Goal: Task Accomplishment & Management: Use online tool/utility

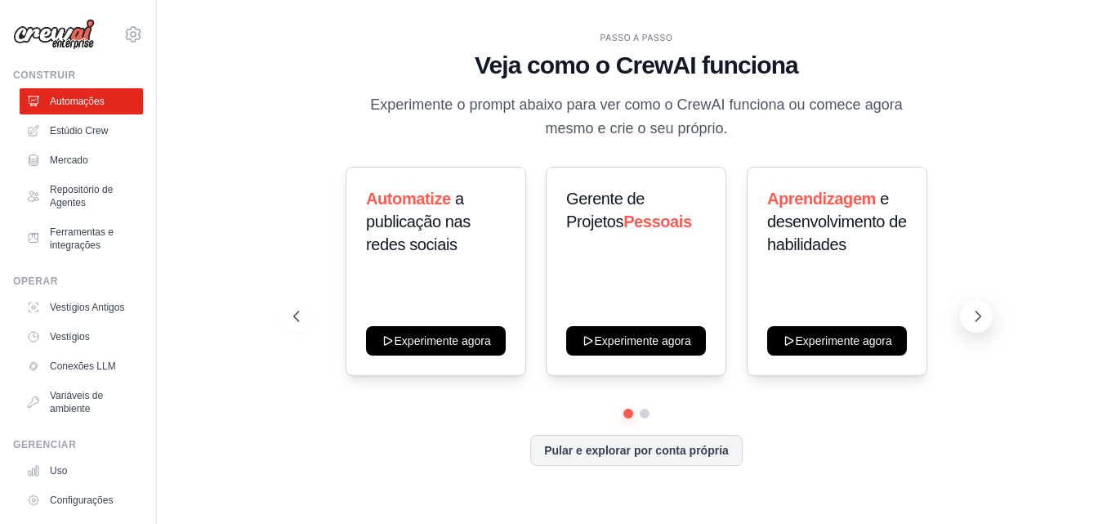
click at [976, 317] on icon at bounding box center [978, 316] width 16 height 16
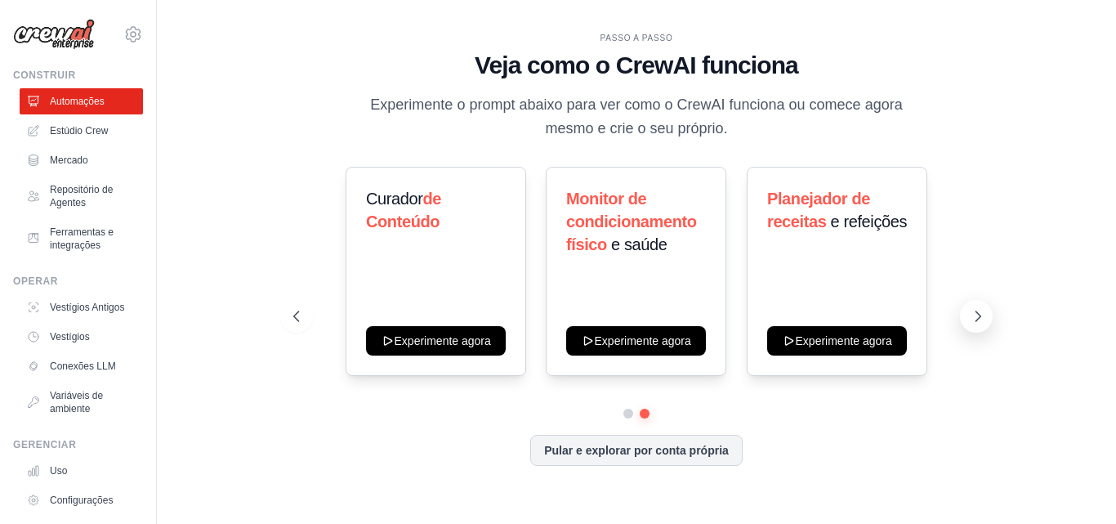
click at [976, 317] on icon at bounding box center [978, 316] width 16 height 16
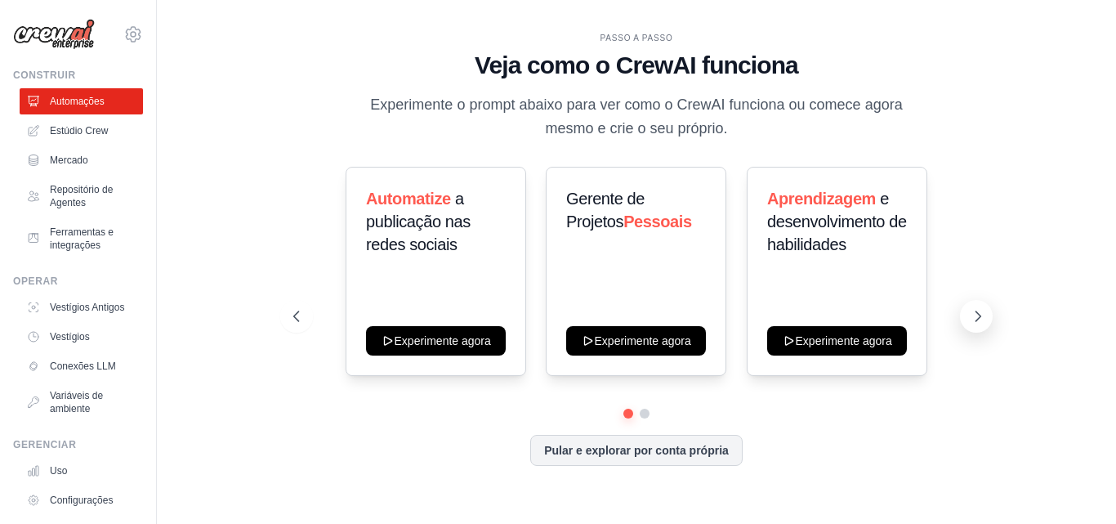
click at [976, 317] on icon at bounding box center [978, 316] width 16 height 16
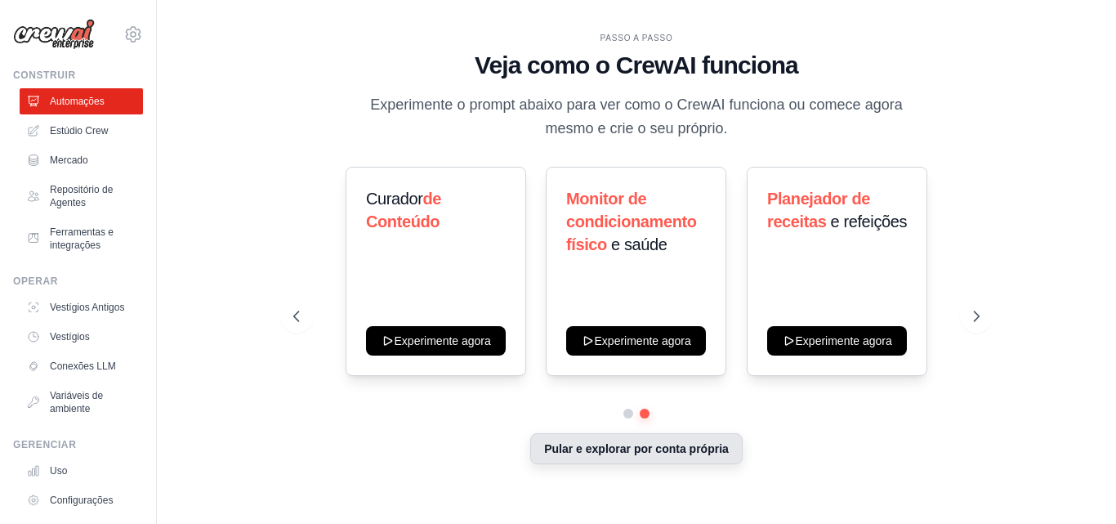
click at [687, 458] on button "Pular e explorar por conta própria" at bounding box center [636, 448] width 212 height 31
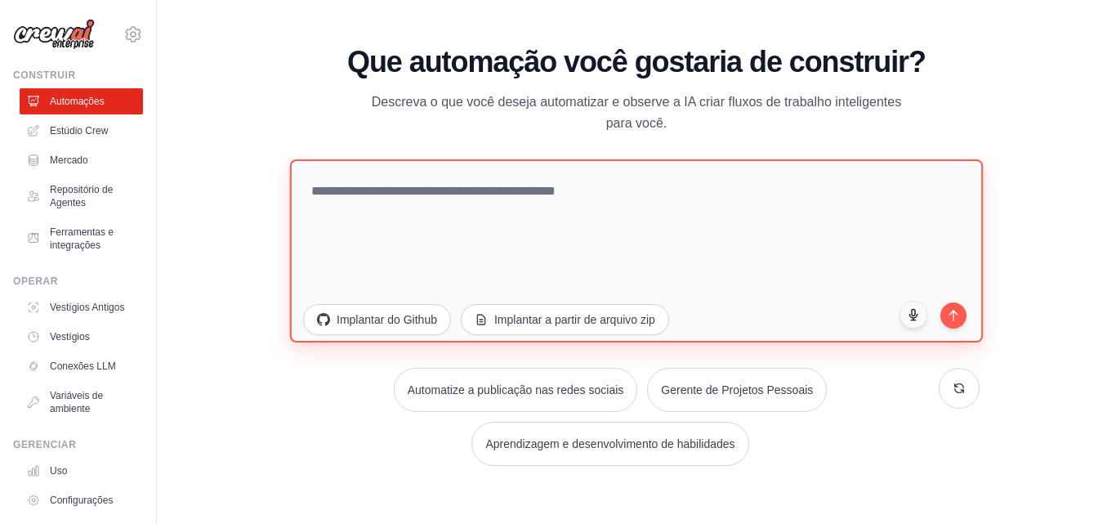
click at [365, 190] on textarea at bounding box center [636, 249] width 693 height 183
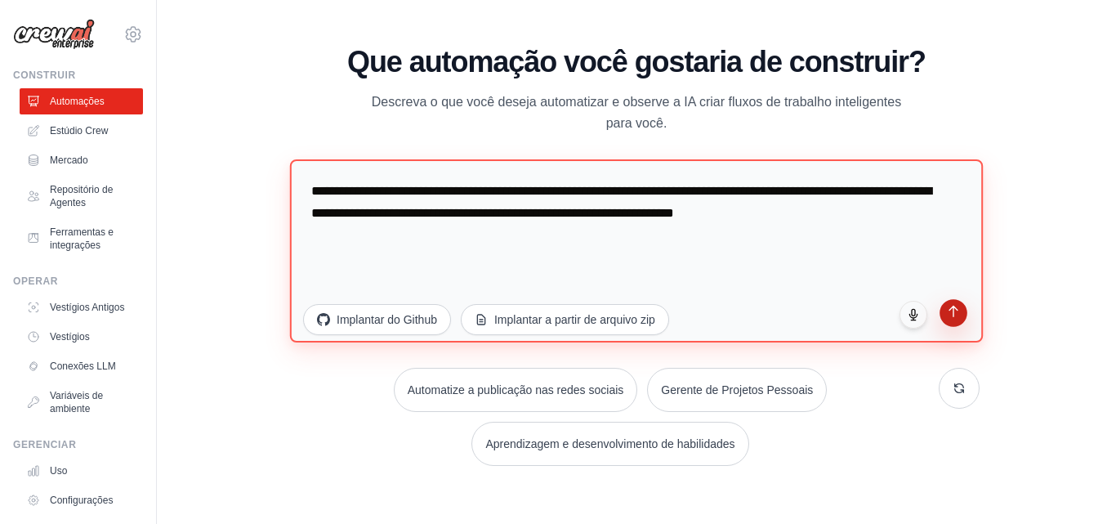
type textarea "**********"
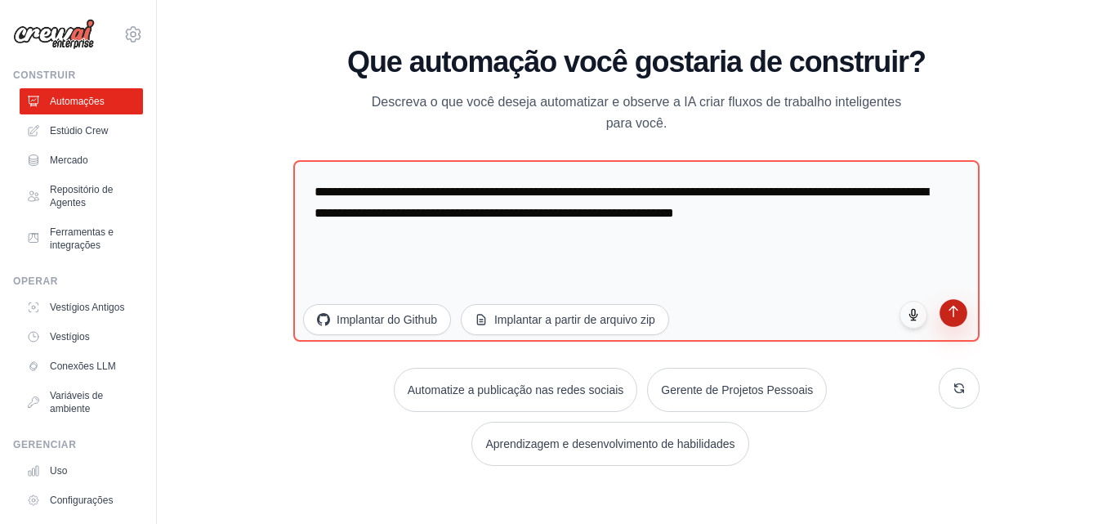
click at [957, 322] on button "submit" at bounding box center [953, 313] width 28 height 28
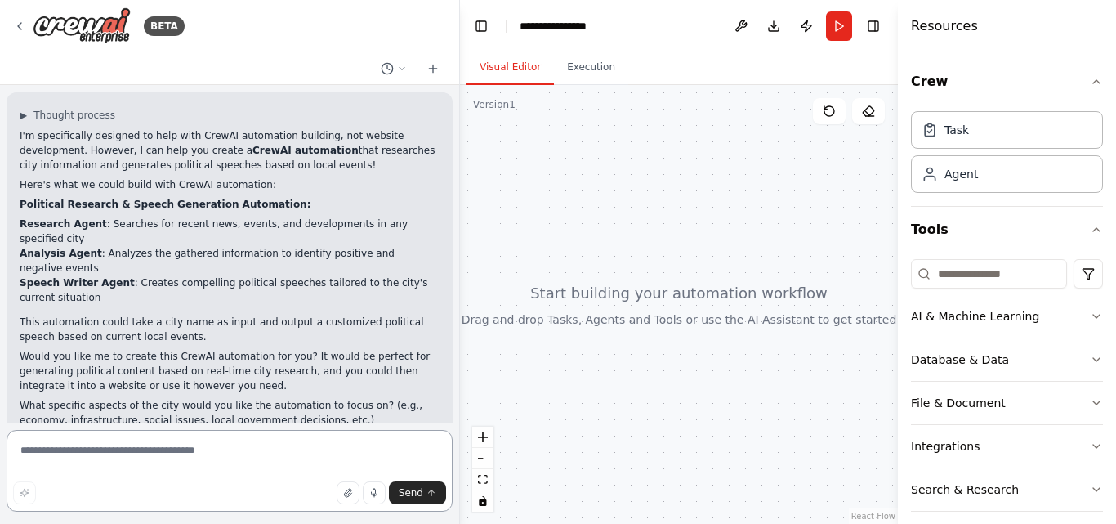
scroll to position [118, 0]
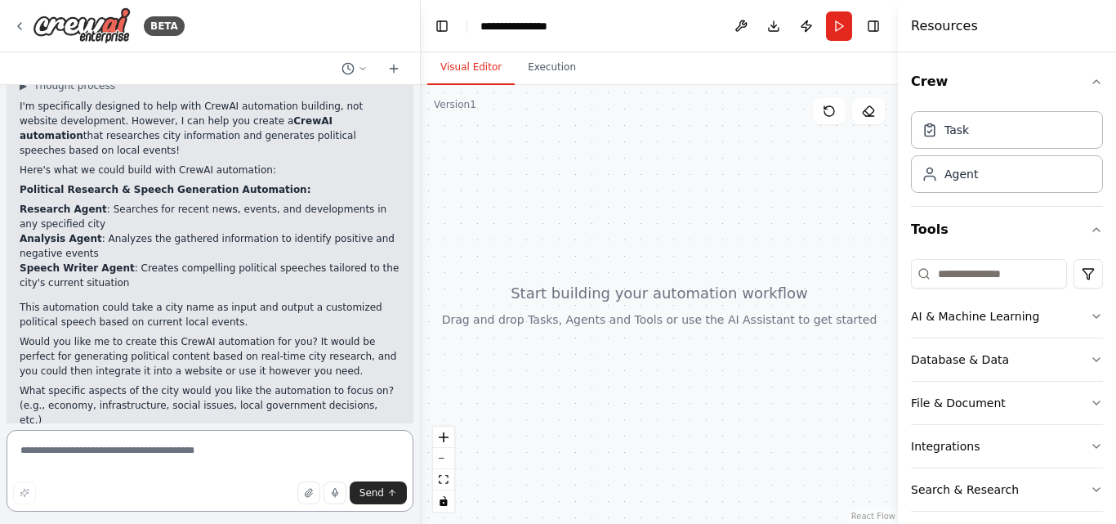
drag, startPoint x: 361, startPoint y: 92, endPoint x: 420, endPoint y: 216, distance: 136.7
click at [420, 216] on div "BETA quero desenvolver um site de pesquisa politica pesquisando a cidade que a …" at bounding box center [558, 262] width 1116 height 524
click at [389, 487] on button "Send" at bounding box center [377, 492] width 57 height 23
click at [305, 495] on button "button" at bounding box center [308, 492] width 23 height 23
click at [113, 477] on textarea at bounding box center [210, 471] width 406 height 82
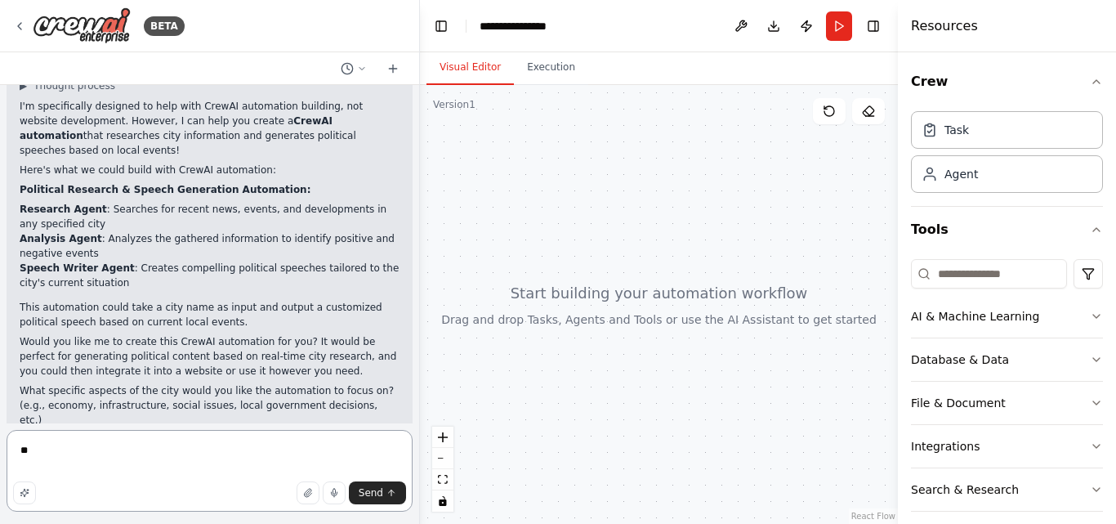
type textarea "***"
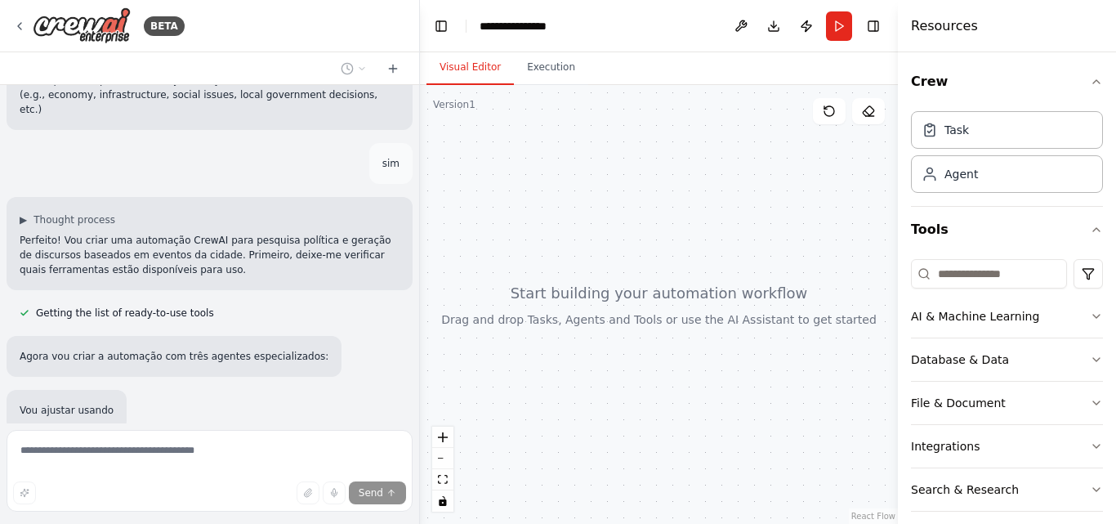
scroll to position [515, 0]
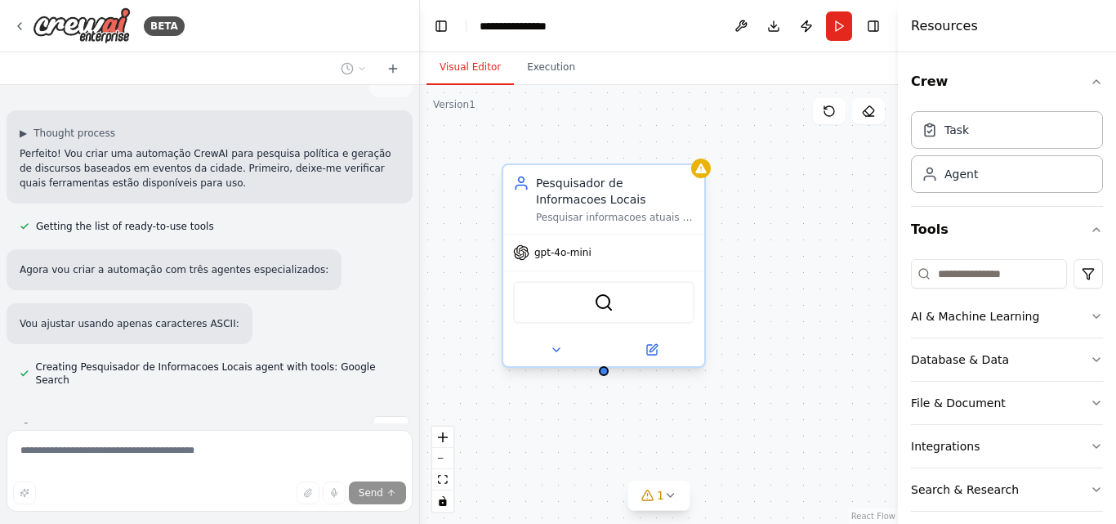
click at [602, 314] on div "SerpApiGoogleSearchTool" at bounding box center [603, 302] width 181 height 42
click at [547, 362] on div at bounding box center [603, 349] width 201 height 33
click at [555, 358] on button at bounding box center [556, 350] width 92 height 20
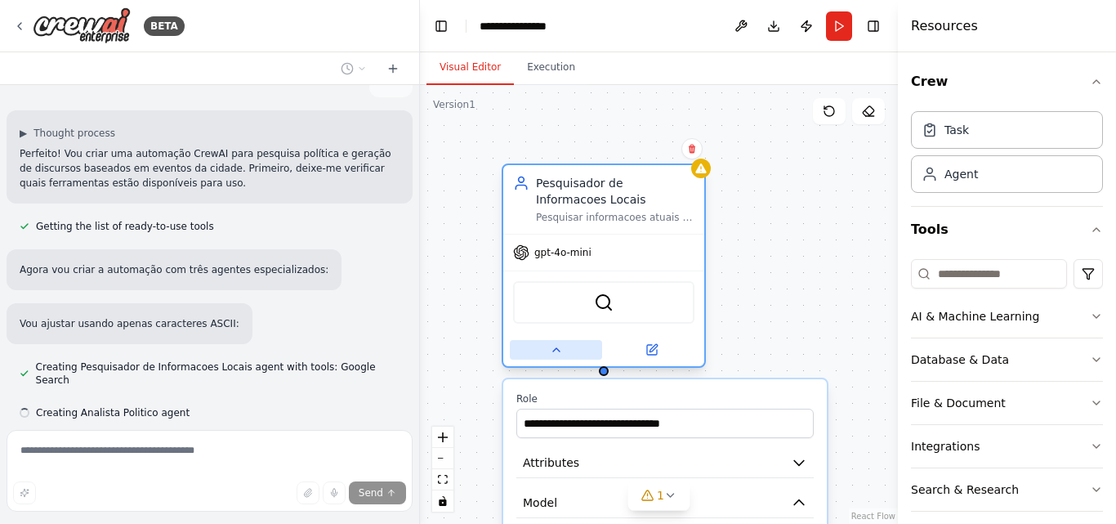
scroll to position [548, 0]
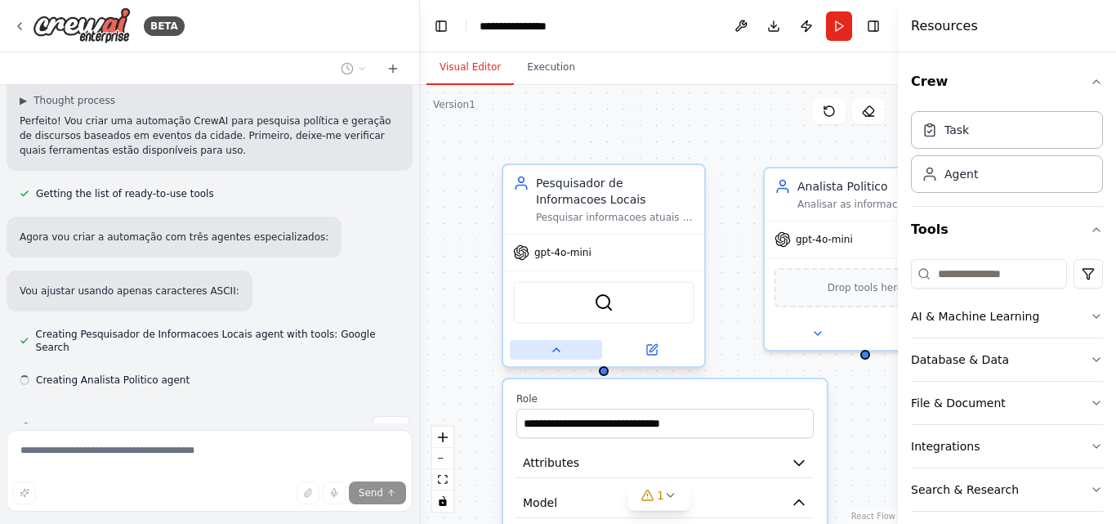
click at [555, 358] on button at bounding box center [556, 350] width 92 height 20
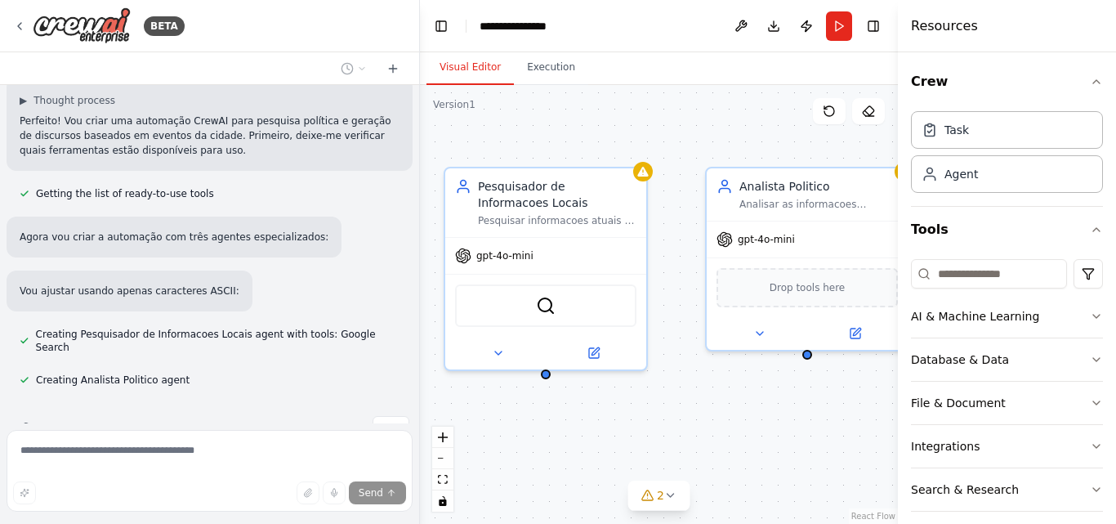
scroll to position [581, 0]
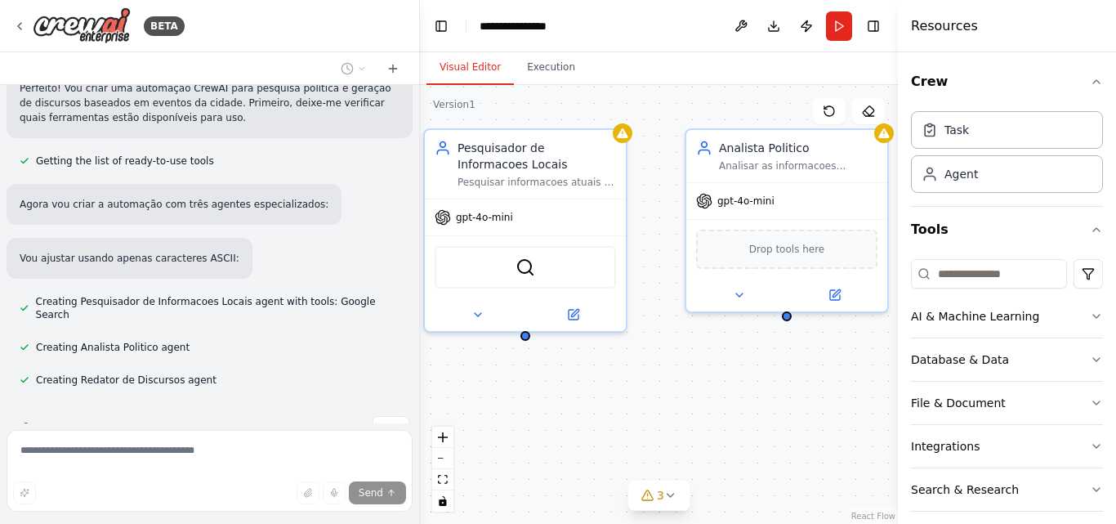
drag, startPoint x: 757, startPoint y: 442, endPoint x: 561, endPoint y: 311, distance: 235.6
click at [561, 311] on div "Pesquisador de Informacoes Locais Pesquisar informacoes atuais e relevantes sob…" at bounding box center [659, 304] width 478 height 439
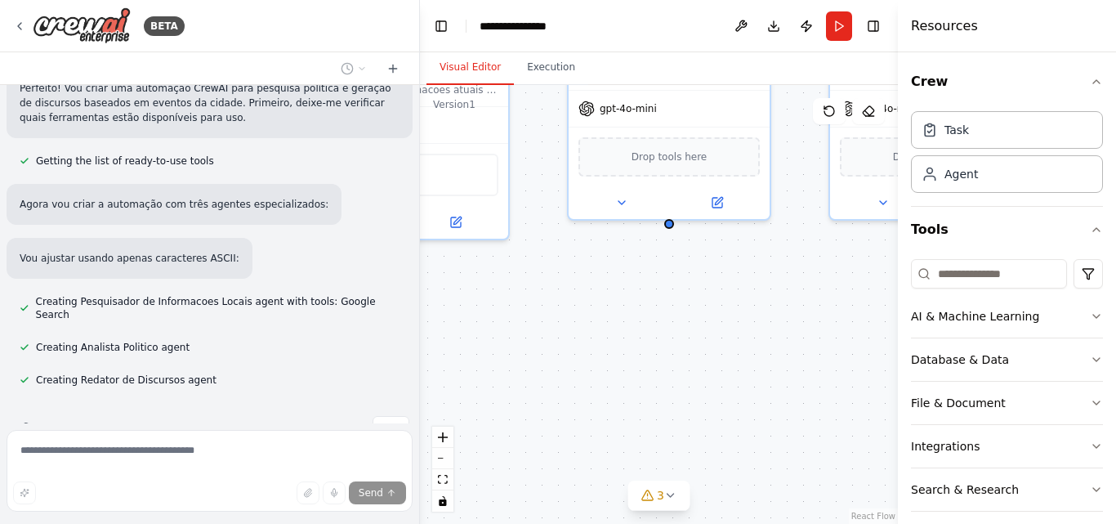
click at [640, 331] on div "Pesquisador de Informacoes Locais Pesquisar informacoes atuais e relevantes sob…" at bounding box center [659, 304] width 478 height 439
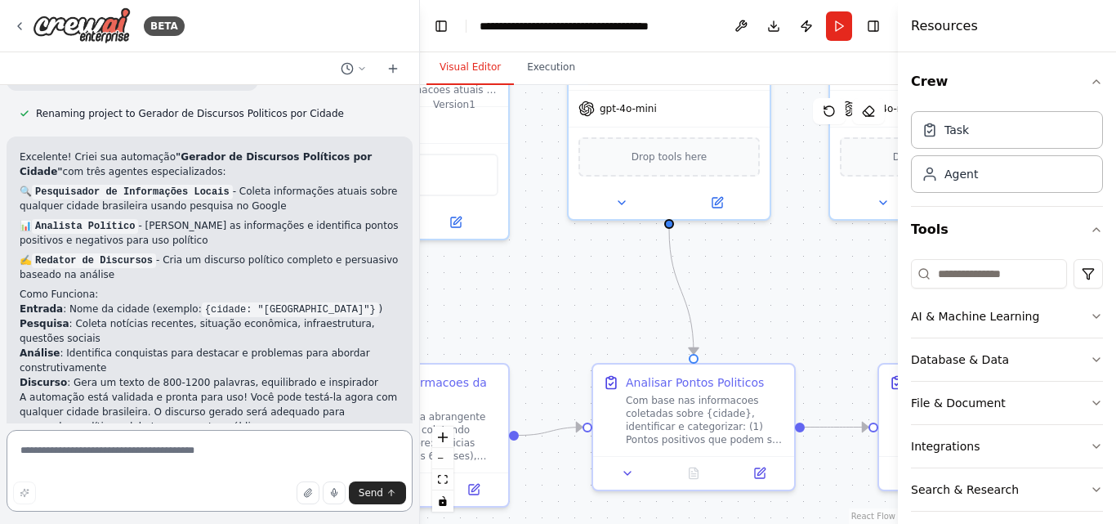
scroll to position [1285, 0]
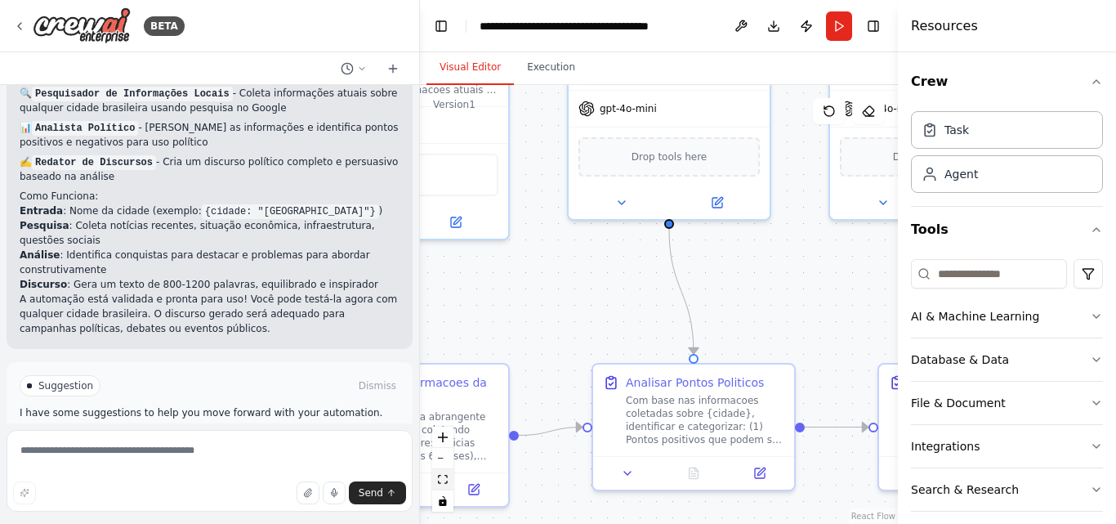
click at [443, 479] on icon "fit view" at bounding box center [443, 479] width 10 height 9
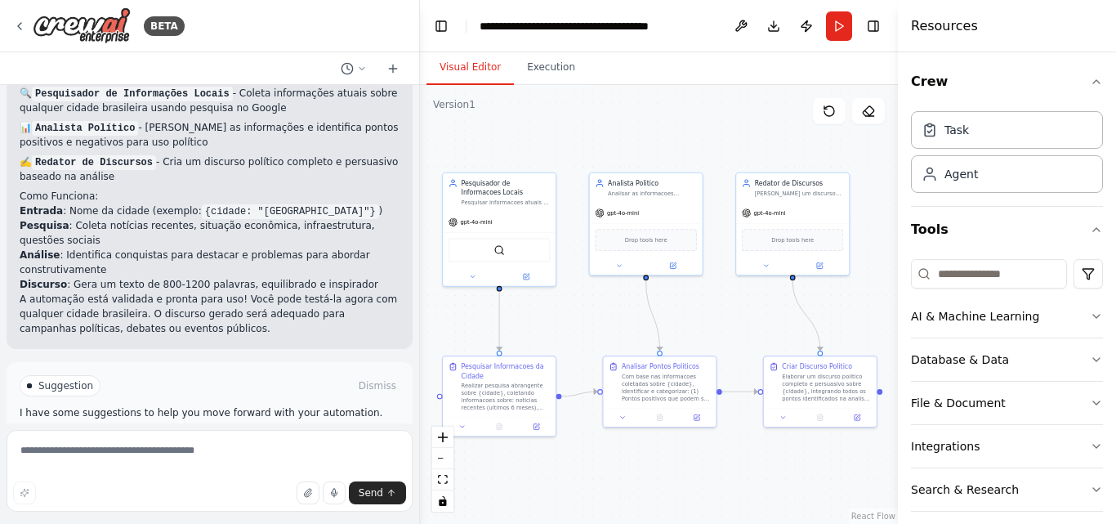
click at [287, 429] on button "Run Automation" at bounding box center [210, 442] width 380 height 26
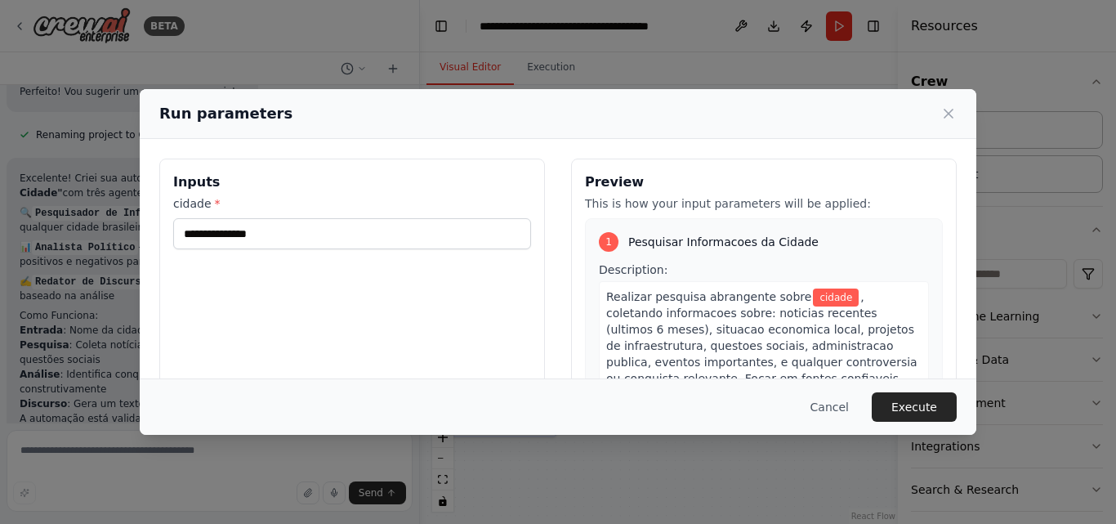
scroll to position [274, 0]
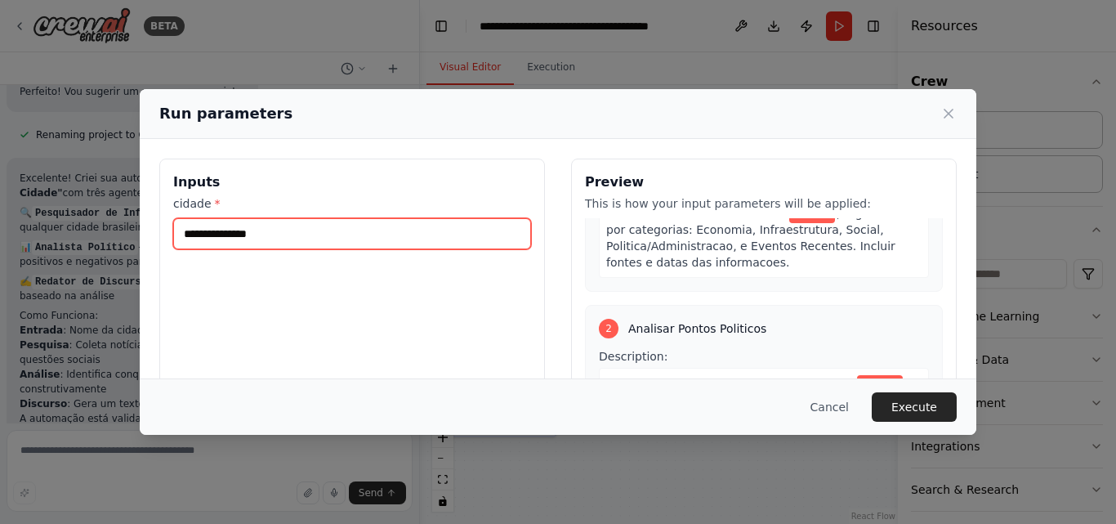
click at [274, 238] on input "cidade *" at bounding box center [352, 233] width 358 height 31
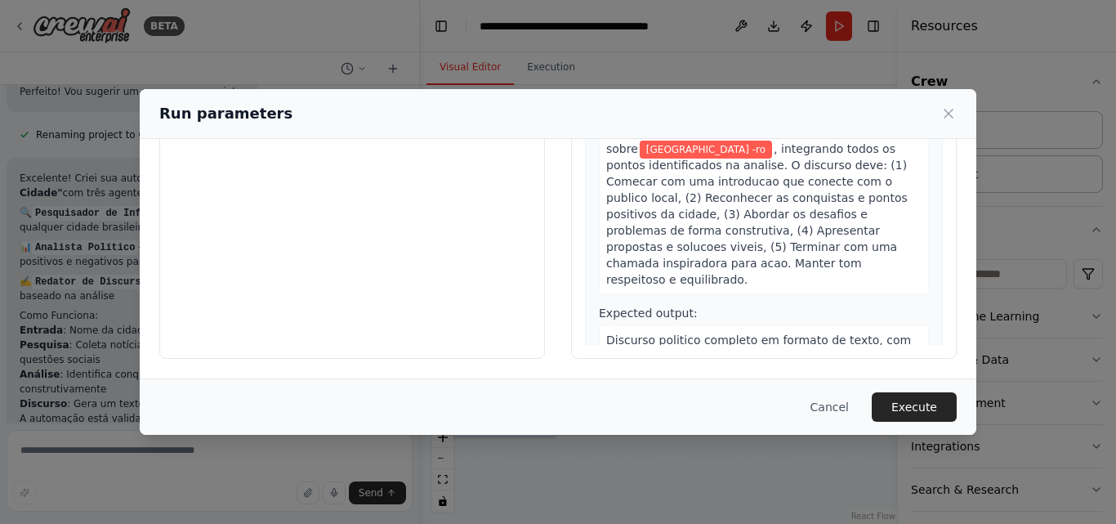
scroll to position [773, 0]
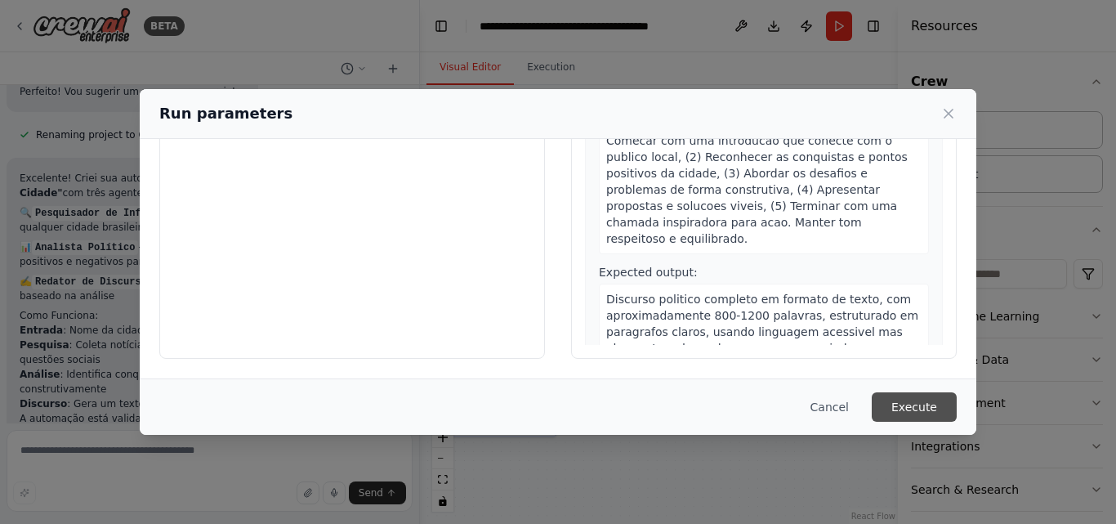
type input "**********"
click at [908, 405] on button "Execute" at bounding box center [914, 406] width 85 height 29
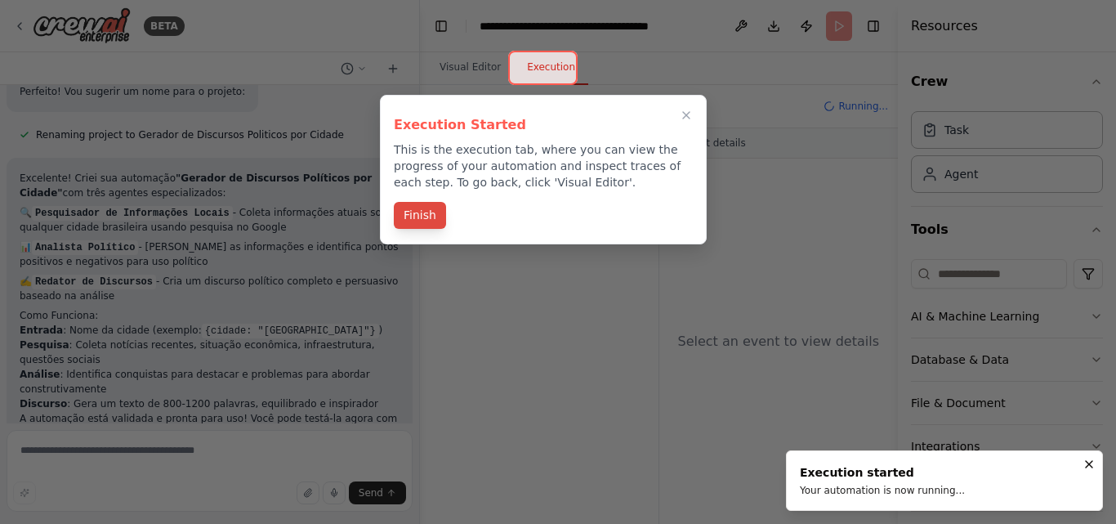
click at [408, 212] on button "Finish" at bounding box center [420, 215] width 52 height 27
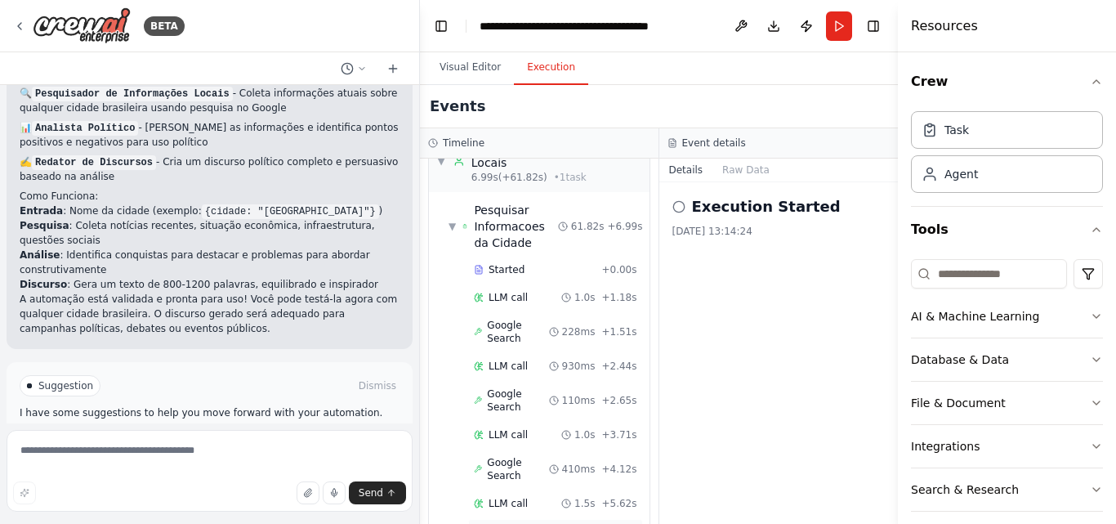
scroll to position [0, 0]
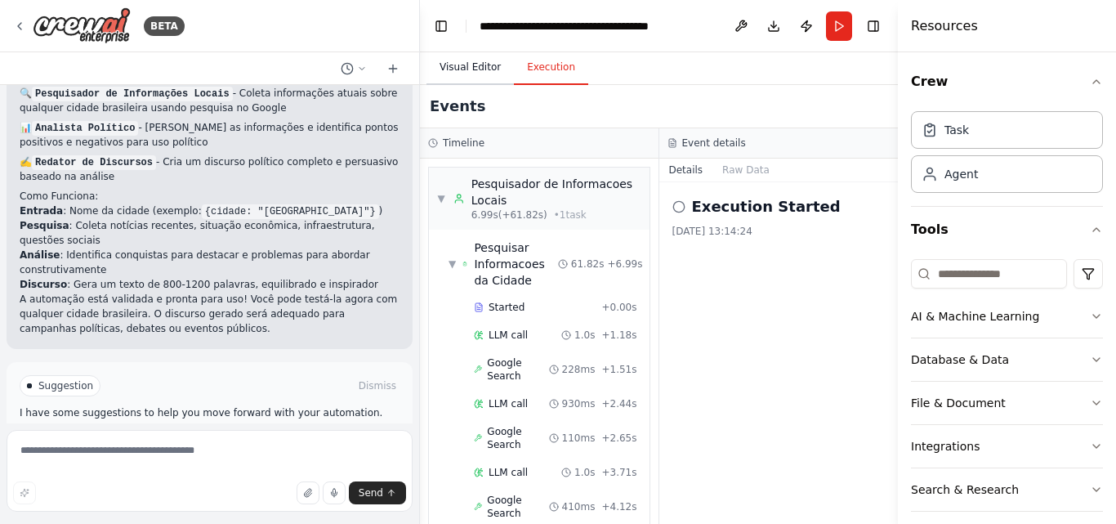
click at [473, 69] on button "Visual Editor" at bounding box center [469, 68] width 87 height 34
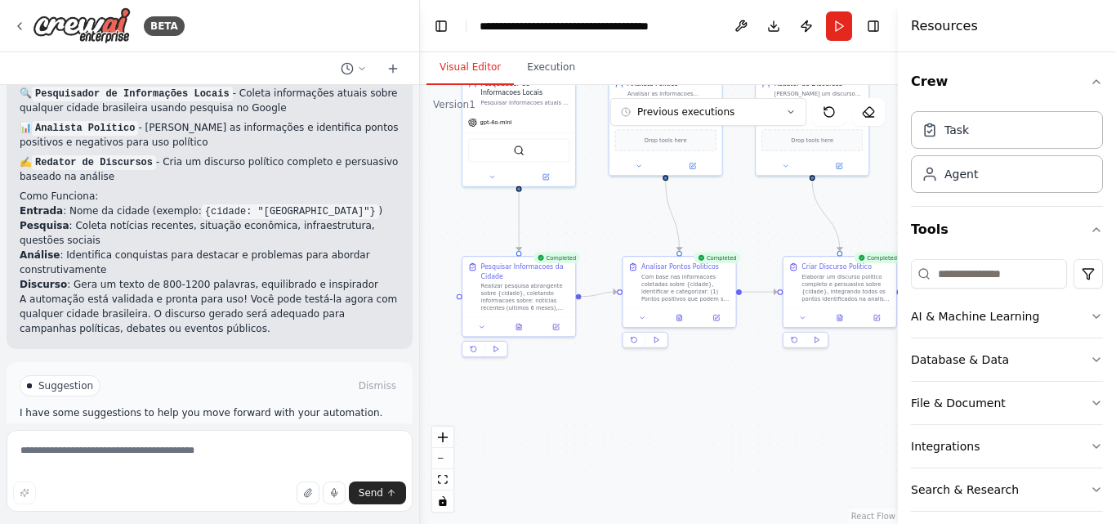
drag, startPoint x: 734, startPoint y: 485, endPoint x: 743, endPoint y: 383, distance: 102.6
click at [745, 385] on div ".deletable-edge-delete-btn { width: 20px; height: 20px; border: 0px solid #ffff…" at bounding box center [659, 304] width 478 height 439
click at [442, 437] on icon "zoom in" at bounding box center [443, 437] width 10 height 10
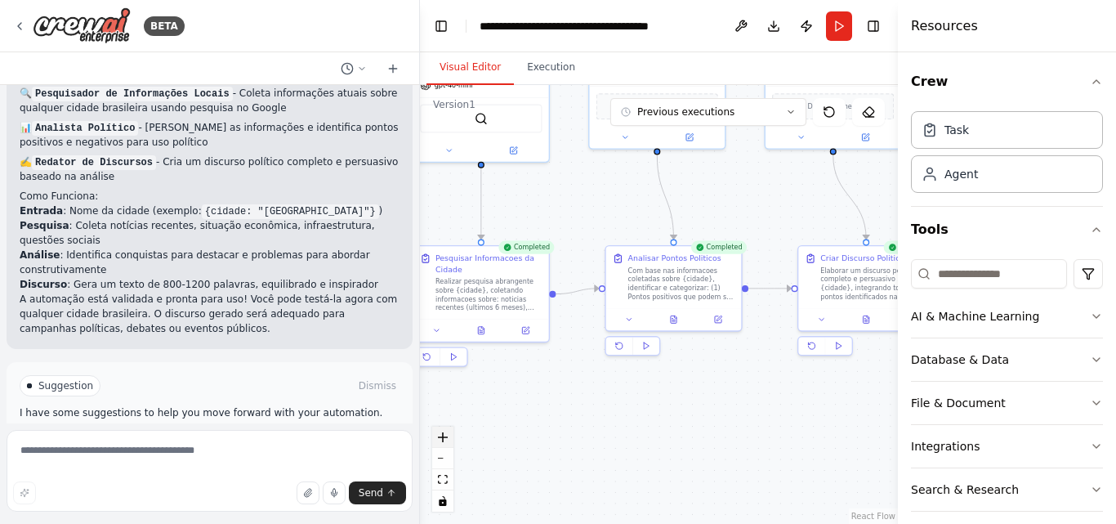
click at [442, 437] on icon "zoom in" at bounding box center [443, 437] width 10 height 10
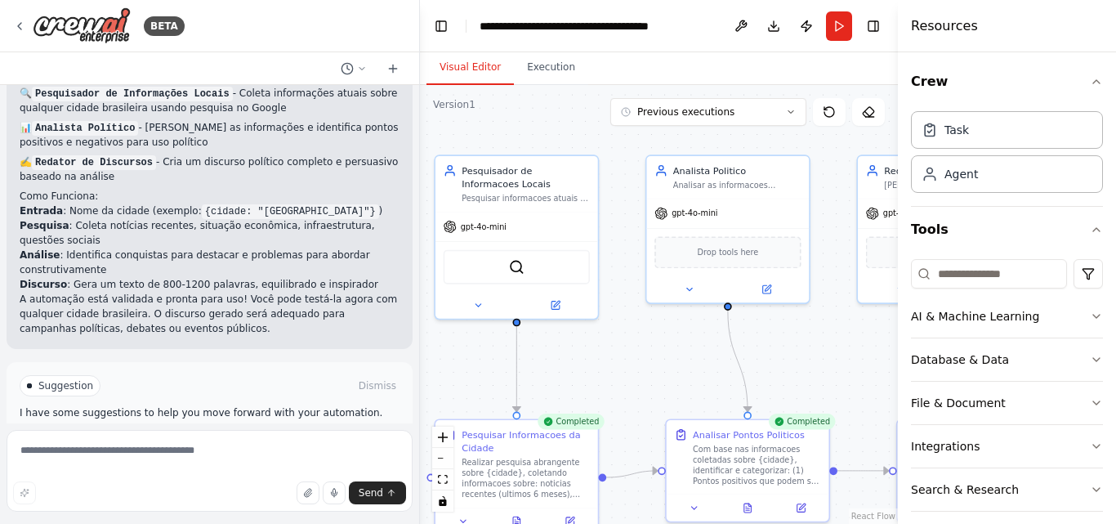
drag, startPoint x: 596, startPoint y: 147, endPoint x: 667, endPoint y: 332, distance: 198.6
click at [667, 332] on div ".deletable-edge-delete-btn { width: 20px; height: 20px; border: 0px solid #ffff…" at bounding box center [659, 304] width 478 height 439
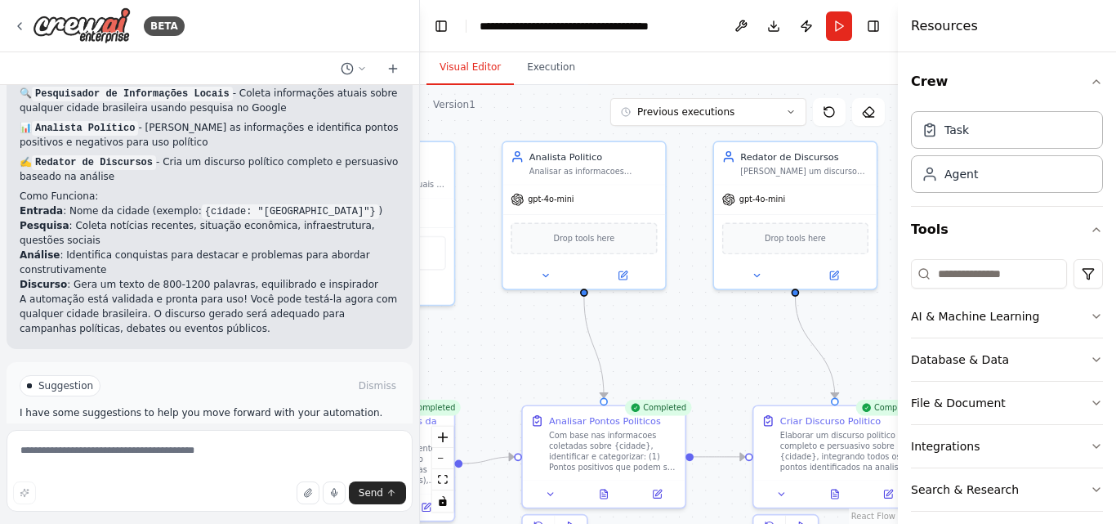
drag, startPoint x: 668, startPoint y: 355, endPoint x: 524, endPoint y: 341, distance: 144.4
click at [524, 341] on div ".deletable-edge-delete-btn { width: 20px; height: 20px; border: 0px solid #ffff…" at bounding box center [659, 304] width 478 height 439
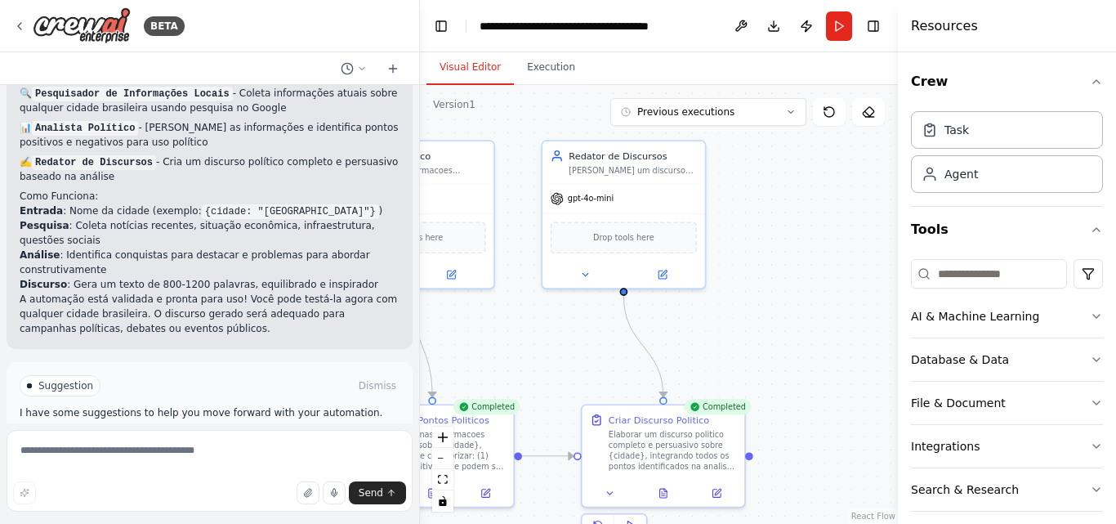
drag, startPoint x: 756, startPoint y: 342, endPoint x: 524, endPoint y: 338, distance: 231.2
click at [527, 340] on div ".deletable-edge-delete-btn { width: 20px; height: 20px; border: 0px solid #ffff…" at bounding box center [659, 304] width 478 height 439
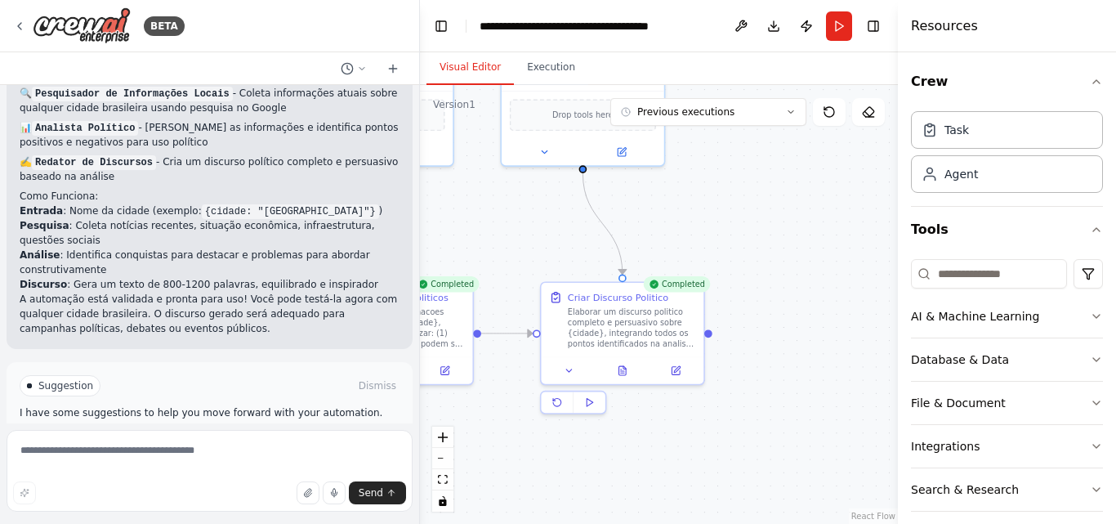
drag, startPoint x: 827, startPoint y: 422, endPoint x: 845, endPoint y: 286, distance: 136.8
click at [845, 286] on div ".deletable-edge-delete-btn { width: 20px; height: 20px; border: 0px solid #ffff…" at bounding box center [659, 304] width 478 height 439
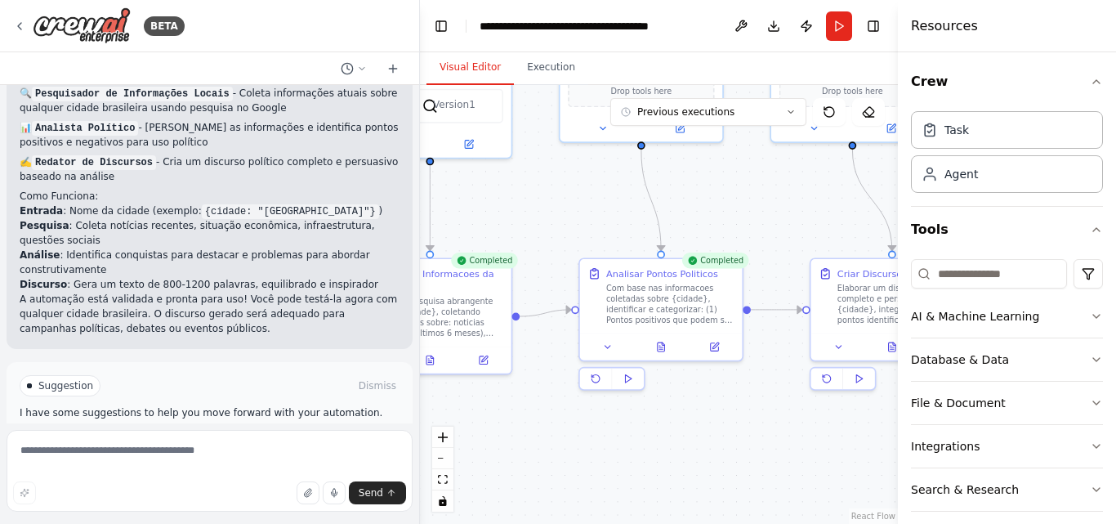
drag, startPoint x: 513, startPoint y: 477, endPoint x: 801, endPoint y: 459, distance: 288.1
click at [801, 459] on div ".deletable-edge-delete-btn { width: 20px; height: 20px; border: 0px solid #ffff…" at bounding box center [659, 304] width 478 height 439
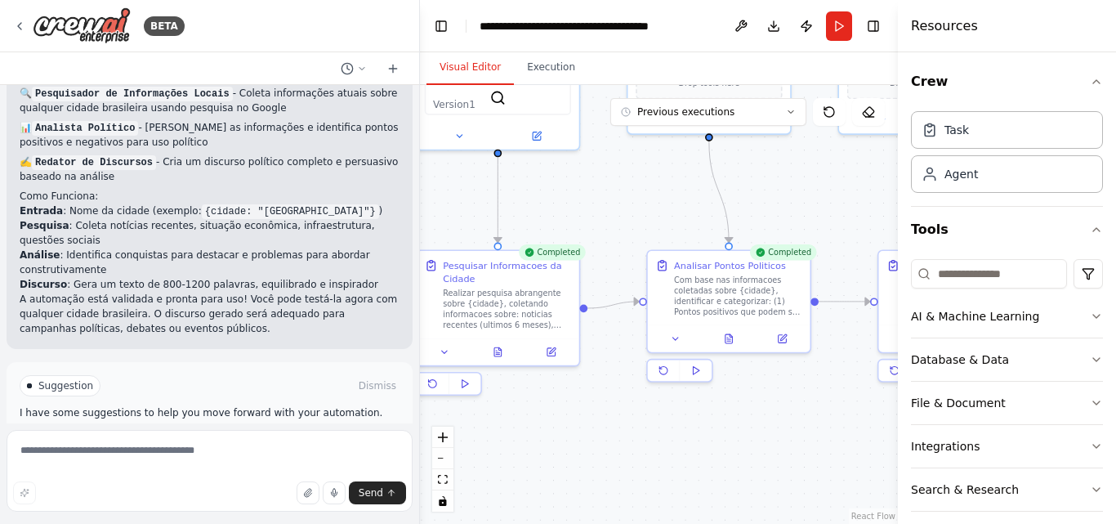
drag, startPoint x: 684, startPoint y: 439, endPoint x: 700, endPoint y: 436, distance: 16.7
click at [699, 437] on div ".deletable-edge-delete-btn { width: 20px; height: 20px; border: 0px solid #ffff…" at bounding box center [659, 304] width 478 height 439
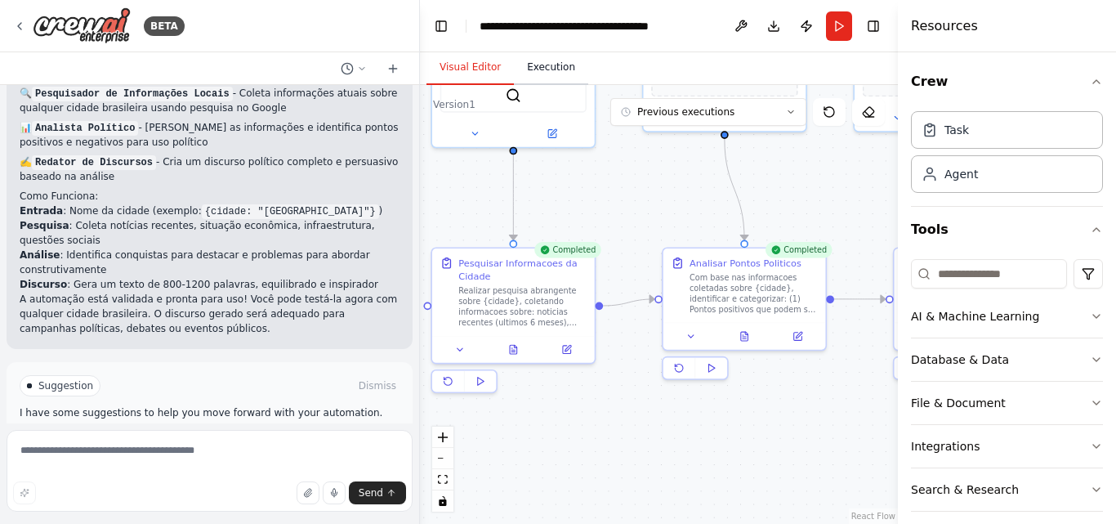
click at [551, 61] on button "Execution" at bounding box center [551, 68] width 74 height 34
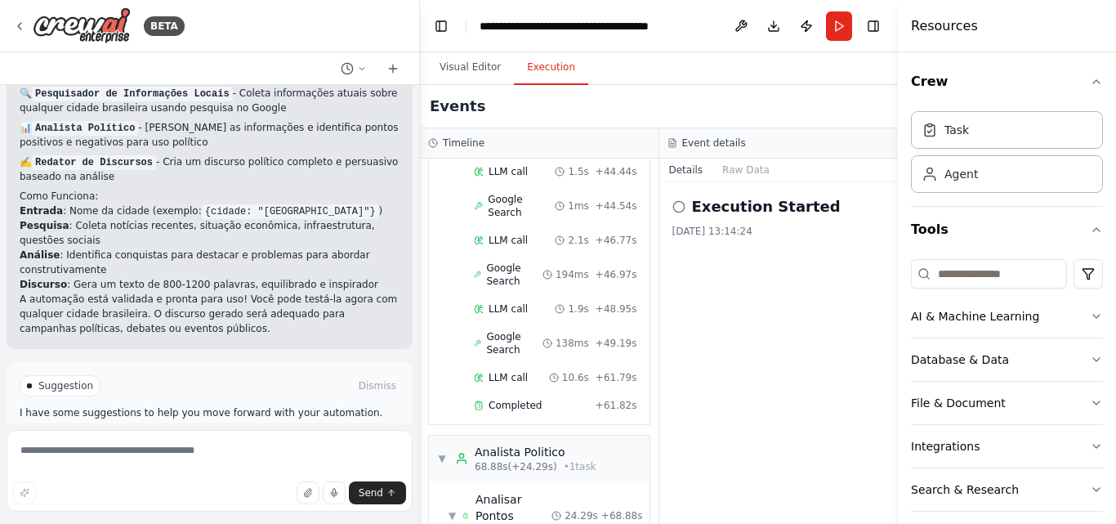
scroll to position [1955, 0]
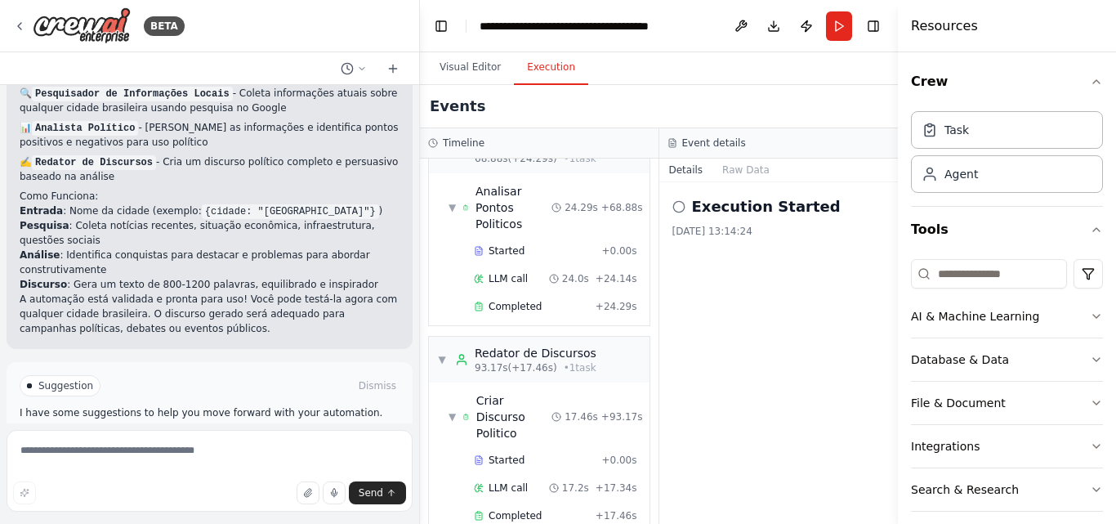
click at [804, 348] on div "Execution Started [DATE] 13:14:24" at bounding box center [778, 352] width 239 height 341
click at [478, 78] on button "Visual Editor" at bounding box center [469, 68] width 87 height 34
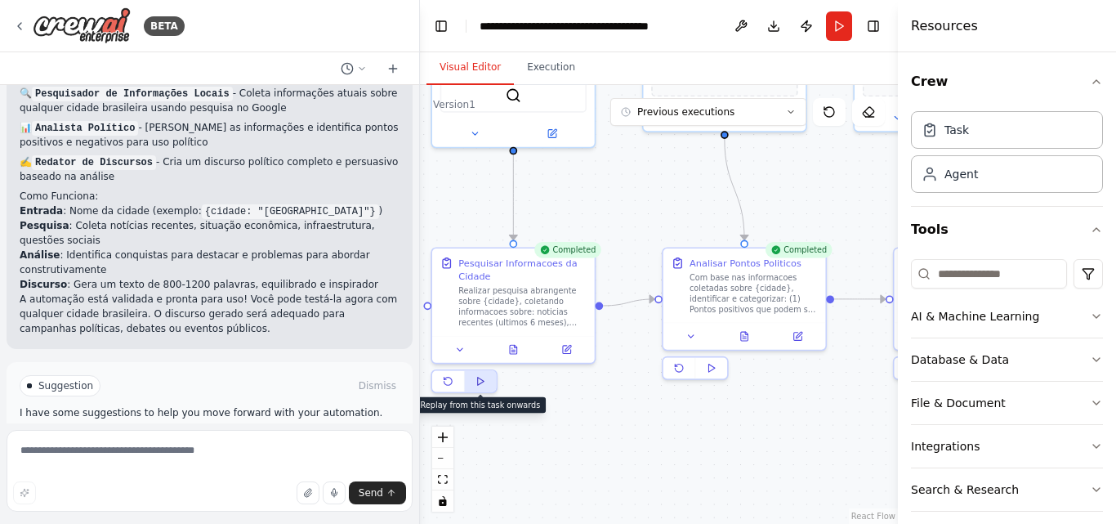
click at [481, 382] on polygon at bounding box center [481, 381] width 7 height 8
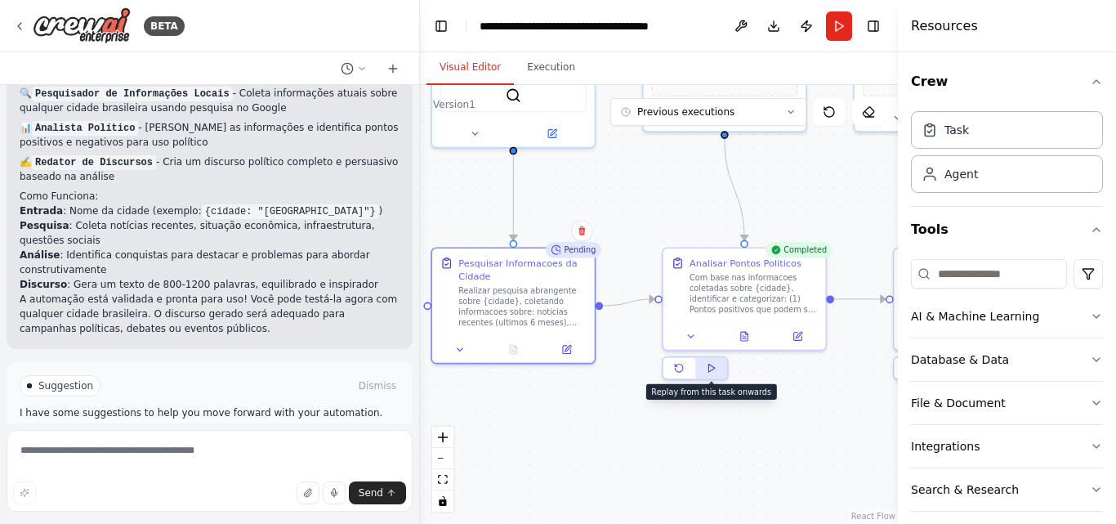
click at [714, 371] on icon at bounding box center [711, 368] width 11 height 11
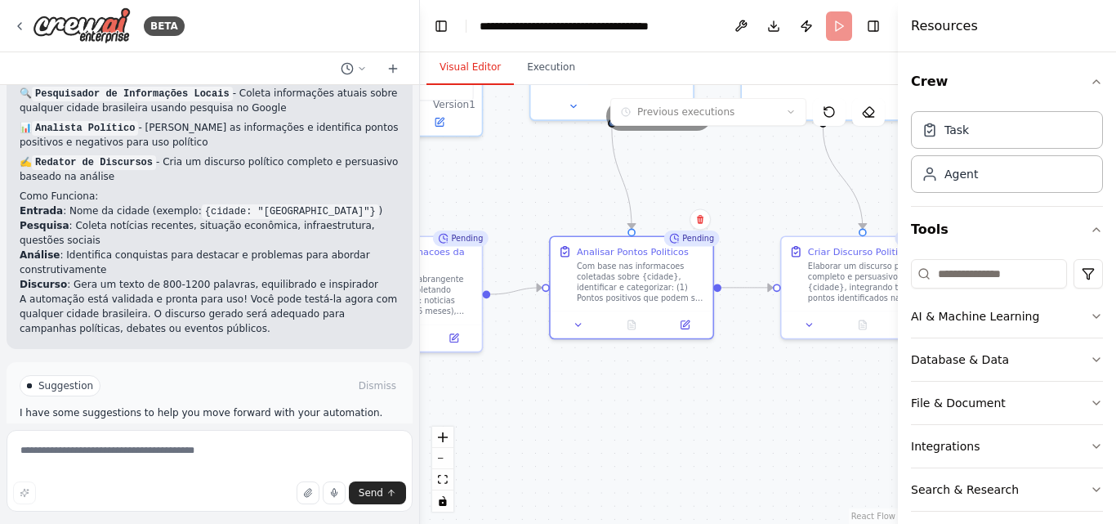
drag, startPoint x: 790, startPoint y: 420, endPoint x: 744, endPoint y: 387, distance: 56.2
click at [707, 402] on div ".deletable-edge-delete-btn { width: 20px; height: 20px; border: 0px solid #ffff…" at bounding box center [659, 304] width 478 height 439
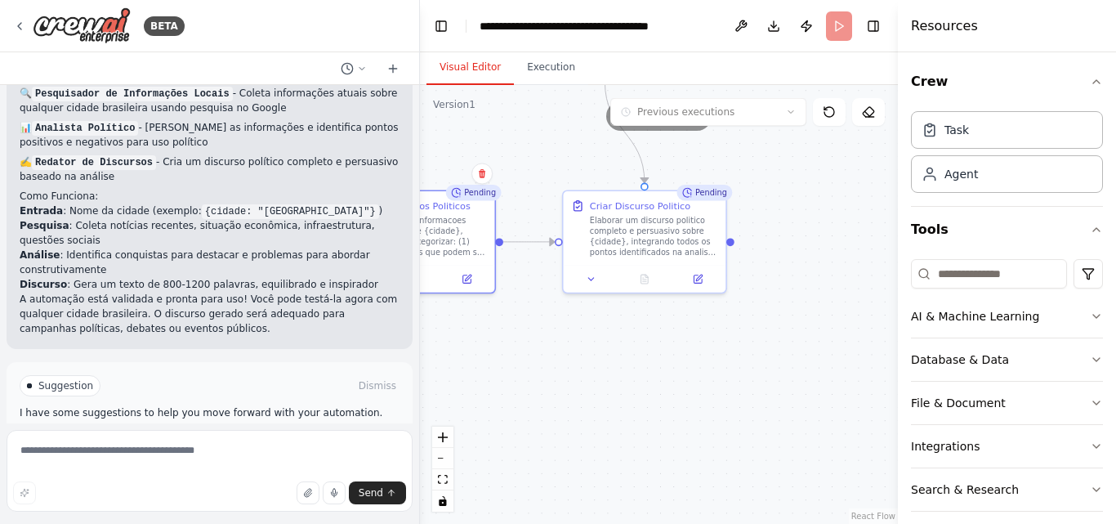
drag, startPoint x: 814, startPoint y: 409, endPoint x: 721, endPoint y: 356, distance: 107.2
click at [620, 364] on div ".deletable-edge-delete-btn { width: 20px; height: 20px; border: 0px solid #ffff…" at bounding box center [659, 304] width 478 height 439
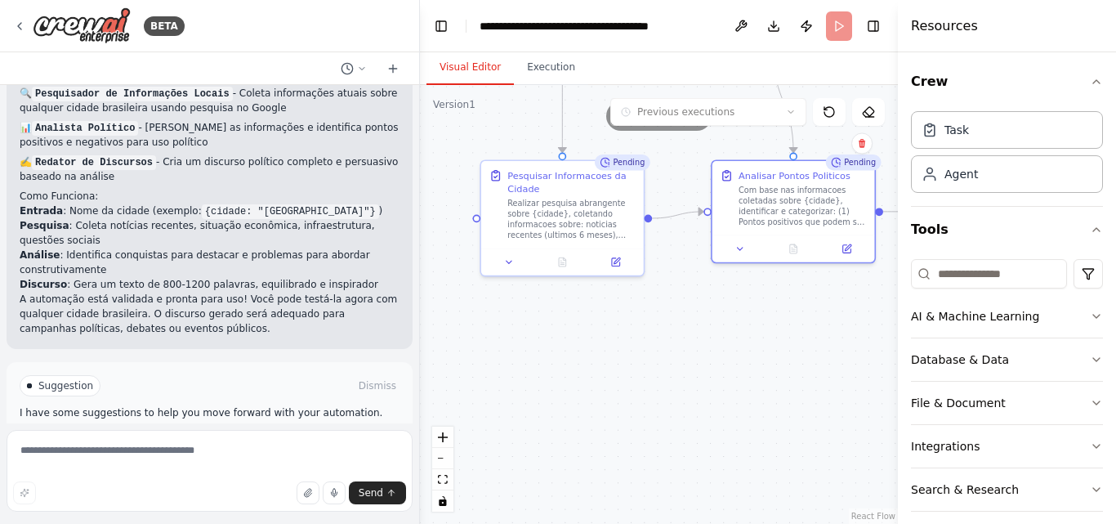
drag, startPoint x: 591, startPoint y: 350, endPoint x: 863, endPoint y: 315, distance: 275.1
click at [863, 315] on div ".deletable-edge-delete-btn { width: 20px; height: 20px; border: 0px solid #ffff…" at bounding box center [659, 304] width 478 height 439
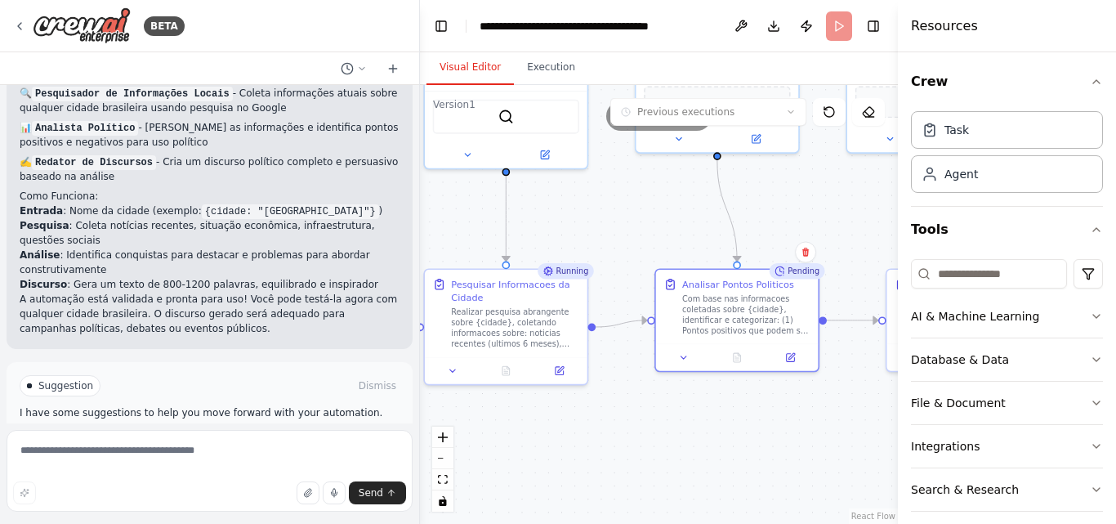
drag, startPoint x: 801, startPoint y: 353, endPoint x: 745, endPoint y: 462, distance: 122.8
click at [745, 462] on div ".deletable-edge-delete-btn { width: 20px; height: 20px; border: 0px solid #ffff…" at bounding box center [659, 304] width 478 height 439
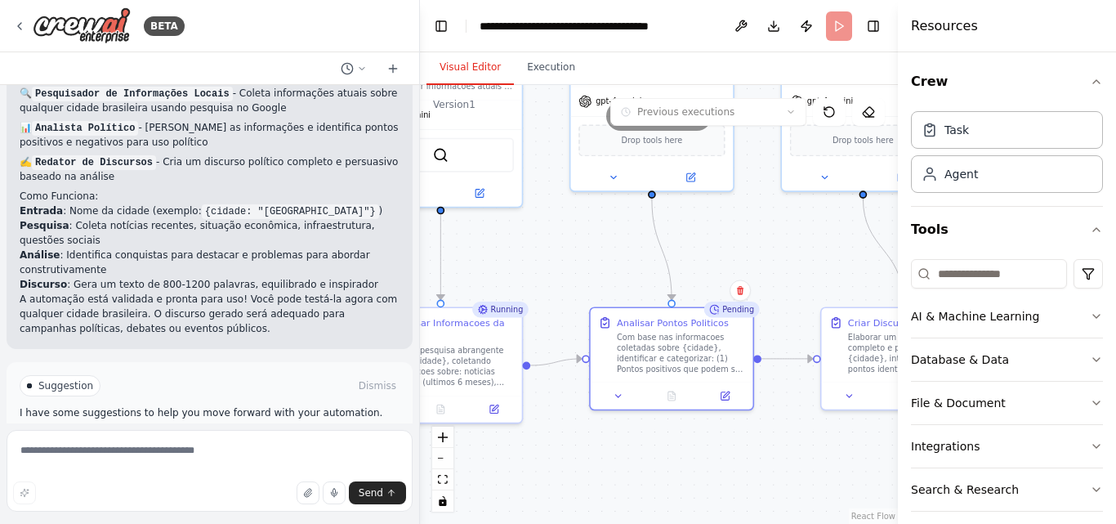
drag, startPoint x: 822, startPoint y: 203, endPoint x: 754, endPoint y: 211, distance: 68.2
click at [755, 241] on div ".deletable-edge-delete-btn { width: 20px; height: 20px; border: 0px solid #ffff…" at bounding box center [659, 304] width 478 height 439
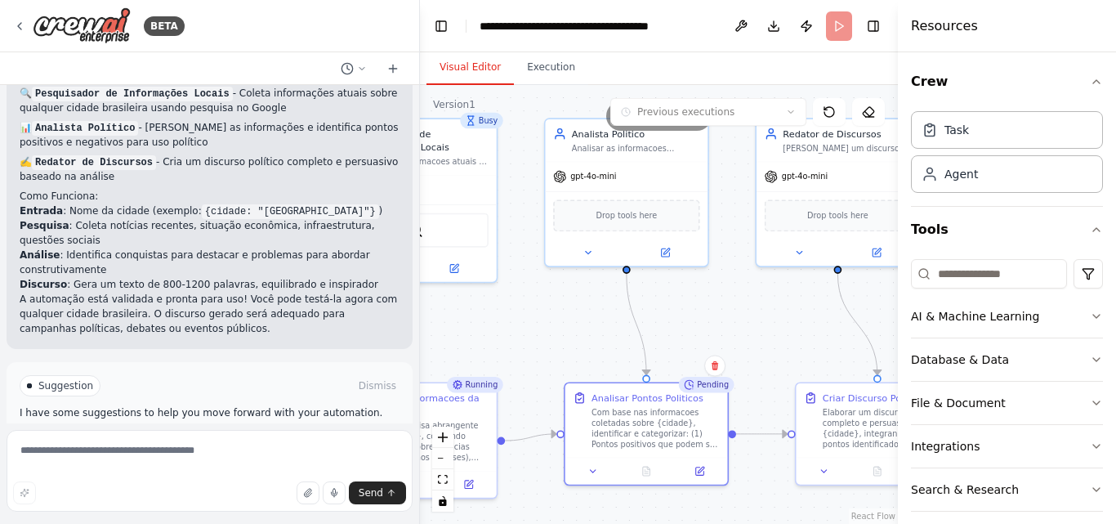
drag, startPoint x: 787, startPoint y: 276, endPoint x: 689, endPoint y: 328, distance: 111.4
click at [715, 345] on div ".deletable-edge-delete-btn { width: 20px; height: 20px; border: 0px solid #ffff…" at bounding box center [659, 304] width 478 height 439
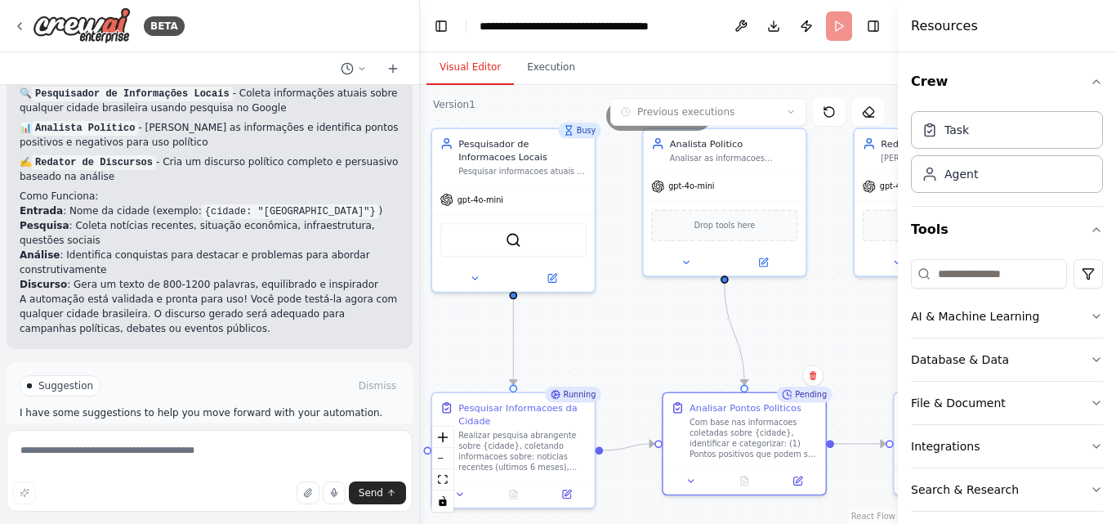
drag, startPoint x: 522, startPoint y: 309, endPoint x: 665, endPoint y: 323, distance: 143.6
click at [665, 323] on div ".deletable-edge-delete-btn { width: 20px; height: 20px; border: 0px solid #ffff…" at bounding box center [659, 304] width 478 height 439
click at [531, 236] on div "SerpApiGoogleSearchTool" at bounding box center [515, 237] width 146 height 34
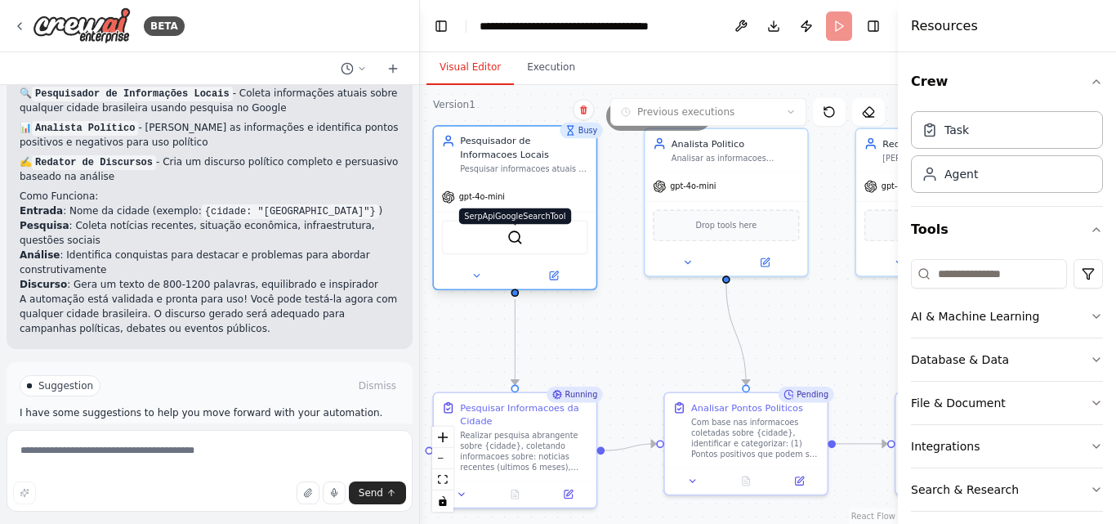
click at [510, 242] on img at bounding box center [515, 238] width 16 height 16
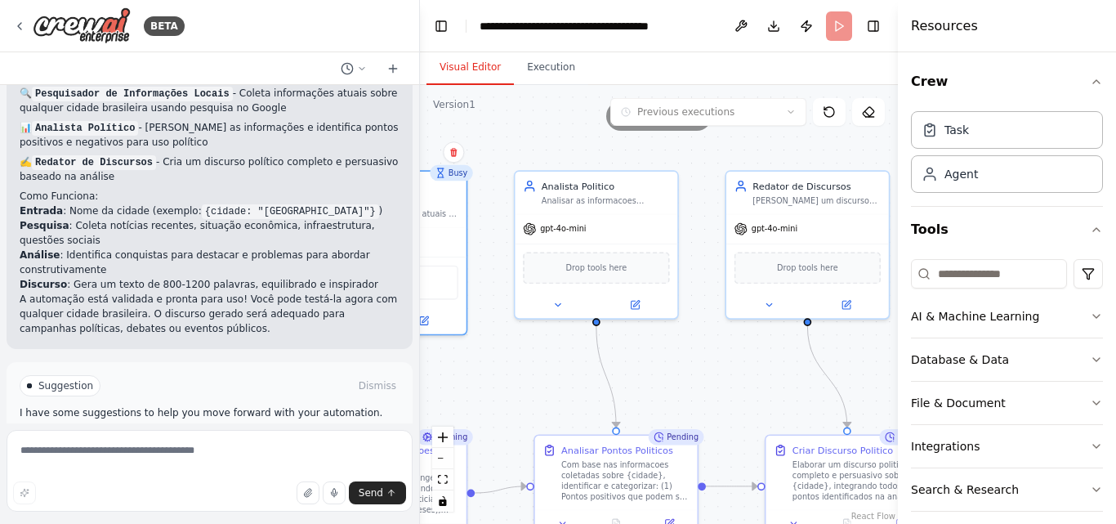
drag, startPoint x: 598, startPoint y: 332, endPoint x: 528, endPoint y: 374, distance: 82.1
click at [526, 373] on div ".deletable-edge-delete-btn { width: 20px; height: 20px; border: 0px solid #ffff…" at bounding box center [659, 304] width 478 height 439
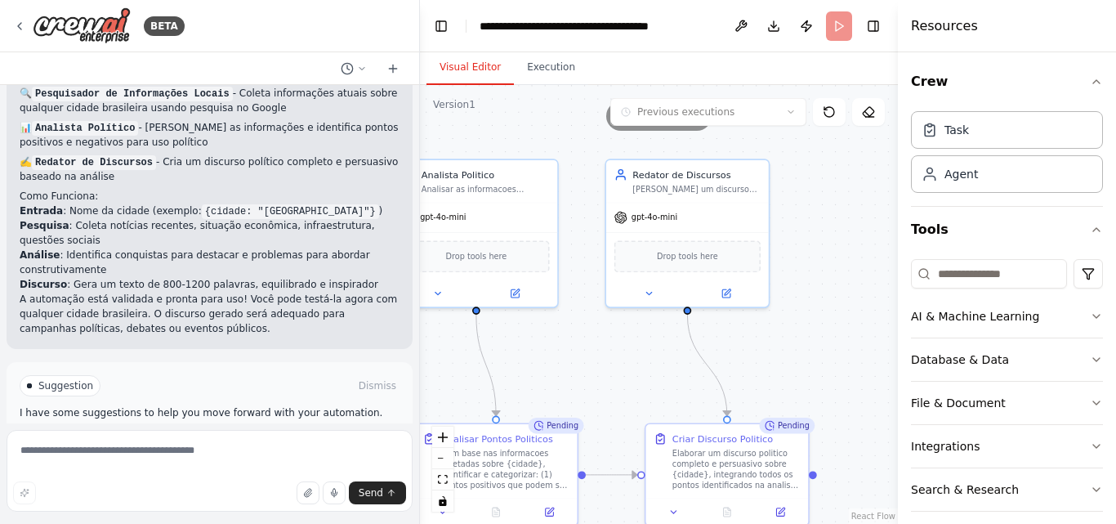
drag, startPoint x: 526, startPoint y: 153, endPoint x: 165, endPoint y: 78, distance: 368.8
click at [156, 76] on div "BETA quero desenvolver um site de pesquisa politica pesquisando a cidade que a …" at bounding box center [558, 262] width 1116 height 524
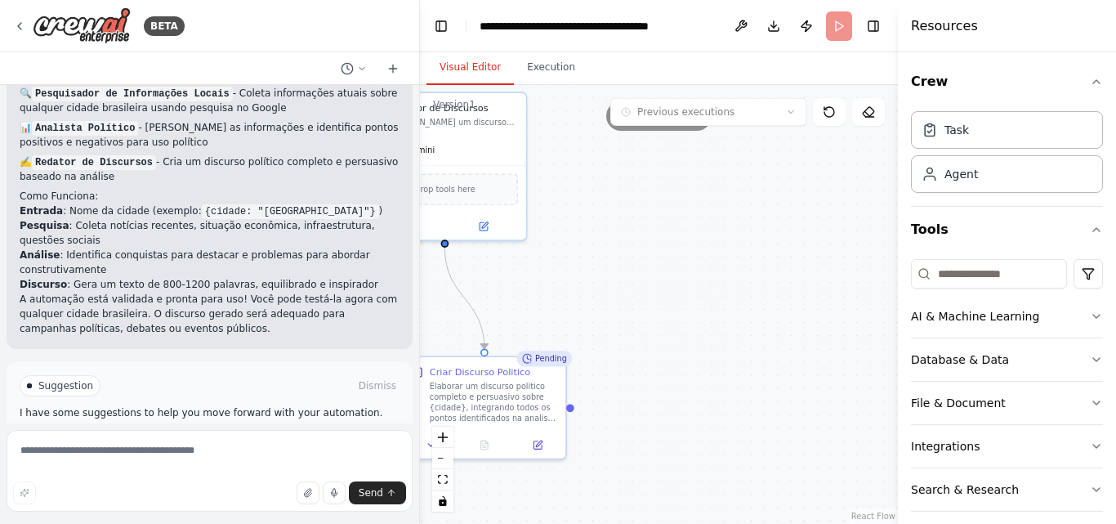
drag, startPoint x: 714, startPoint y: 290, endPoint x: 769, endPoint y: 256, distance: 64.6
click at [768, 257] on div ".deletable-edge-delete-btn { width: 20px; height: 20px; border: 0px solid #ffff…" at bounding box center [659, 304] width 478 height 439
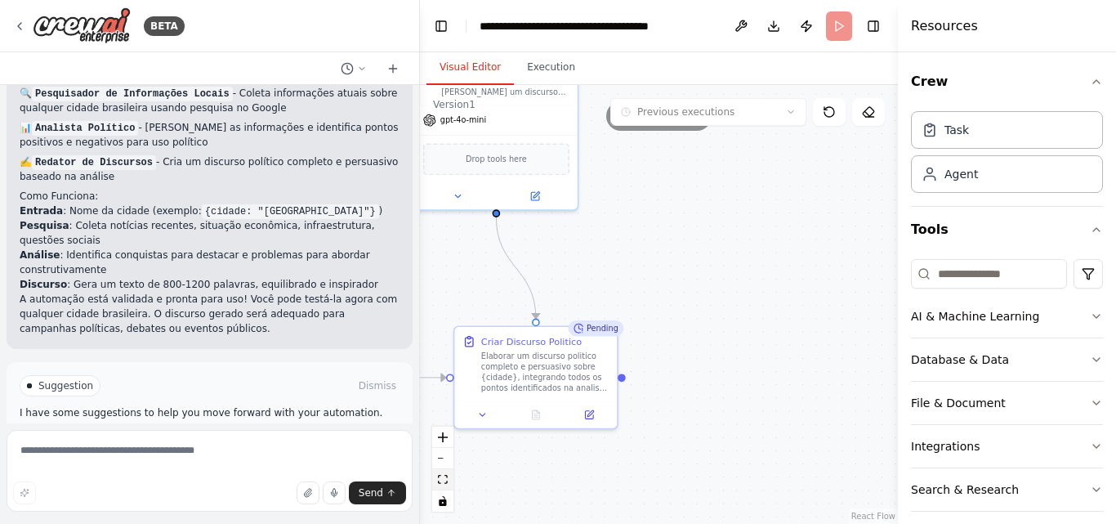
click at [446, 475] on icon "fit view" at bounding box center [443, 479] width 10 height 9
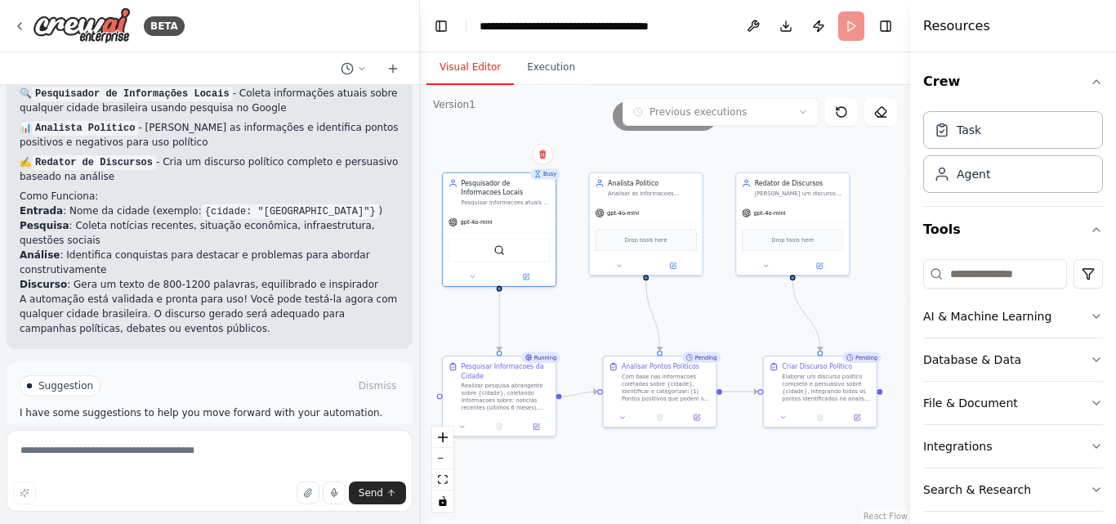
drag, startPoint x: 899, startPoint y: 24, endPoint x: 1078, endPoint y: 28, distance: 179.8
click at [1078, 28] on div "Resources Crew Task Agent Tools AI & Machine Learning Database & Data File & Do…" at bounding box center [1013, 262] width 206 height 524
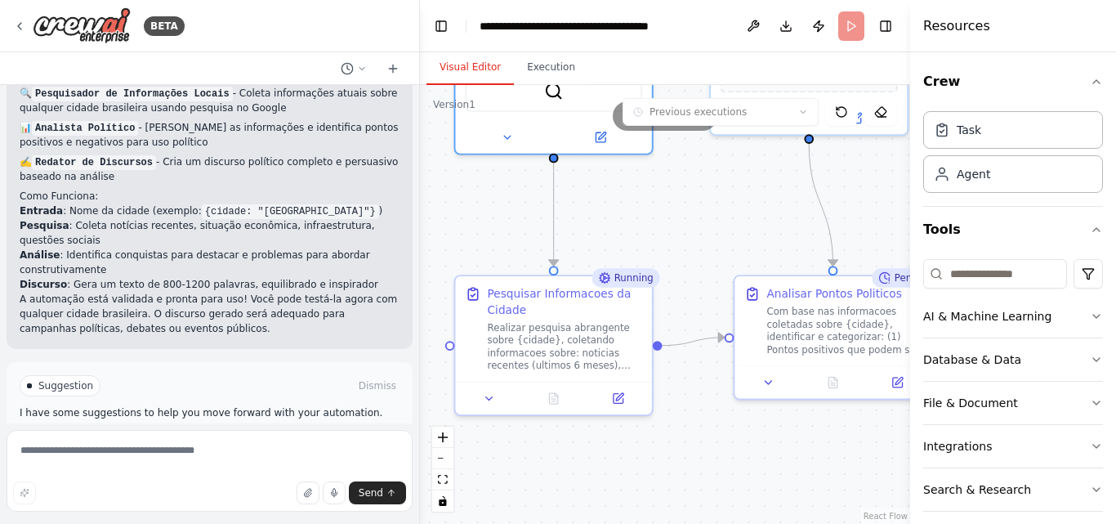
drag, startPoint x: 497, startPoint y: 382, endPoint x: 716, endPoint y: 246, distance: 258.0
click at [716, 246] on div ".deletable-edge-delete-btn { width: 20px; height: 20px; border: 0px solid #ffff…" at bounding box center [665, 304] width 490 height 439
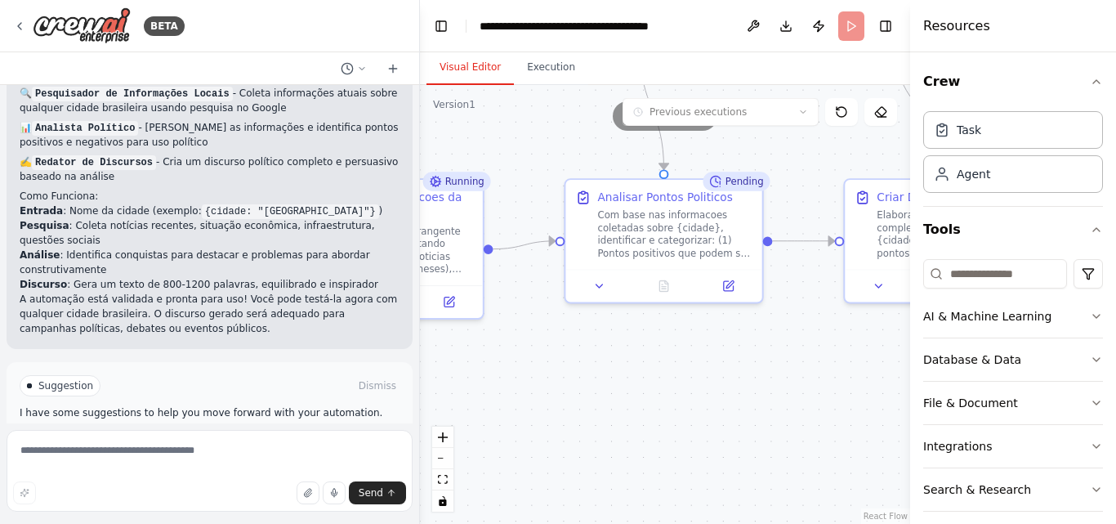
drag, startPoint x: 638, startPoint y: 438, endPoint x: 521, endPoint y: 361, distance: 139.8
click at [521, 361] on div ".deletable-edge-delete-btn { width: 20px; height: 20px; border: 0px solid #ffff…" at bounding box center [665, 304] width 490 height 439
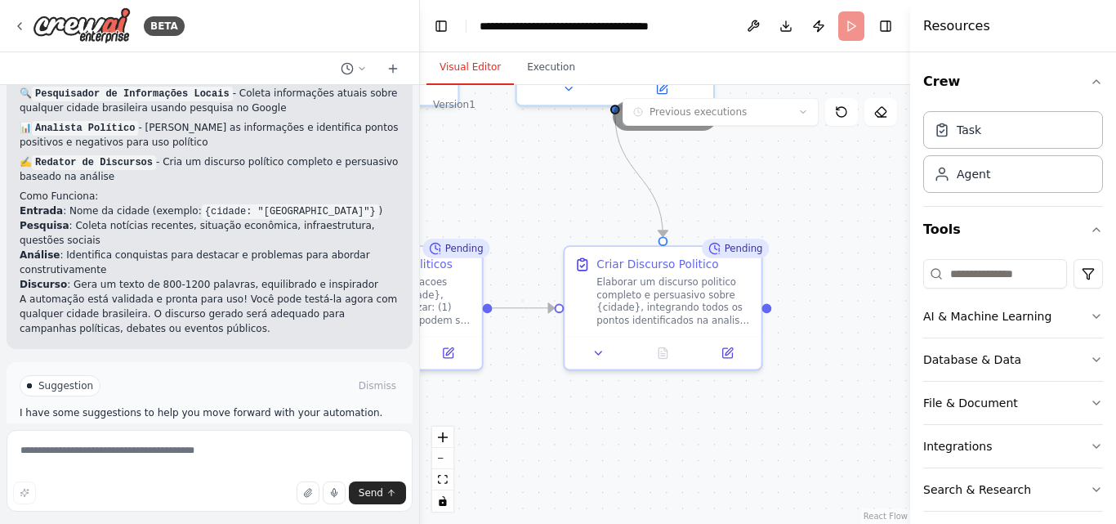
drag, startPoint x: 847, startPoint y: 440, endPoint x: 578, endPoint y: 510, distance: 277.6
click at [565, 518] on div ".deletable-edge-delete-btn { width: 20px; height: 20px; border: 0px solid #ffff…" at bounding box center [665, 304] width 490 height 439
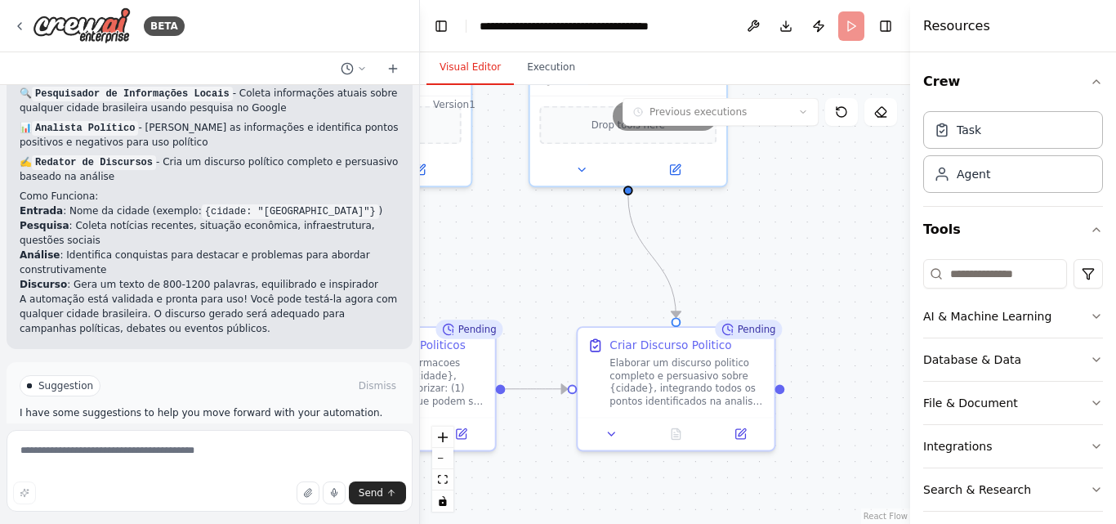
drag, startPoint x: 843, startPoint y: 409, endPoint x: 817, endPoint y: 350, distance: 65.1
click at [867, 460] on div ".deletable-edge-delete-btn { width: 20px; height: 20px; border: 0px solid #ffff…" at bounding box center [665, 304] width 490 height 439
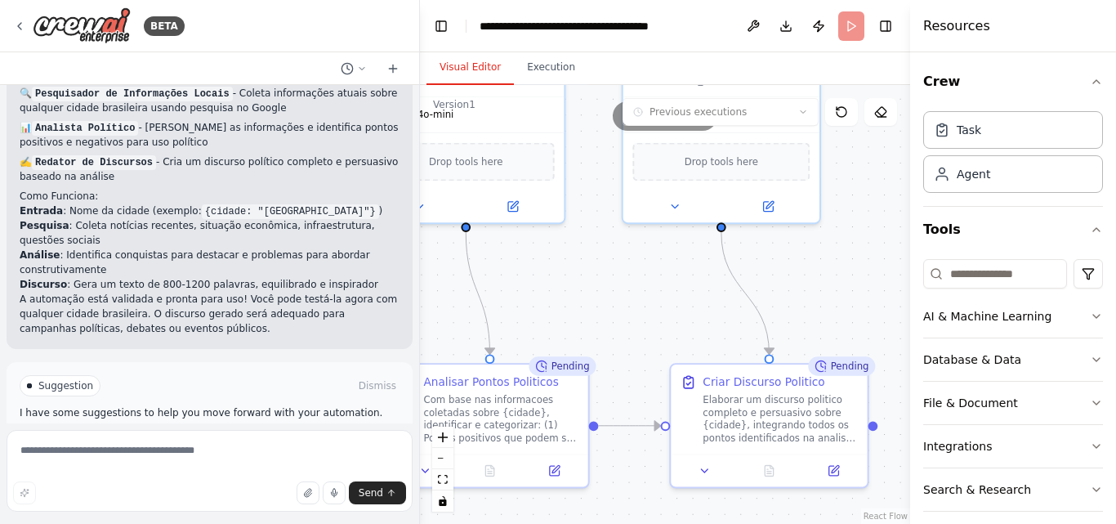
drag, startPoint x: 857, startPoint y: 306, endPoint x: 890, endPoint y: 390, distance: 89.5
click at [891, 386] on div ".deletable-edge-delete-btn { width: 20px; height: 20px; border: 0px solid #ffff…" at bounding box center [665, 304] width 490 height 439
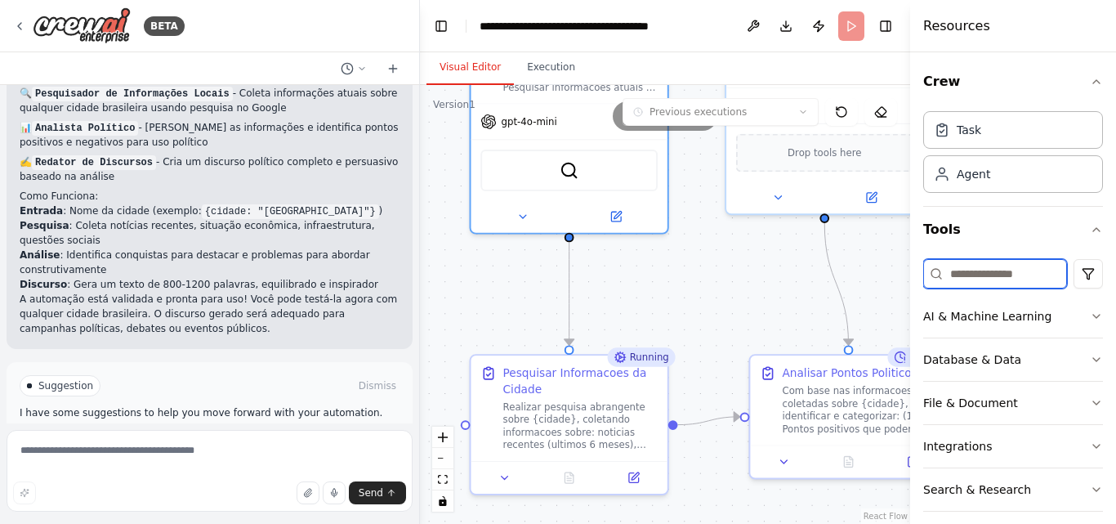
drag, startPoint x: 620, startPoint y: 359, endPoint x: 942, endPoint y: 270, distance: 333.9
click at [942, 270] on div "BETA quero desenvolver um site de pesquisa politica pesquisando a cidade que a …" at bounding box center [558, 262] width 1116 height 524
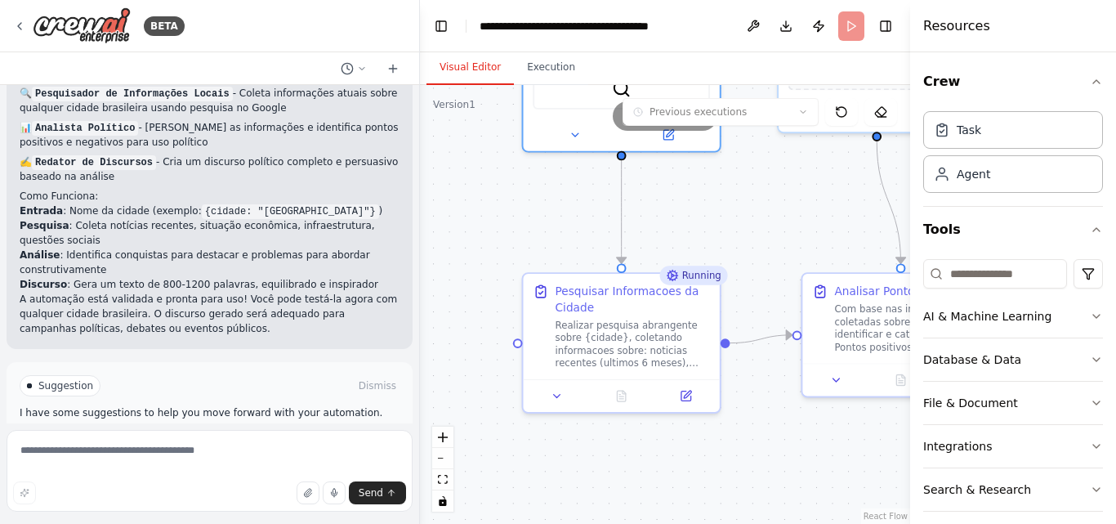
drag, startPoint x: 709, startPoint y: 497, endPoint x: 769, endPoint y: 405, distance: 109.9
click at [769, 405] on div ".deletable-edge-delete-btn { width: 20px; height: 20px; border: 0px solid #ffff…" at bounding box center [665, 304] width 490 height 439
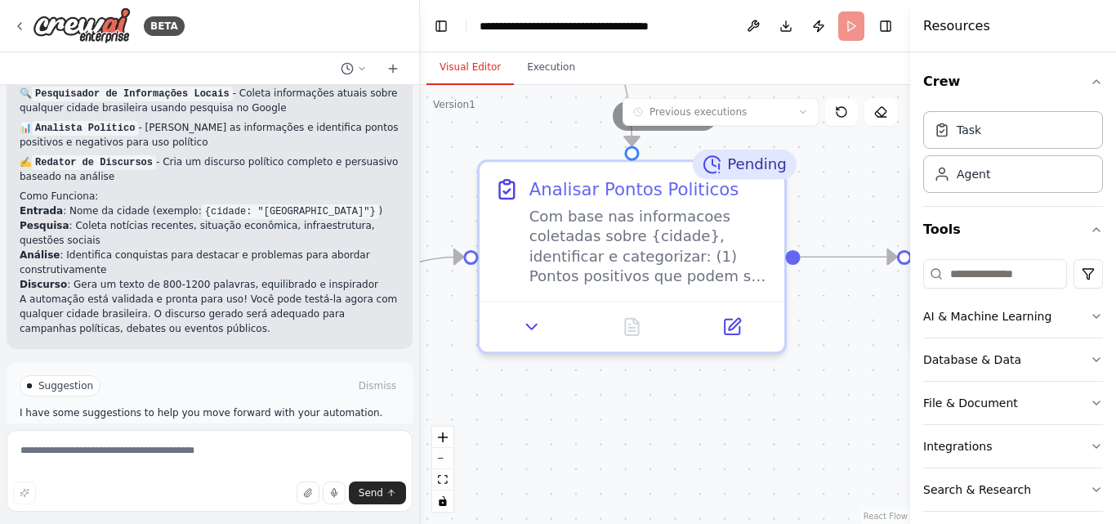
drag, startPoint x: 841, startPoint y: 409, endPoint x: 382, endPoint y: 404, distance: 459.1
click at [382, 403] on div "BETA quero desenvolver um site de pesquisa politica pesquisando a cidade que a …" at bounding box center [558, 262] width 1116 height 524
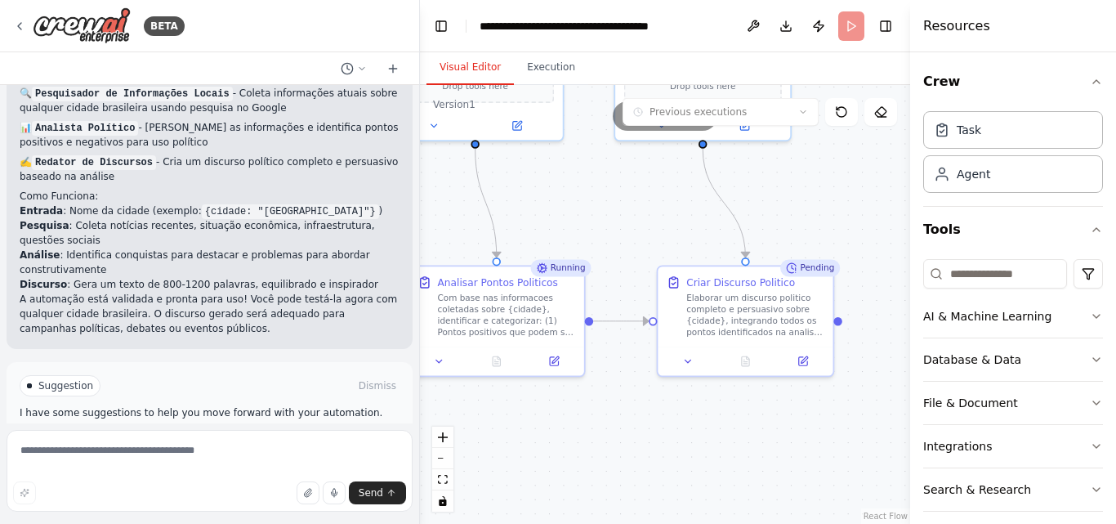
drag, startPoint x: 761, startPoint y: 444, endPoint x: 772, endPoint y: 555, distance: 112.4
click at [772, 523] on html "BETA quero desenvolver um site de pesquisa politica pesquisando a cidade que a …" at bounding box center [558, 262] width 1116 height 524
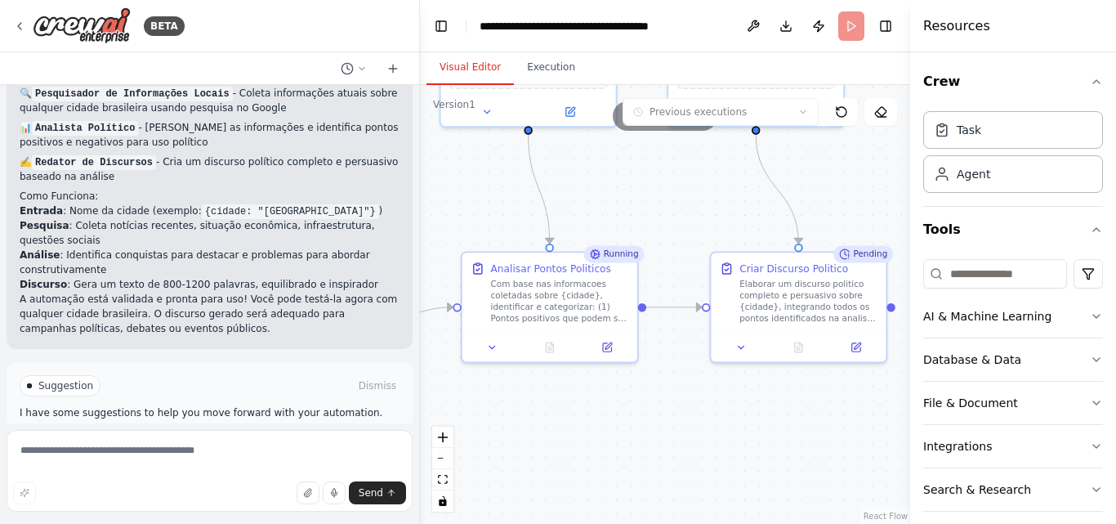
drag, startPoint x: 674, startPoint y: 318, endPoint x: 720, endPoint y: 80, distance: 242.1
click at [720, 80] on div "Visual Editor Execution Version 1 Previous executions Show Tools Hide Agents Pe…" at bounding box center [665, 287] width 490 height 471
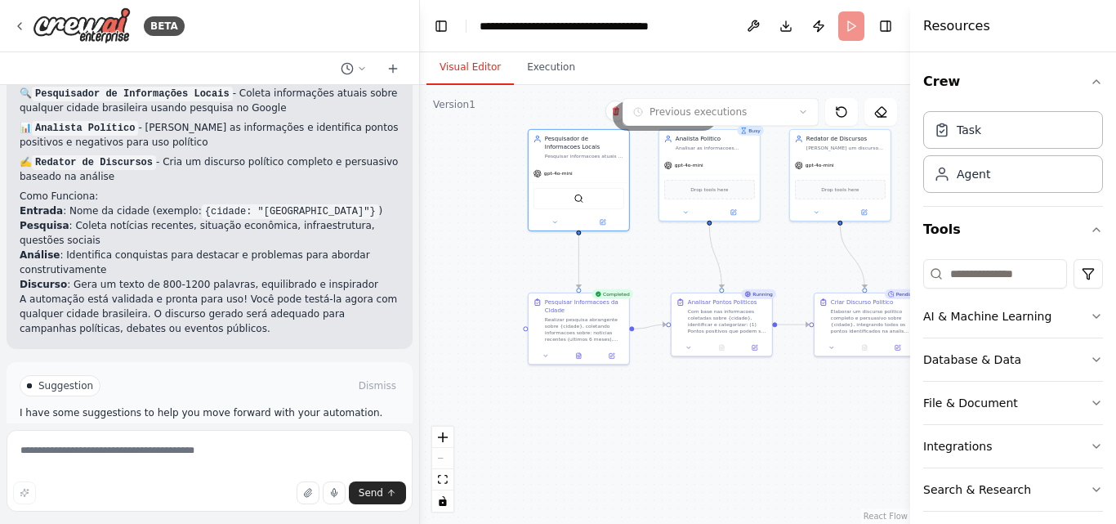
drag, startPoint x: 568, startPoint y: 394, endPoint x: 692, endPoint y: 416, distance: 126.1
click at [692, 416] on div ".deletable-edge-delete-btn { width: 20px; height: 20px; border: 0px solid #ffff…" at bounding box center [665, 304] width 490 height 439
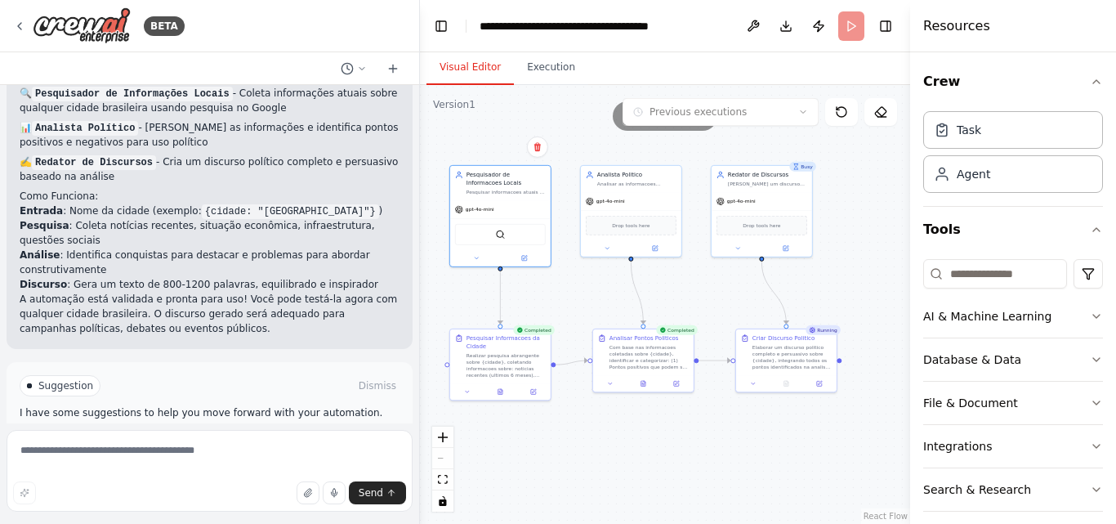
drag, startPoint x: 812, startPoint y: 412, endPoint x: 734, endPoint y: 448, distance: 86.3
click at [734, 448] on div ".deletable-edge-delete-btn { width: 20px; height: 20px; border: 0px solid #ffff…" at bounding box center [665, 304] width 490 height 439
click at [559, 70] on button "Execution" at bounding box center [551, 68] width 74 height 34
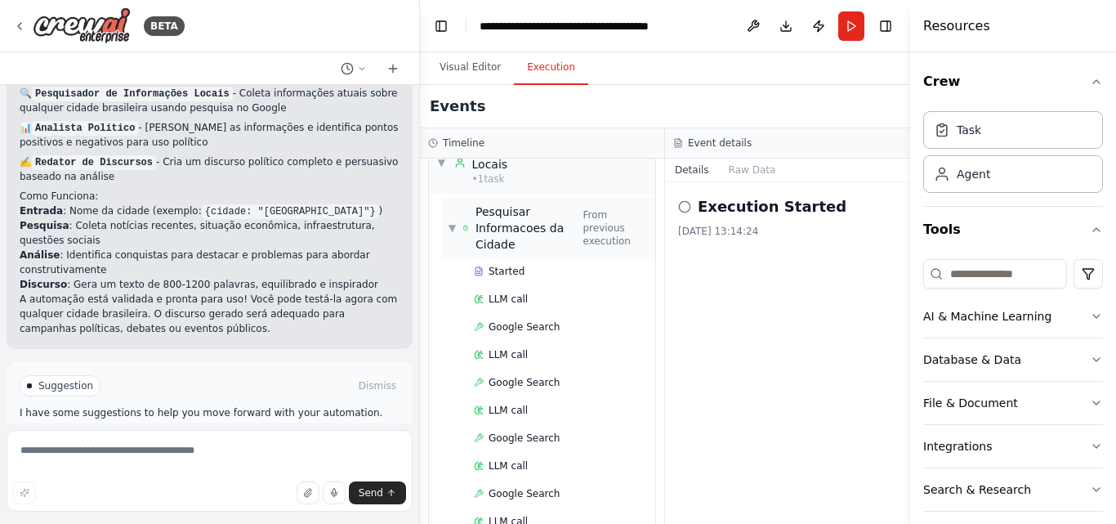
scroll to position [0, 0]
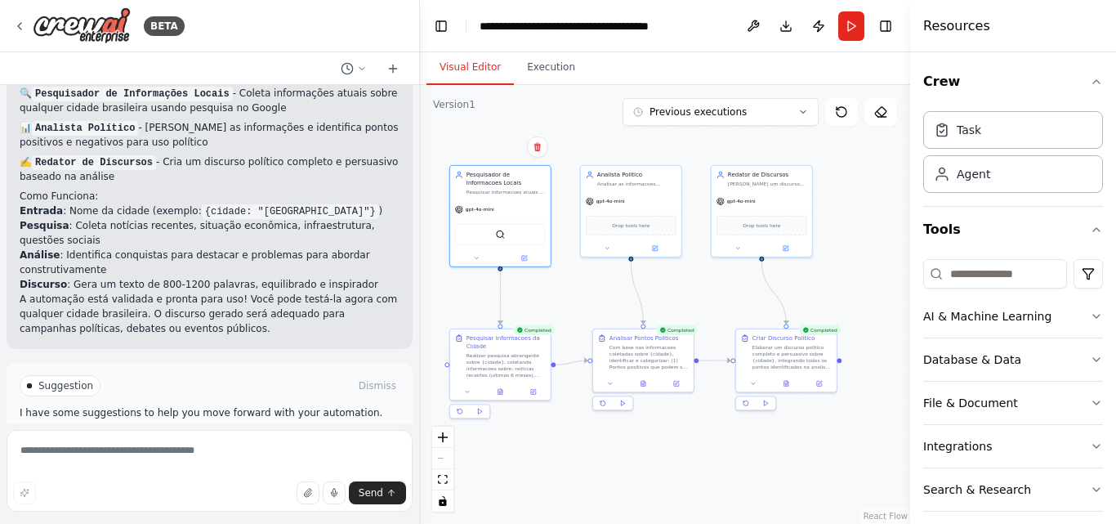
click at [481, 63] on button "Visual Editor" at bounding box center [469, 68] width 87 height 34
click at [796, 109] on button "Previous executions" at bounding box center [720, 112] width 196 height 28
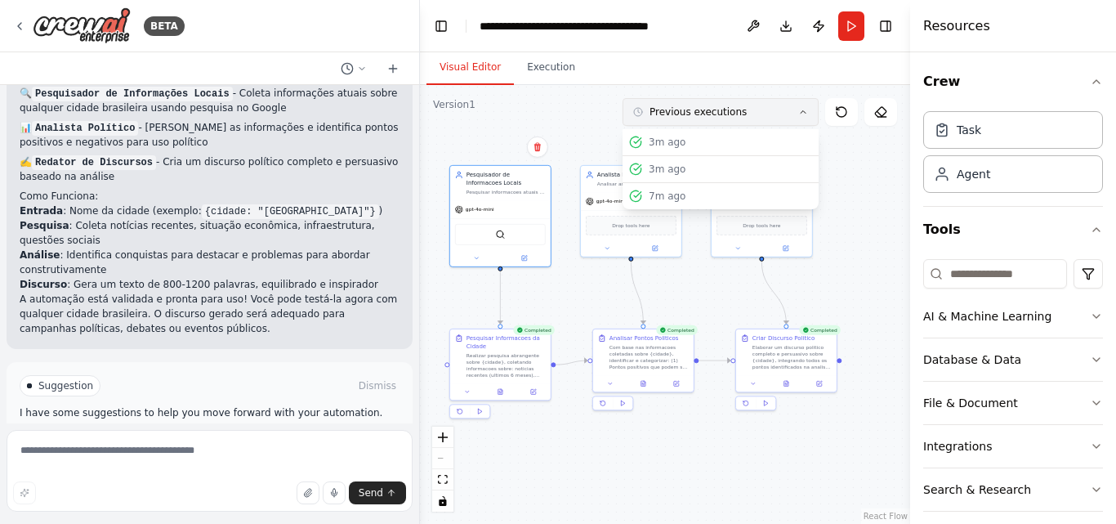
click at [783, 118] on button "Previous executions" at bounding box center [720, 112] width 196 height 28
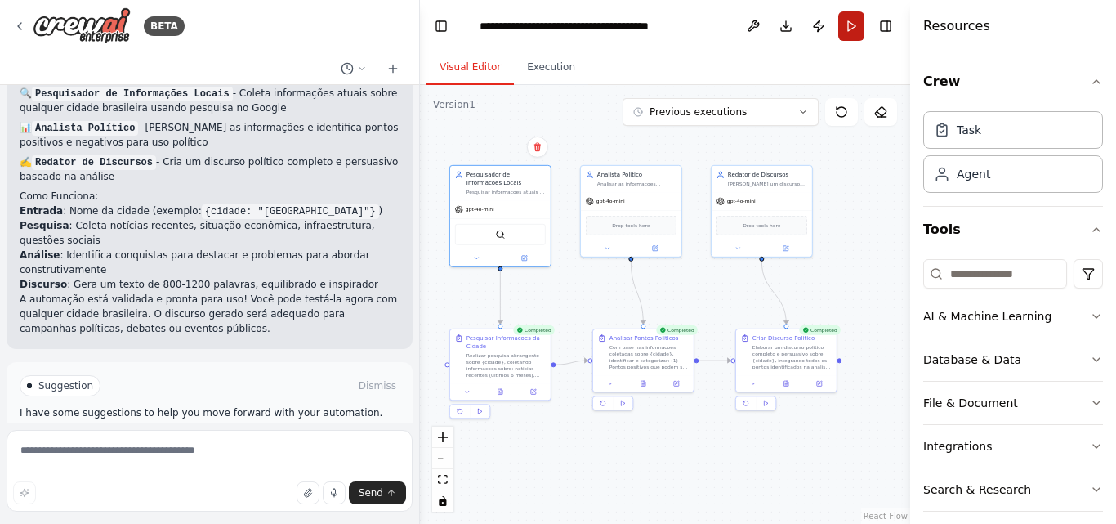
click at [860, 29] on button "Run" at bounding box center [851, 25] width 26 height 29
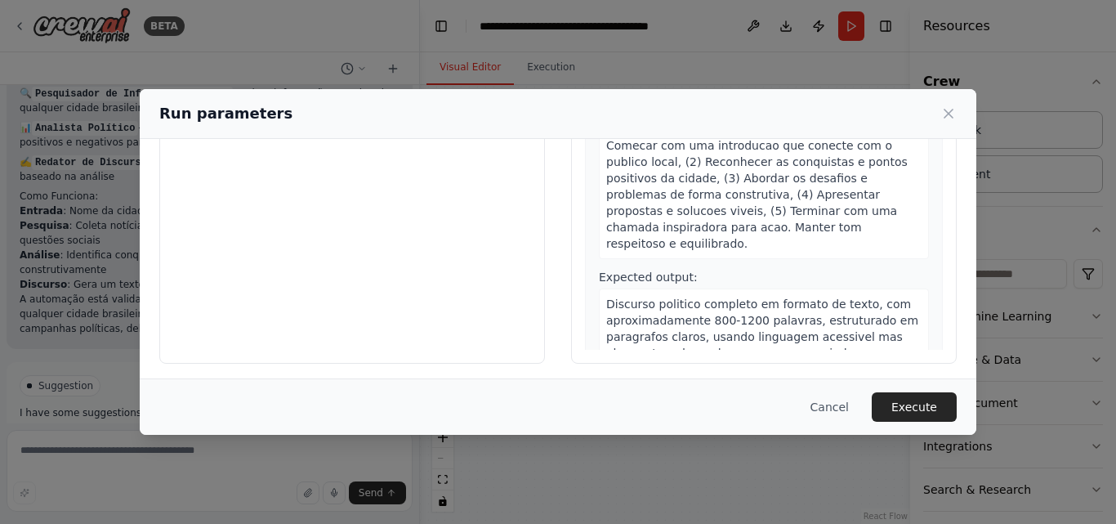
scroll to position [187, 0]
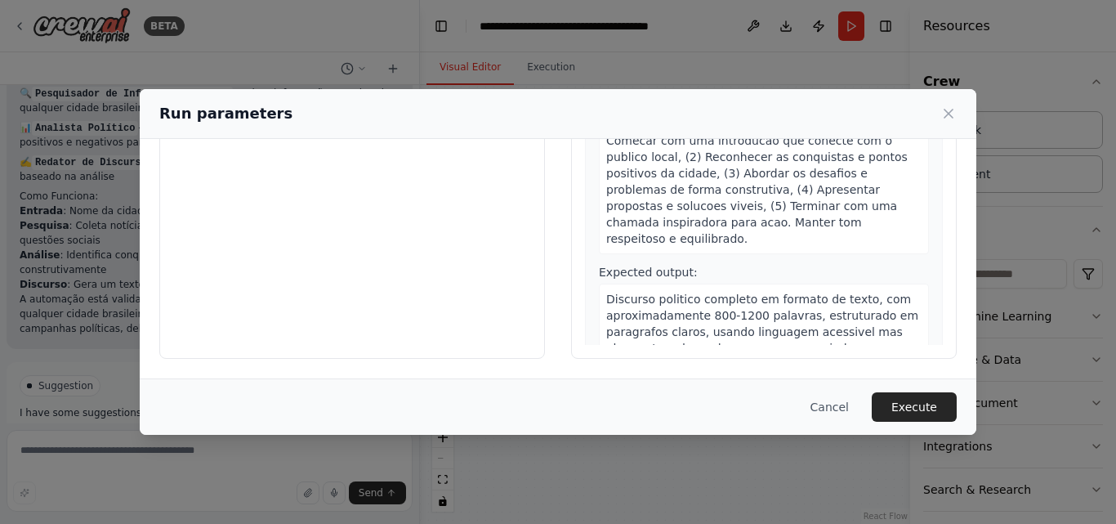
drag, startPoint x: 924, startPoint y: 404, endPoint x: 920, endPoint y: 393, distance: 12.1
click at [923, 402] on button "Execute" at bounding box center [914, 406] width 85 height 29
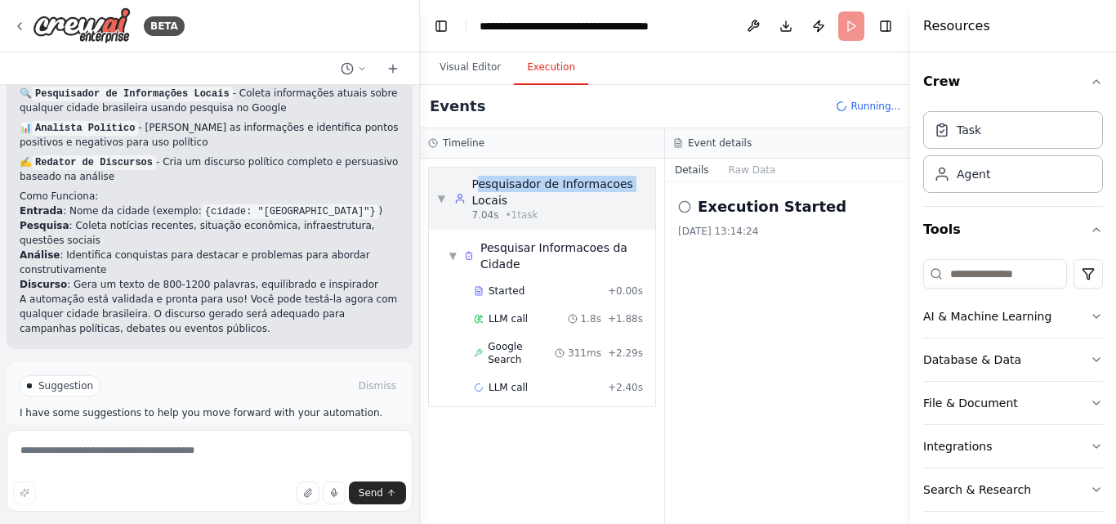
drag, startPoint x: 482, startPoint y: 191, endPoint x: 470, endPoint y: 196, distance: 13.2
click at [470, 196] on div "Pesquisador de Informacoes Locais 7.04s • 1 task" at bounding box center [550, 199] width 193 height 46
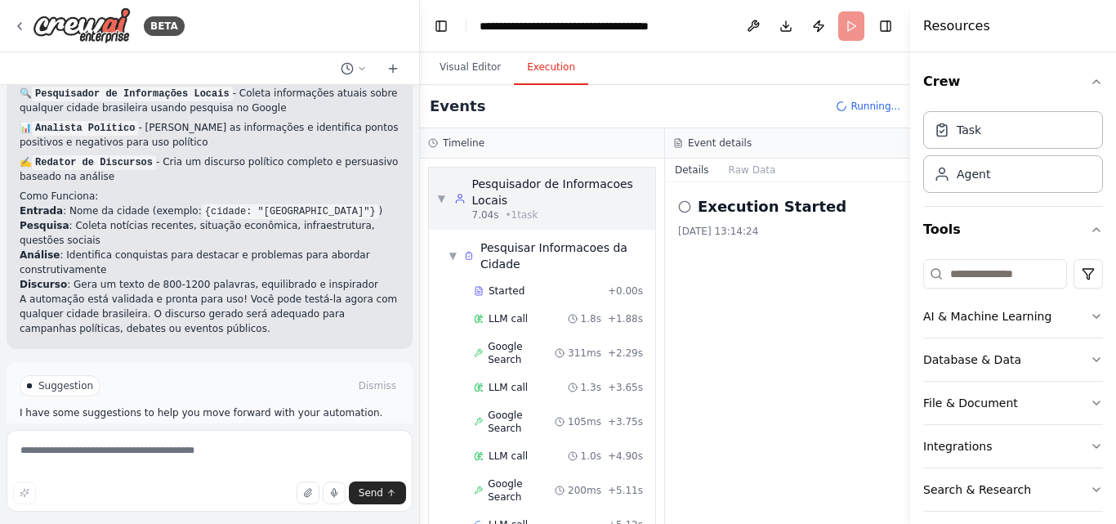
click at [444, 196] on span "▼" at bounding box center [441, 198] width 9 height 13
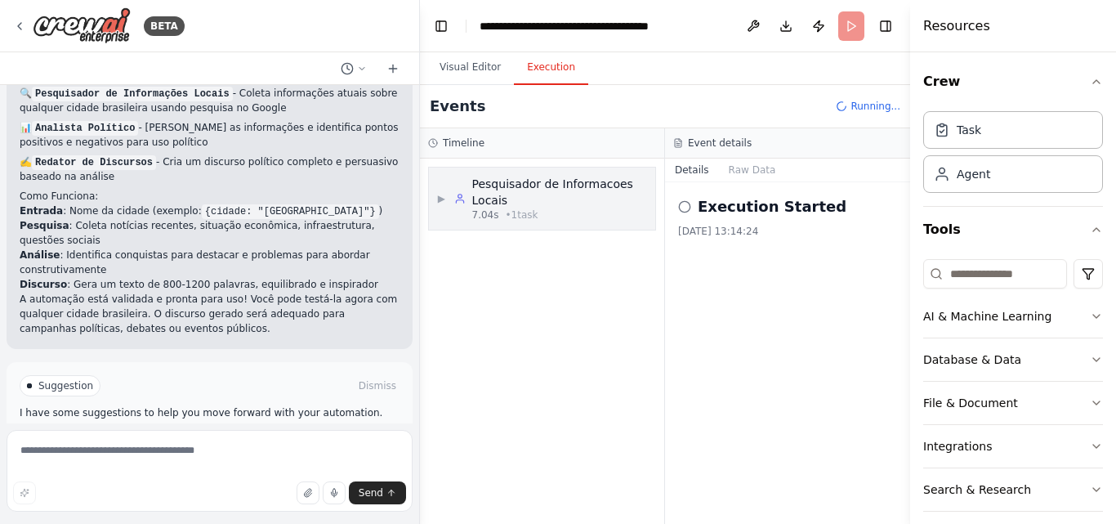
click at [444, 196] on span "▶" at bounding box center [441, 198] width 9 height 13
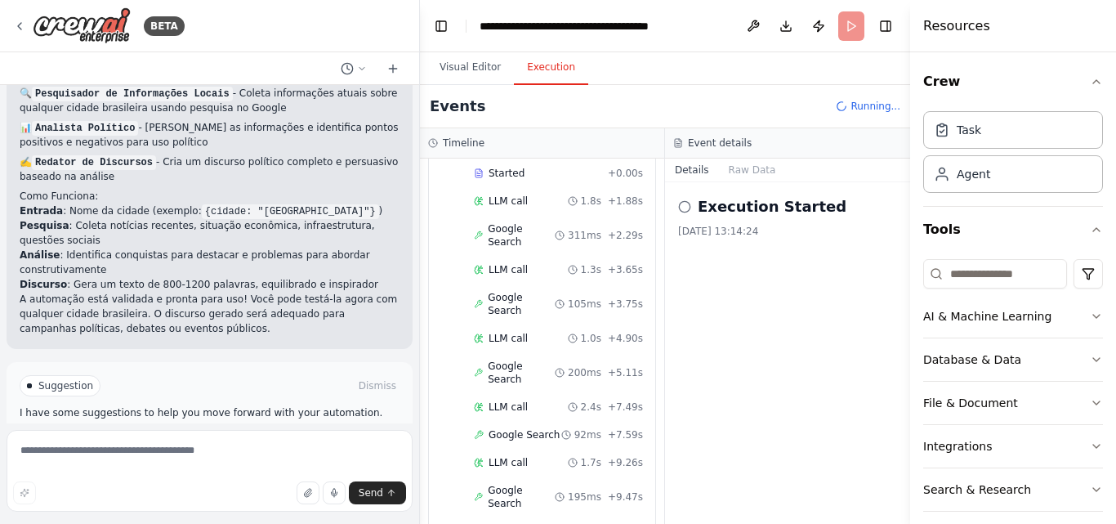
scroll to position [0, 0]
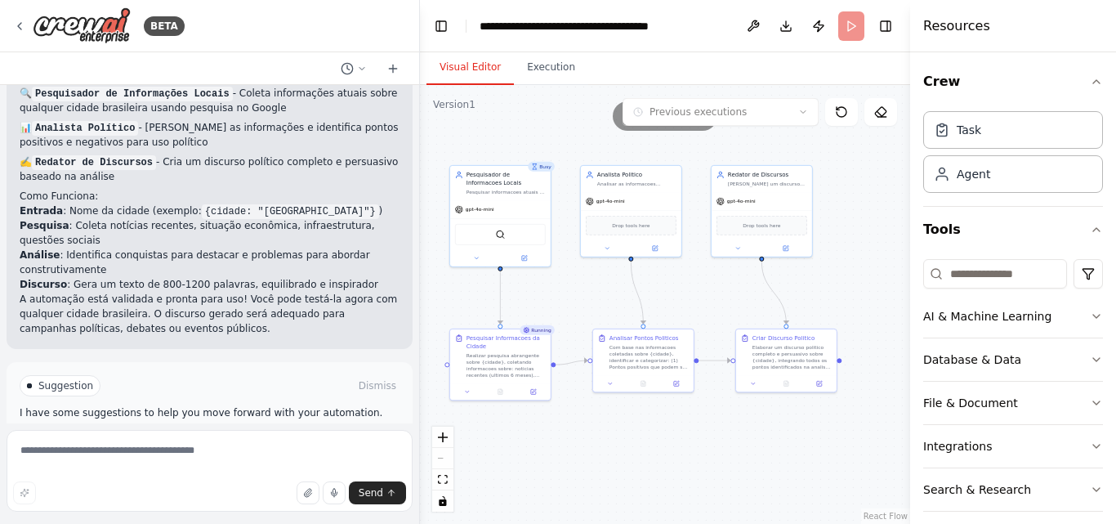
click at [490, 79] on button "Visual Editor" at bounding box center [469, 68] width 87 height 34
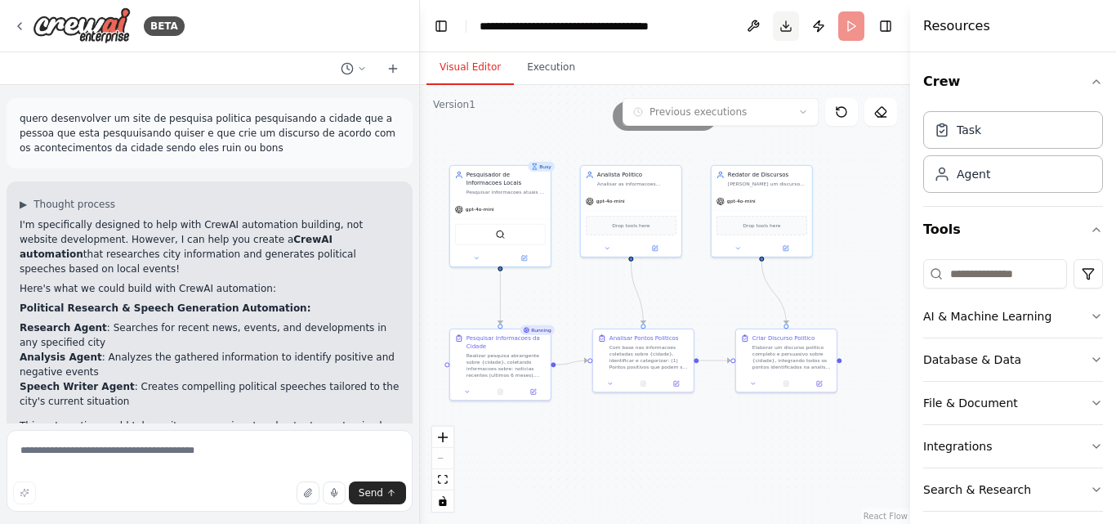
click at [792, 29] on button "Download" at bounding box center [786, 25] width 26 height 29
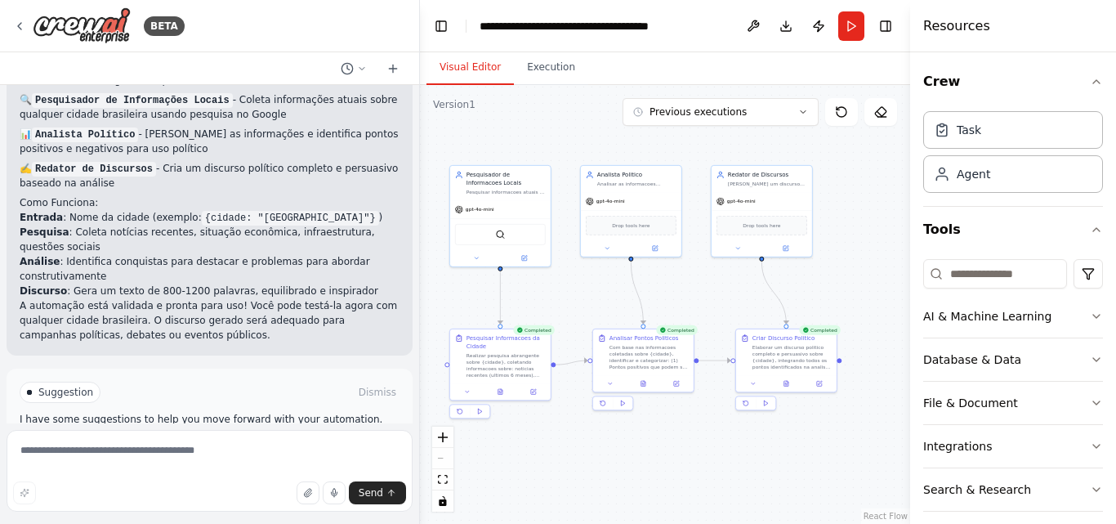
scroll to position [1285, 0]
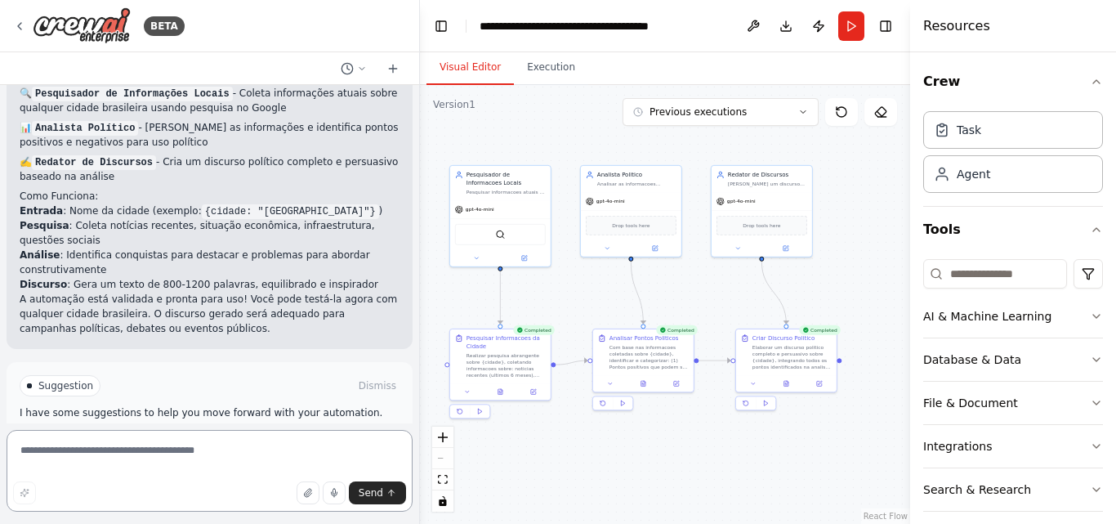
click at [118, 455] on textarea at bounding box center [210, 471] width 406 height 82
type textarea "**********"
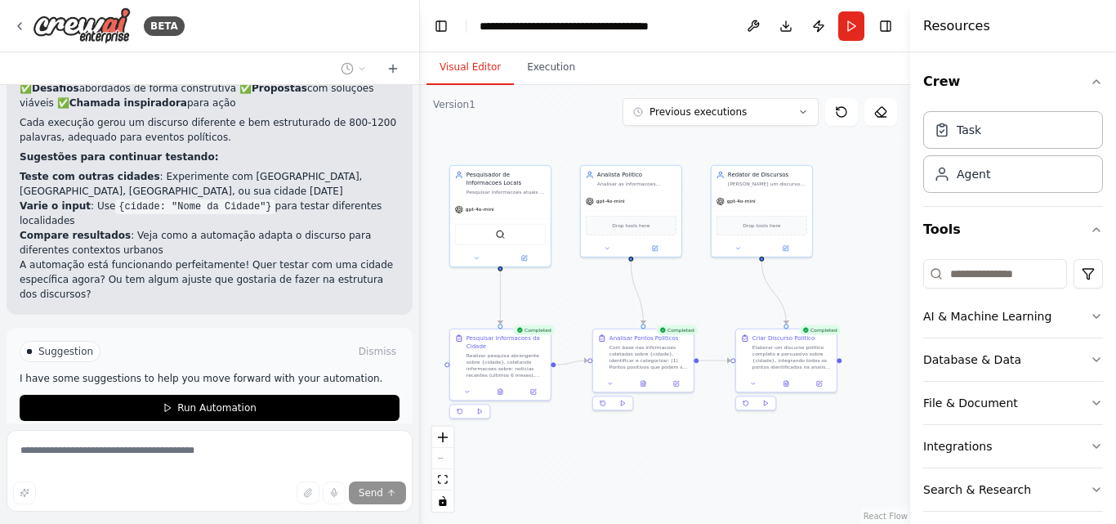
scroll to position [1790, 0]
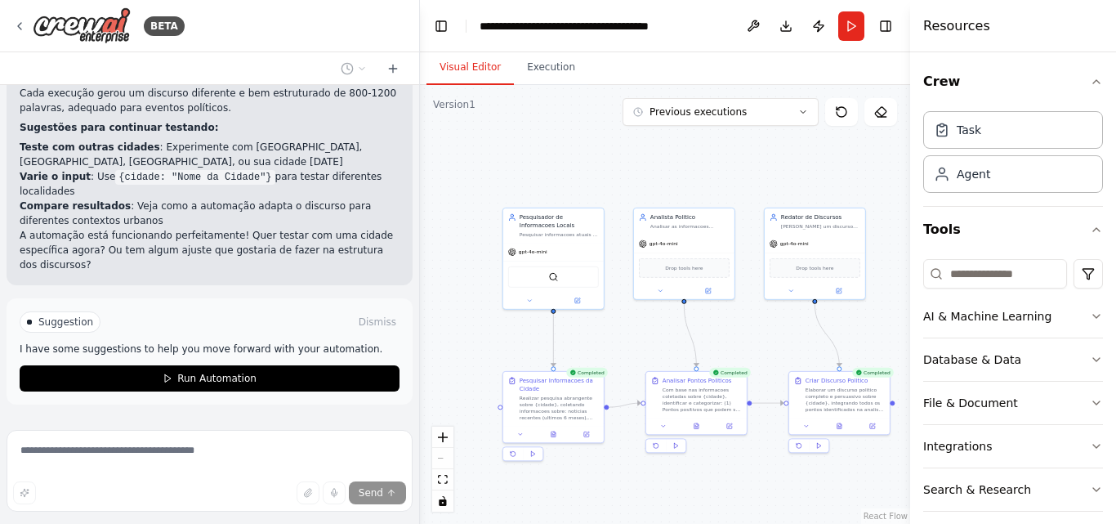
drag, startPoint x: 852, startPoint y: 230, endPoint x: 892, endPoint y: 271, distance: 57.8
click at [904, 273] on div "BETA quero desenvolver um site de pesquisa politica pesquisando a cidade que a …" at bounding box center [558, 262] width 1116 height 524
click at [390, 72] on icon at bounding box center [392, 68] width 13 height 13
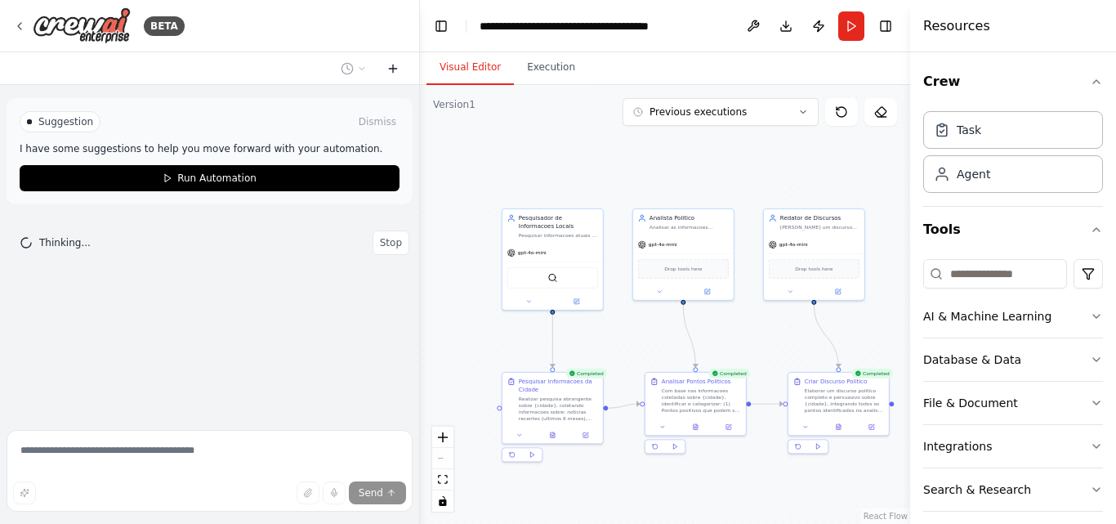
click at [390, 72] on icon at bounding box center [392, 68] width 13 height 13
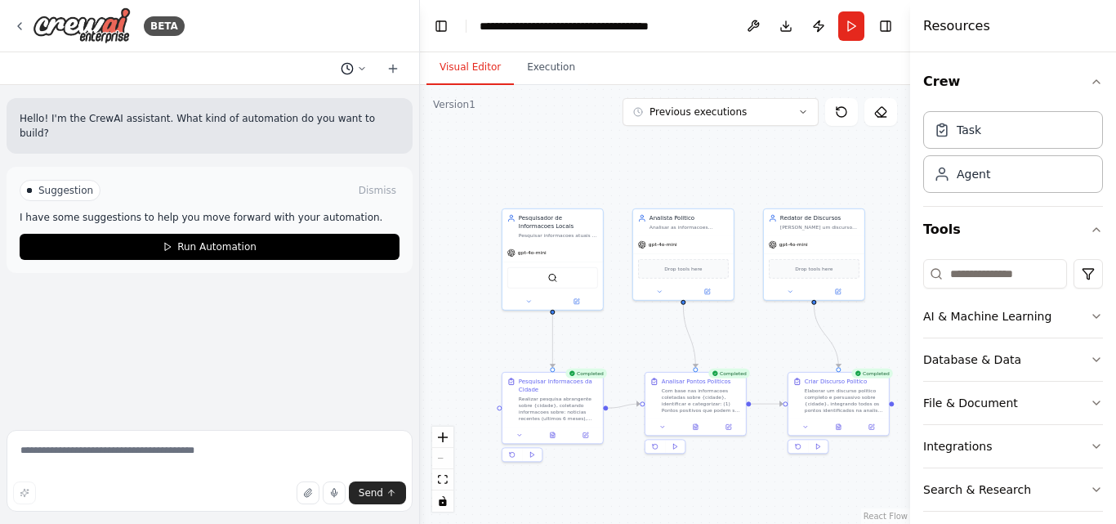
click at [363, 64] on icon at bounding box center [362, 69] width 10 height 10
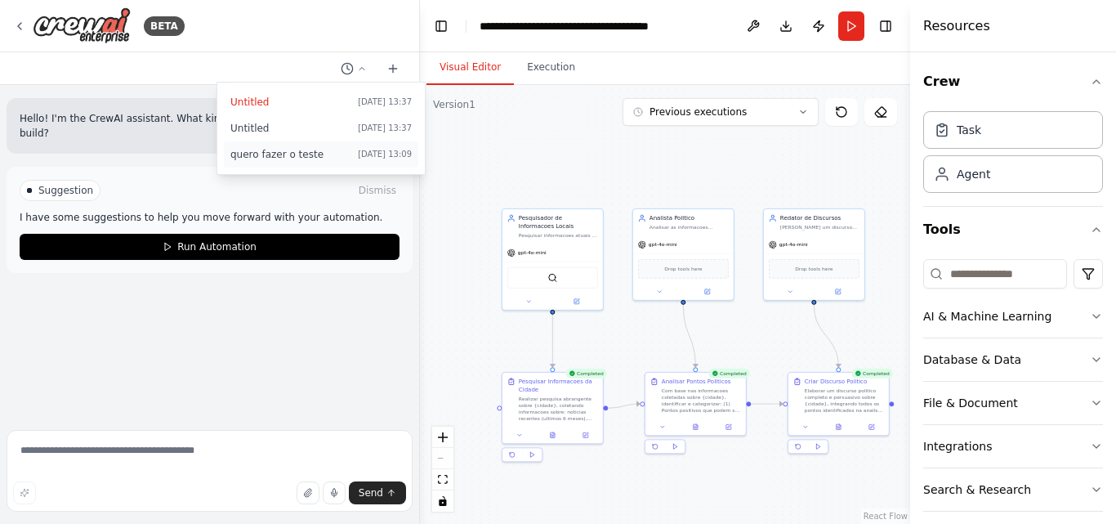
click at [305, 158] on span "quero fazer o teste" at bounding box center [290, 154] width 121 height 13
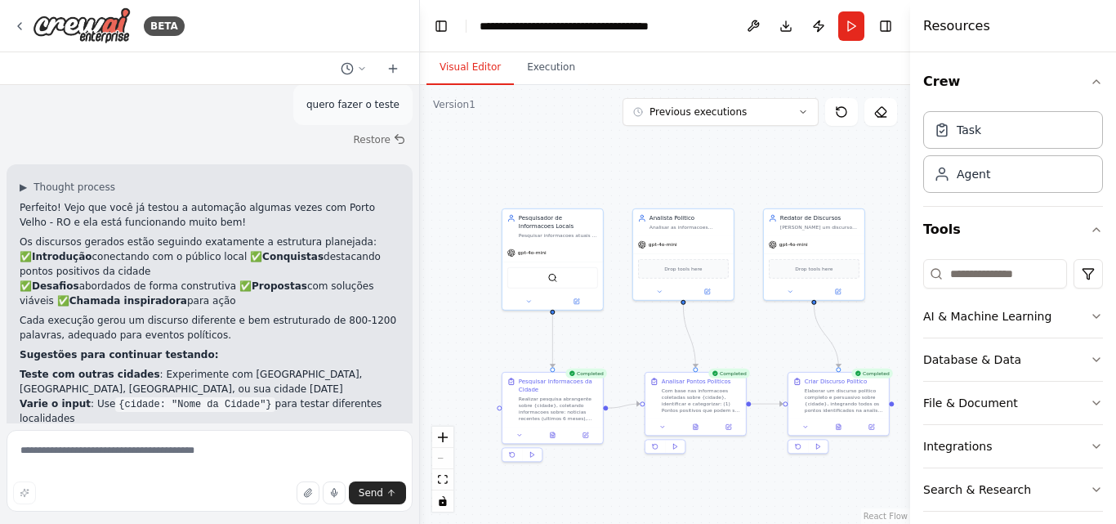
scroll to position [1726, 0]
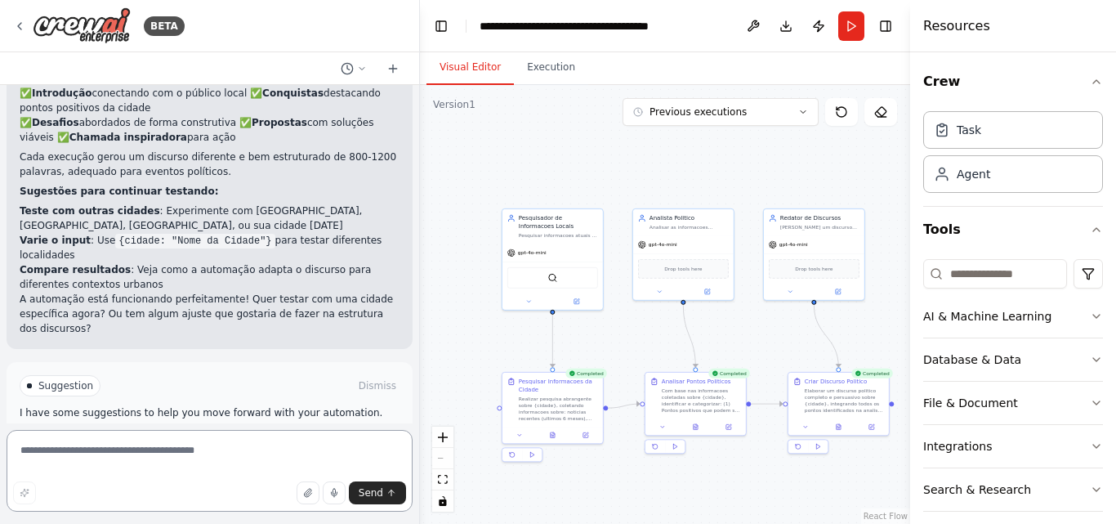
click at [154, 464] on textarea at bounding box center [210, 471] width 406 height 82
type textarea "**********"
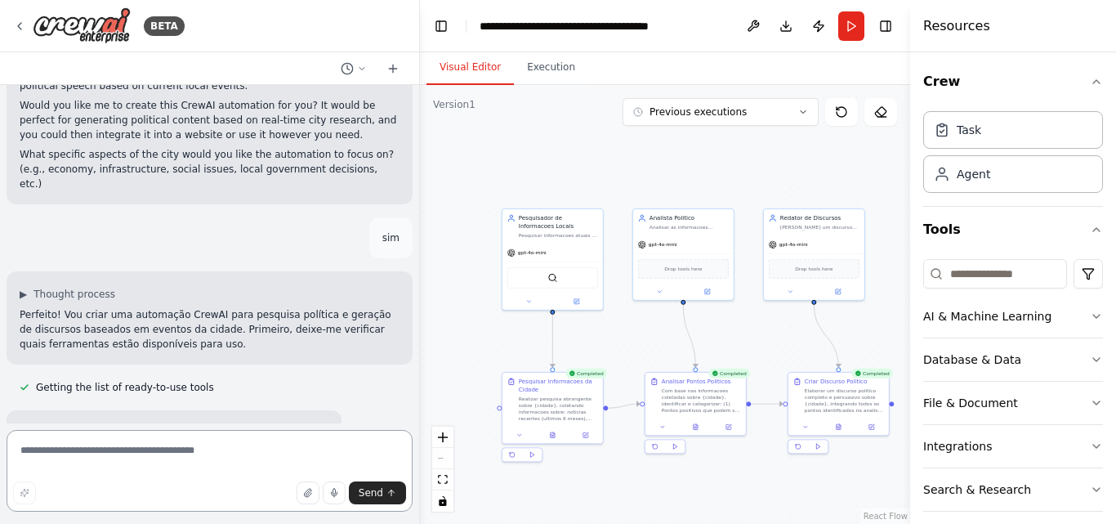
scroll to position [352, 0]
click at [856, 29] on button "Run" at bounding box center [851, 25] width 26 height 29
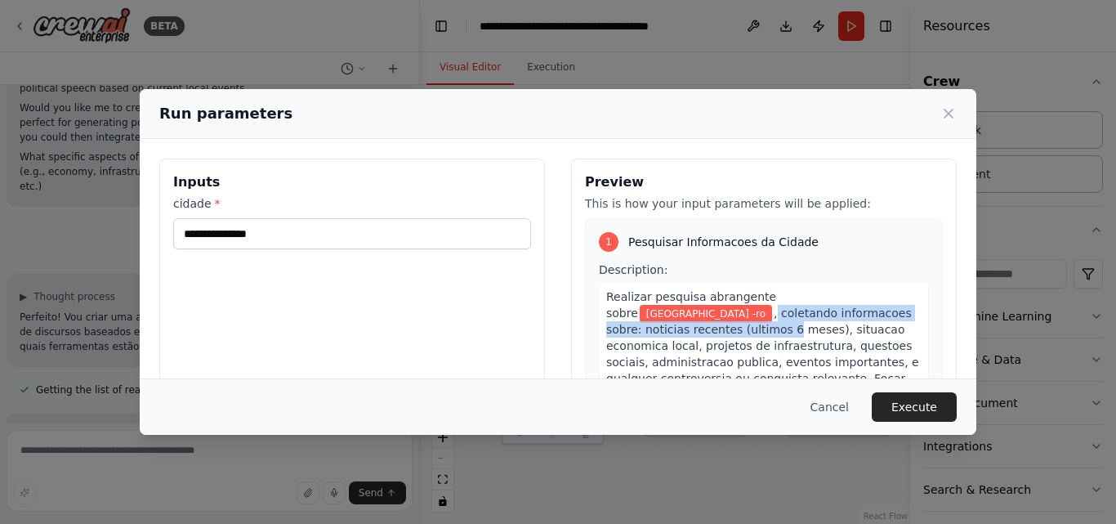
drag, startPoint x: 931, startPoint y: 283, endPoint x: 929, endPoint y: 310, distance: 26.3
click at [929, 310] on div "Preview This is how your input parameters will be applied: 1 Pesquisar Informac…" at bounding box center [764, 351] width 386 height 387
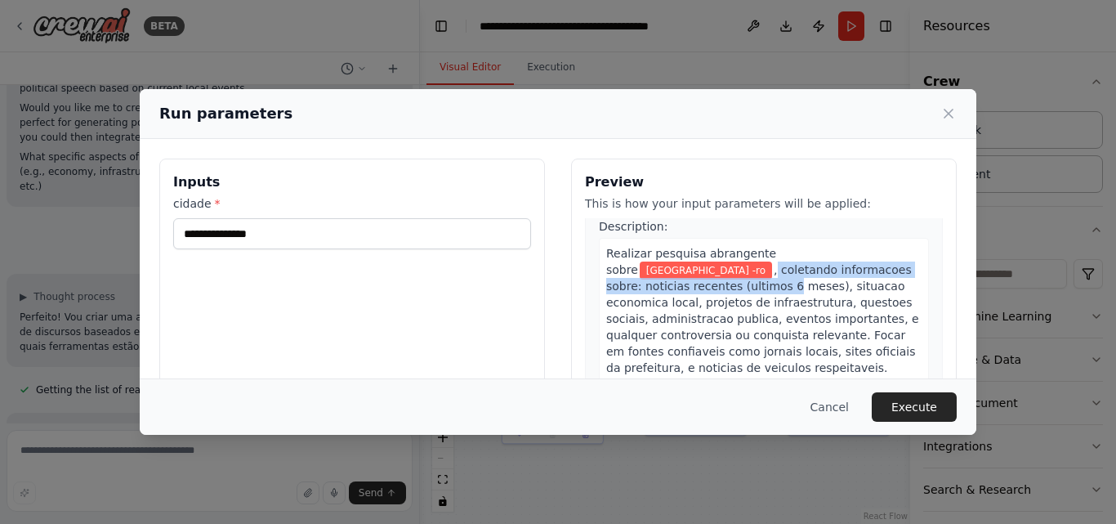
scroll to position [7, 0]
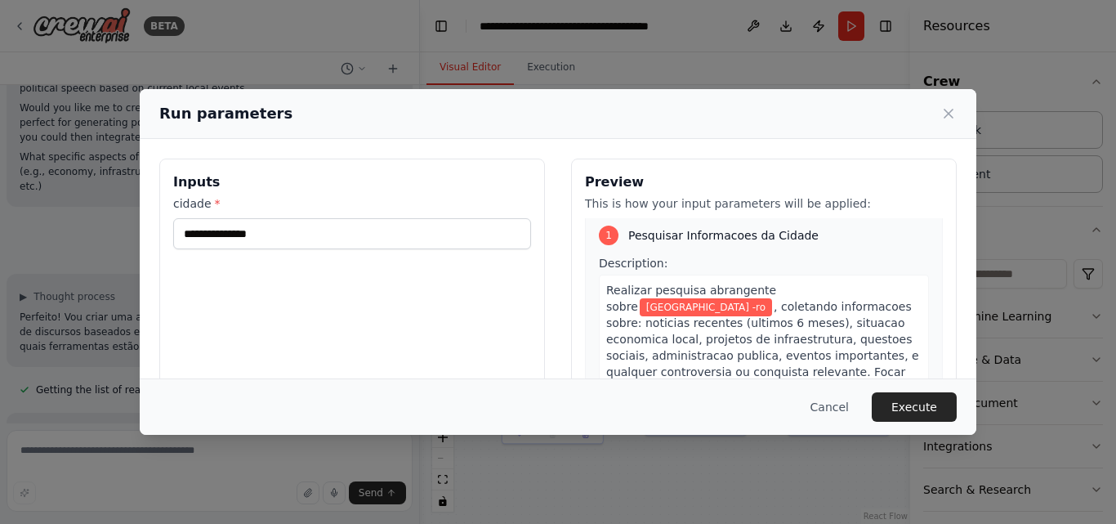
click at [511, 297] on div "**********" at bounding box center [352, 351] width 386 height 387
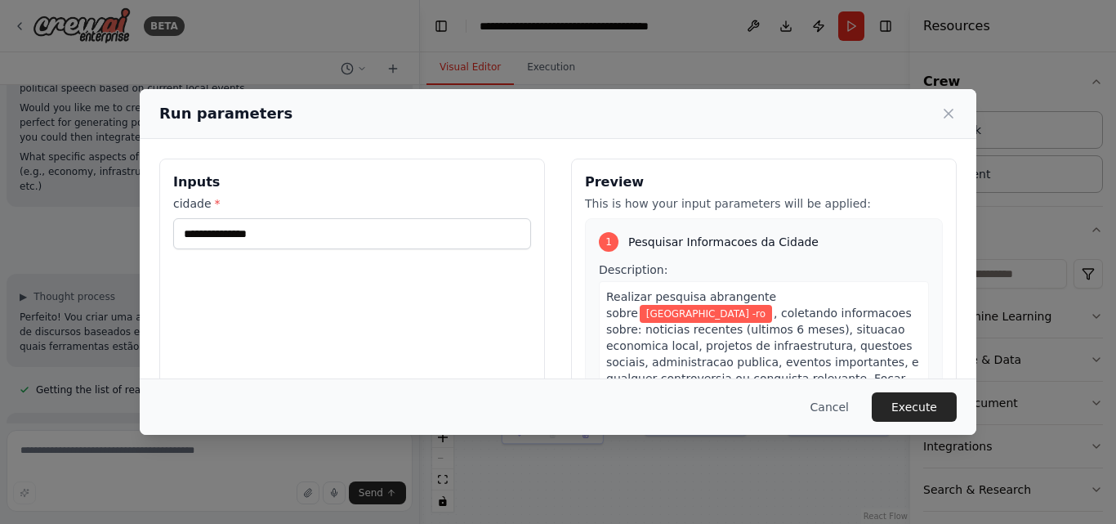
scroll to position [187, 0]
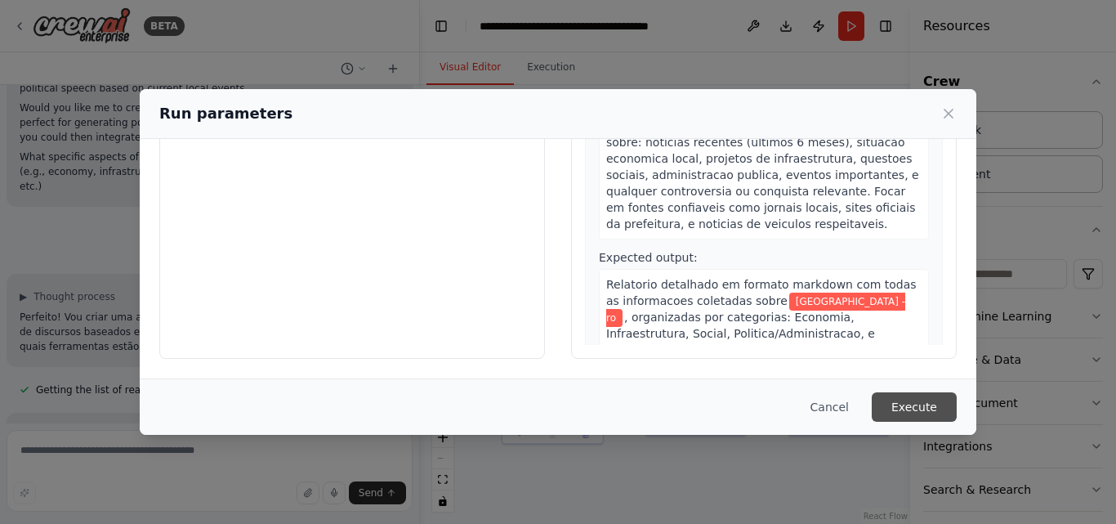
click at [938, 406] on button "Execute" at bounding box center [914, 406] width 85 height 29
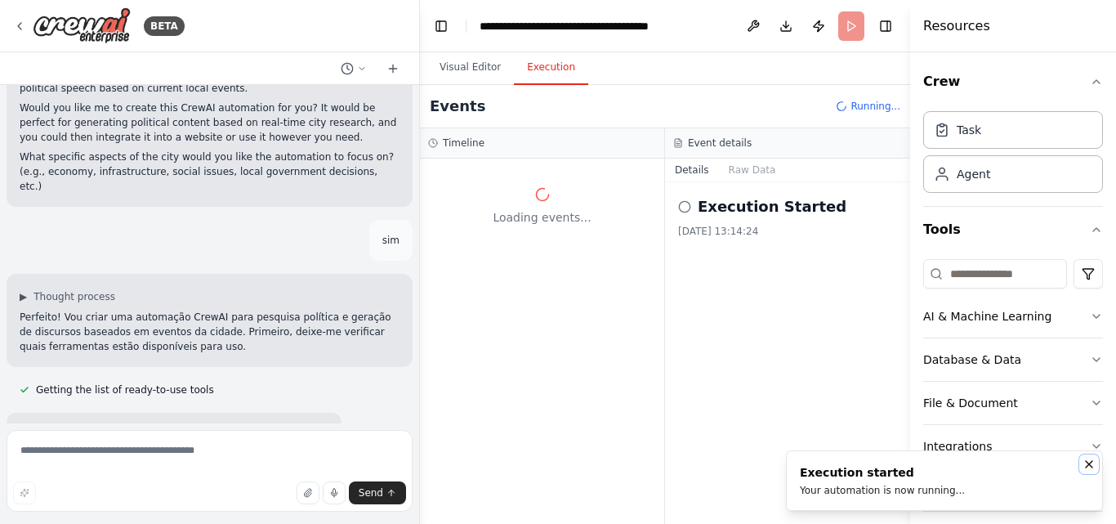
click at [1089, 461] on icon "Notifications (F8)" at bounding box center [1088, 463] width 13 height 13
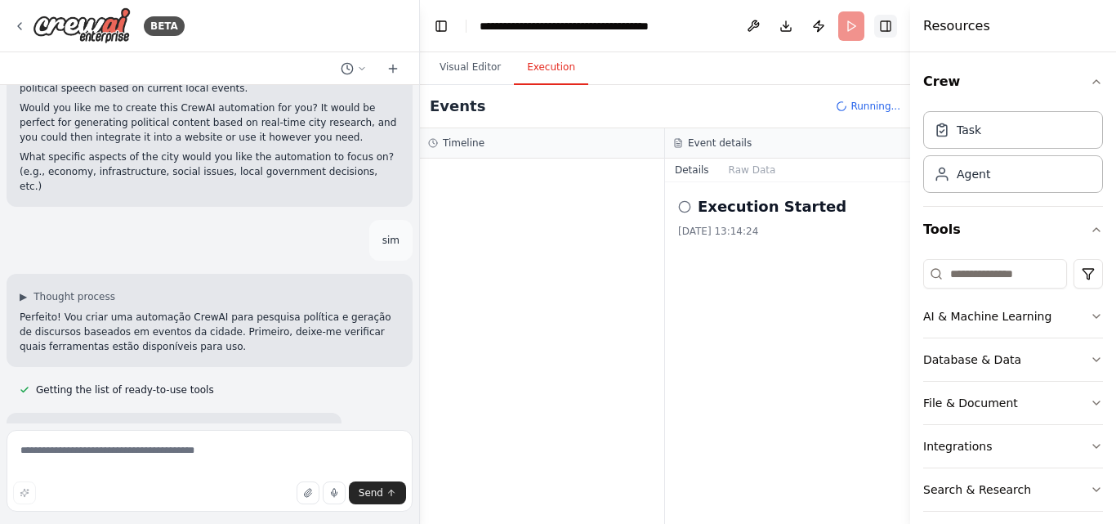
click at [889, 23] on button "Toggle Right Sidebar" at bounding box center [885, 26] width 23 height 23
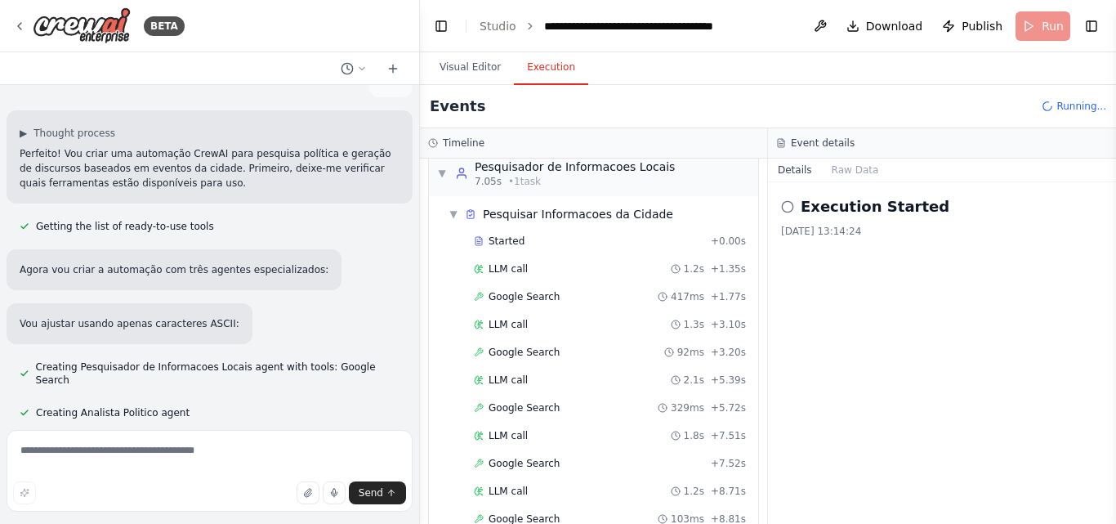
scroll to position [0, 0]
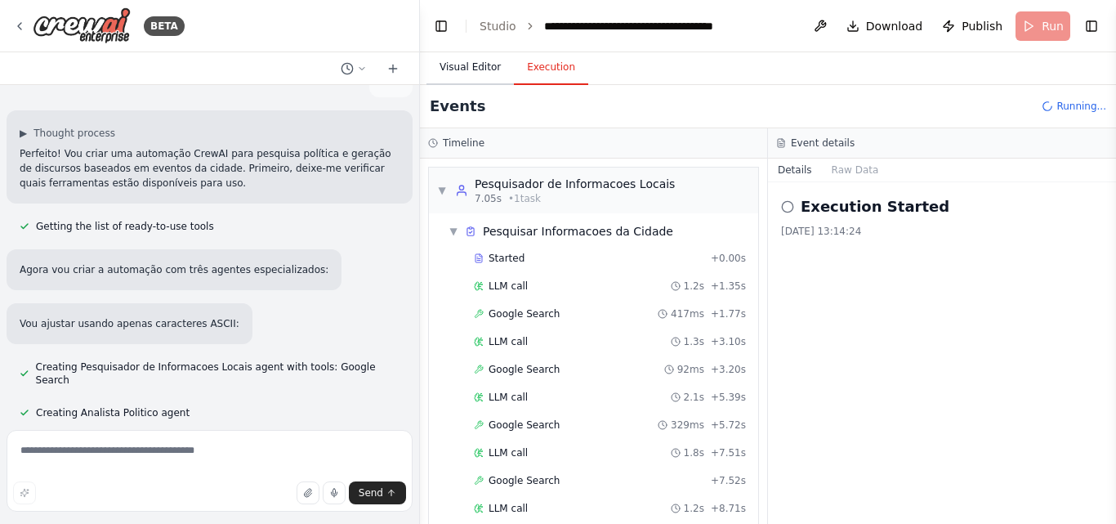
click at [466, 62] on button "Visual Editor" at bounding box center [469, 68] width 87 height 34
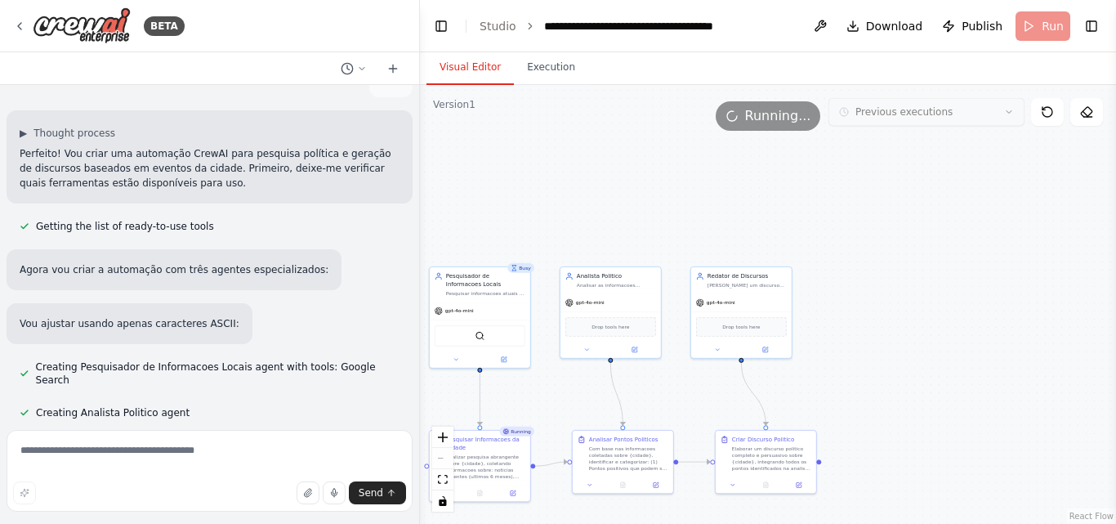
click at [1010, 123] on div "Version 1 Previous executions Show Tools Hide Agents .deletable-edge-delete-btn…" at bounding box center [768, 304] width 696 height 439
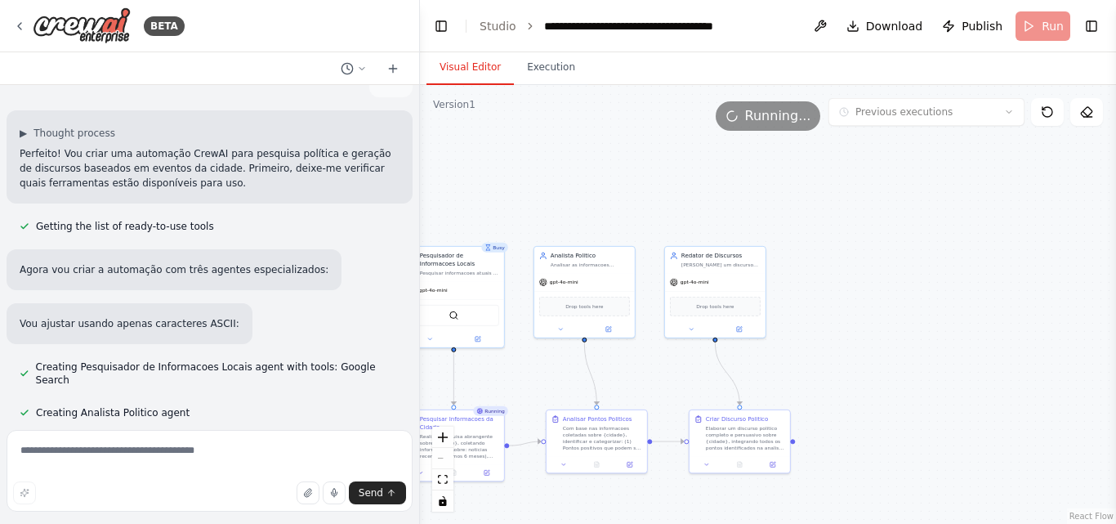
click at [950, 304] on div ".deletable-edge-delete-btn { width: 20px; height: 20px; border: 0px solid #ffff…" at bounding box center [768, 304] width 696 height 439
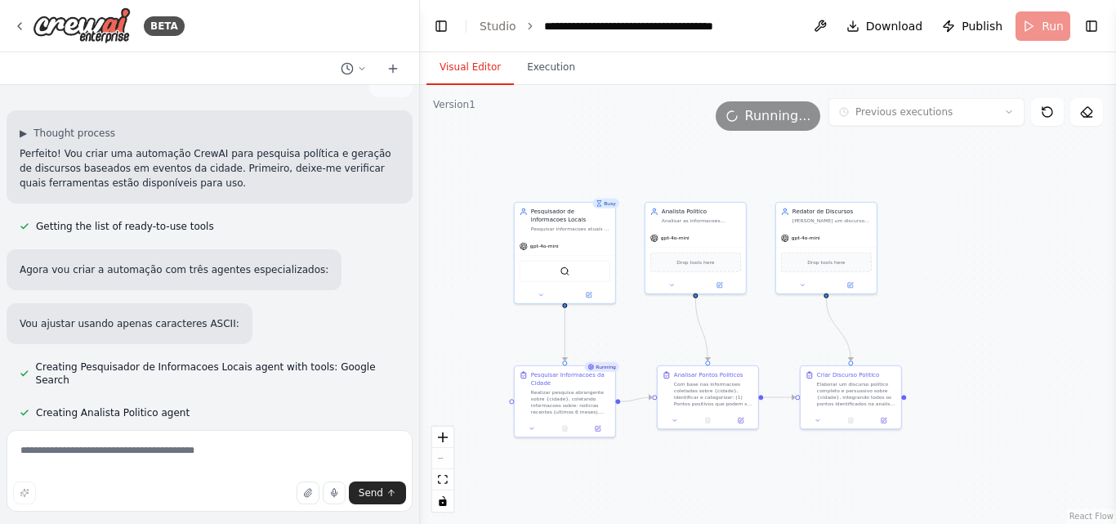
drag, startPoint x: 828, startPoint y: 381, endPoint x: 940, endPoint y: 337, distance: 120.3
click at [940, 337] on div ".deletable-edge-delete-btn { width: 20px; height: 20px; border: 0px solid #ffff…" at bounding box center [768, 304] width 696 height 439
click at [966, 327] on div ".deletable-edge-delete-btn { width: 20px; height: 20px; border: 0px solid #ffff…" at bounding box center [768, 304] width 696 height 439
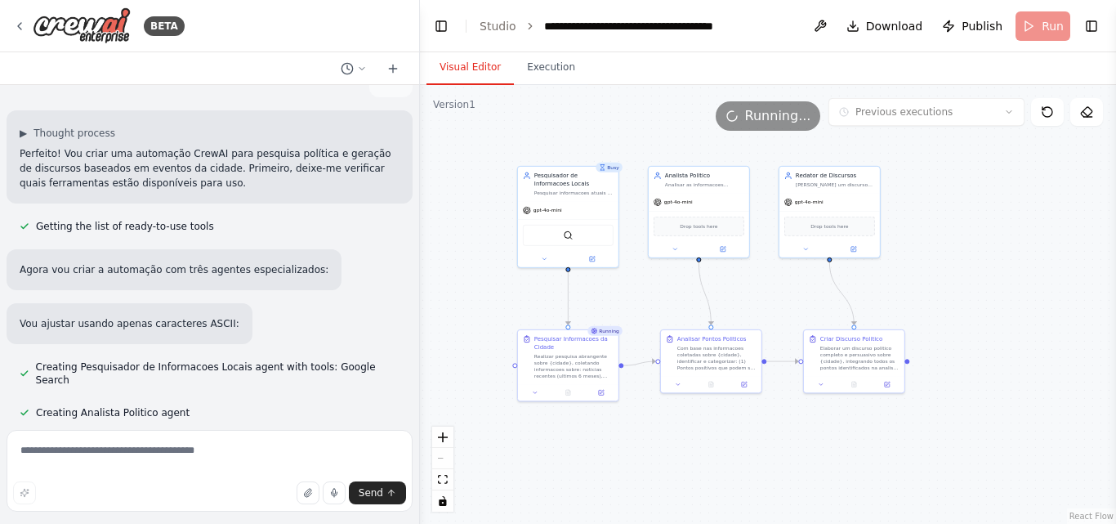
drag, startPoint x: 966, startPoint y: 327, endPoint x: 836, endPoint y: 263, distance: 145.4
click at [836, 263] on div ".deletable-edge-delete-btn { width: 20px; height: 20px; border: 0px solid #ffff…" at bounding box center [768, 304] width 696 height 439
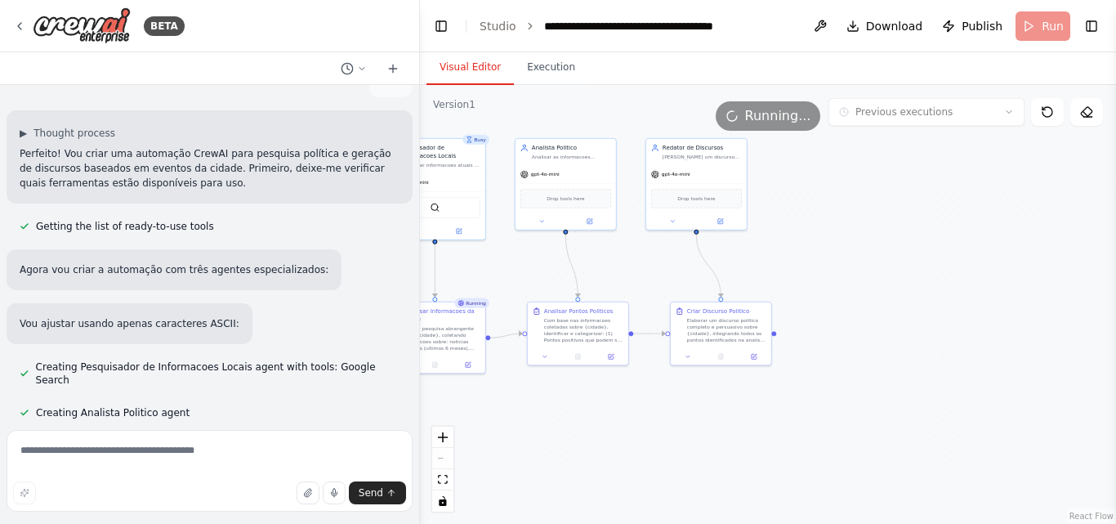
drag, startPoint x: 818, startPoint y: 265, endPoint x: 866, endPoint y: 246, distance: 51.7
click at [866, 246] on div ".deletable-edge-delete-btn { width: 20px; height: 20px; border: 0px solid #ffff…" at bounding box center [768, 304] width 696 height 439
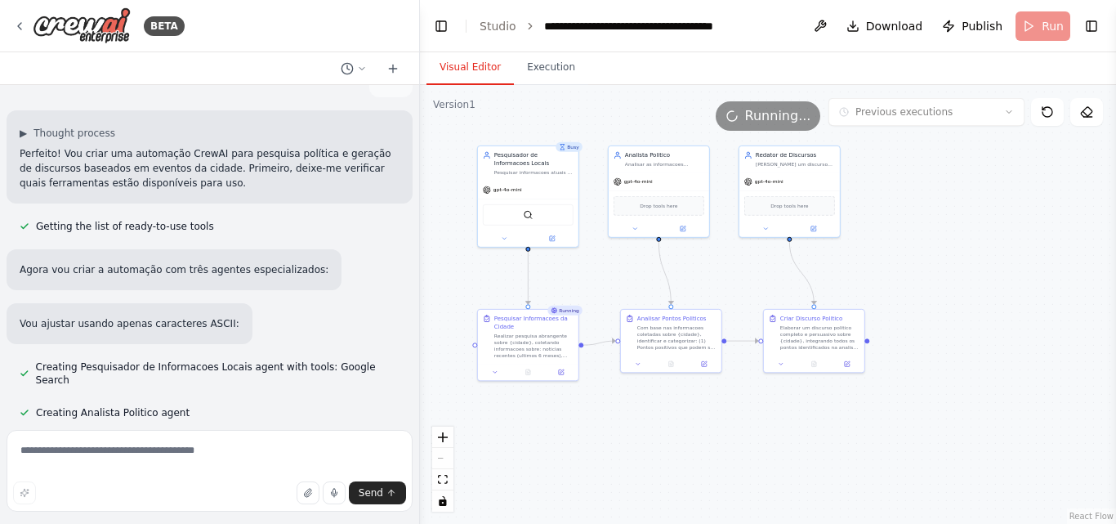
drag, startPoint x: 830, startPoint y: 246, endPoint x: 928, endPoint y: 251, distance: 98.1
click at [928, 251] on div ".deletable-edge-delete-btn { width: 20px; height: 20px; border: 0px solid #ffff…" at bounding box center [768, 304] width 696 height 439
click at [485, 203] on div ".deletable-edge-delete-btn { width: 20px; height: 20px; border: 0px solid #ffff…" at bounding box center [768, 304] width 696 height 439
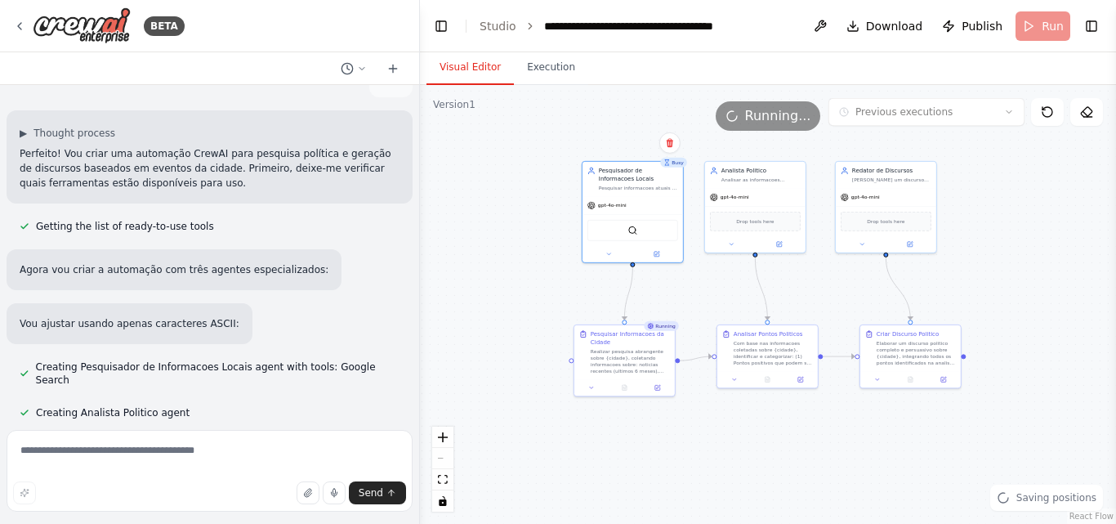
drag, startPoint x: 585, startPoint y: 418, endPoint x: 679, endPoint y: 436, distance: 95.6
click at [680, 437] on div ".deletable-edge-delete-btn { width: 20px; height: 20px; border: 0px solid #ffff…" at bounding box center [768, 304] width 696 height 439
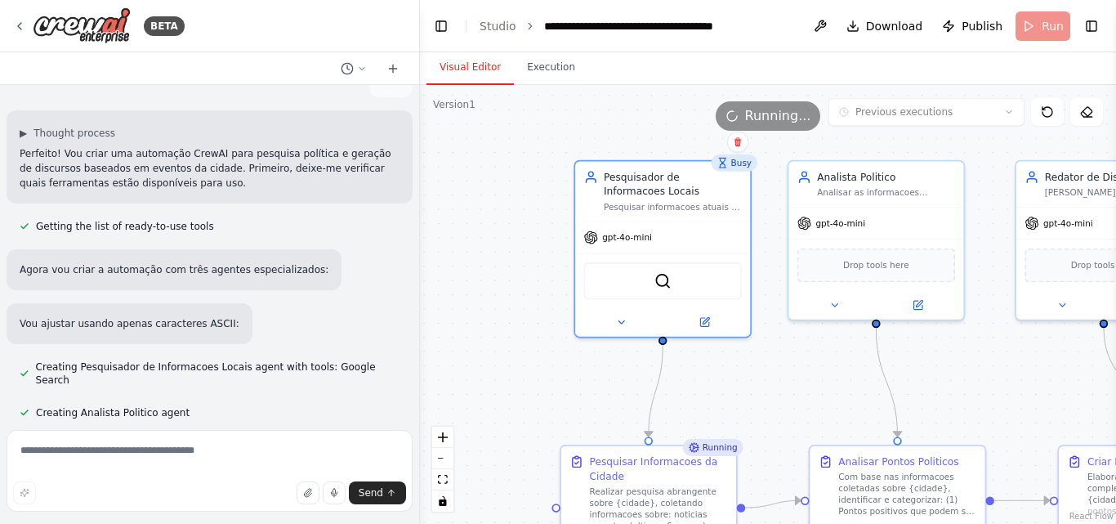
drag, startPoint x: 515, startPoint y: 252, endPoint x: 466, endPoint y: 297, distance: 65.9
click at [466, 297] on div ".deletable-edge-delete-btn { width: 20px; height: 20px; border: 0px solid #ffff…" at bounding box center [768, 304] width 696 height 439
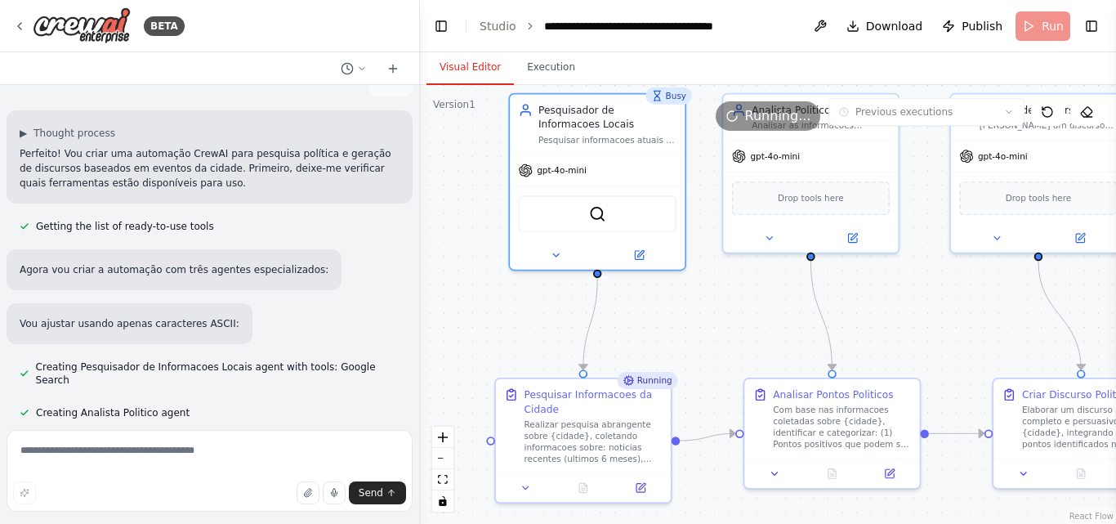
drag, startPoint x: 473, startPoint y: 362, endPoint x: 426, endPoint y: 301, distance: 76.3
click at [426, 301] on div ".deletable-edge-delete-btn { width: 20px; height: 20px; border: 0px solid #ffff…" at bounding box center [768, 304] width 696 height 439
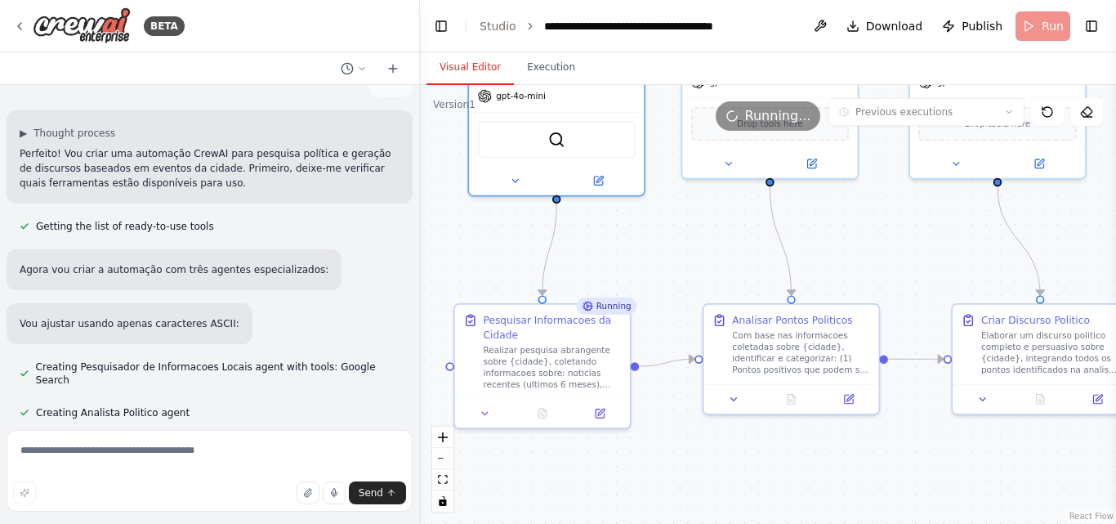
drag, startPoint x: 716, startPoint y: 497, endPoint x: 671, endPoint y: 419, distance: 90.4
click at [671, 419] on div ".deletable-edge-delete-btn { width: 20px; height: 20px; border: 0px solid #ffff…" at bounding box center [768, 304] width 696 height 439
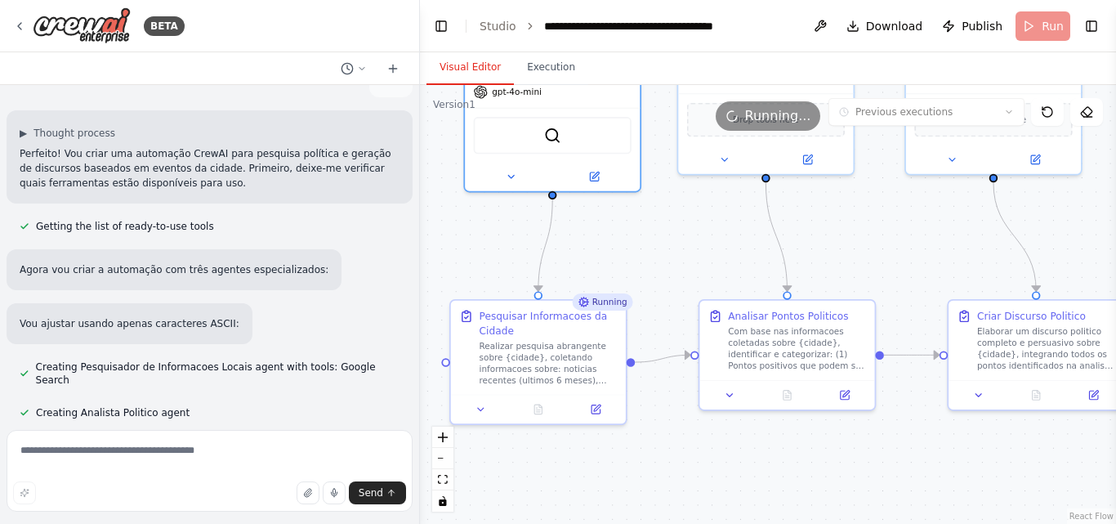
click at [418, 184] on div at bounding box center [416, 262] width 7 height 524
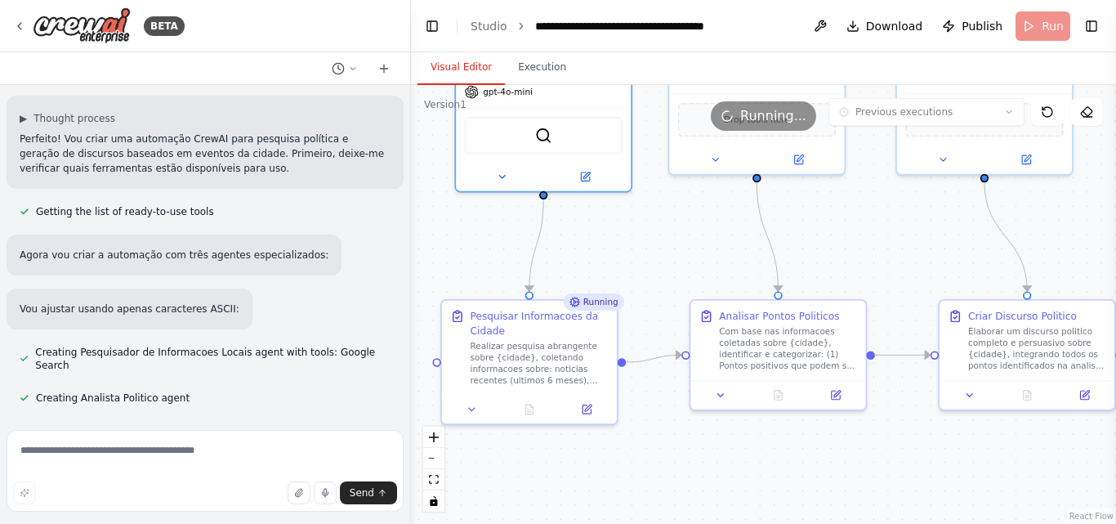
scroll to position [515, 0]
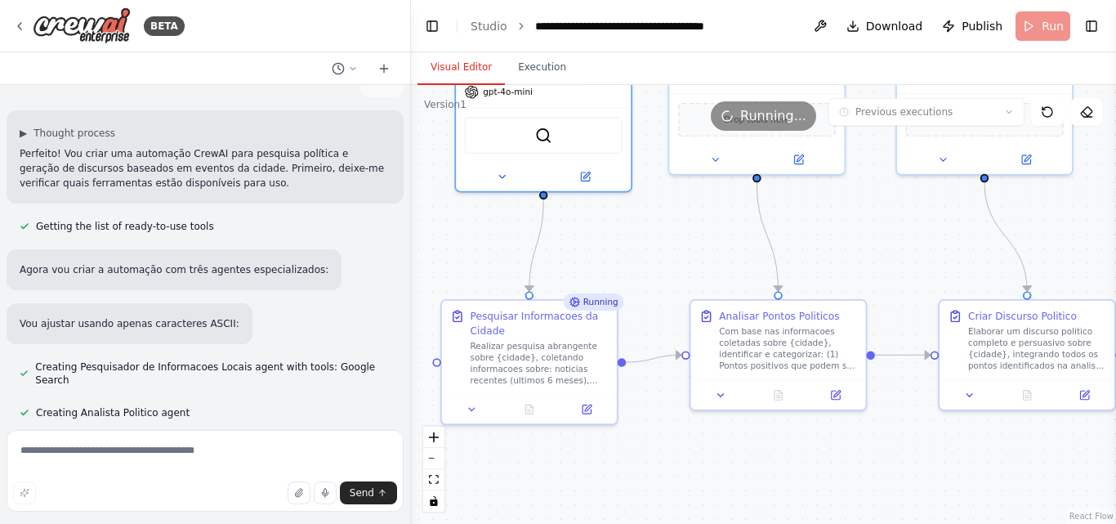
drag, startPoint x: 413, startPoint y: 181, endPoint x: 430, endPoint y: 257, distance: 77.7
click at [430, 257] on div "BETA quero desenvolver um site de pesquisa politica pesquisando a cidade que a …" at bounding box center [558, 262] width 1116 height 524
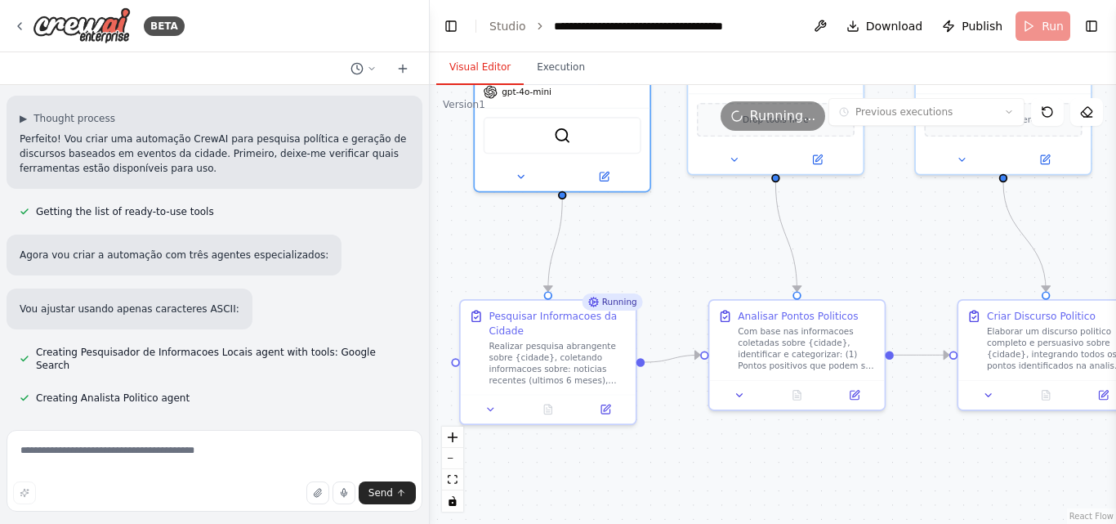
click at [426, 190] on div at bounding box center [426, 262] width 7 height 524
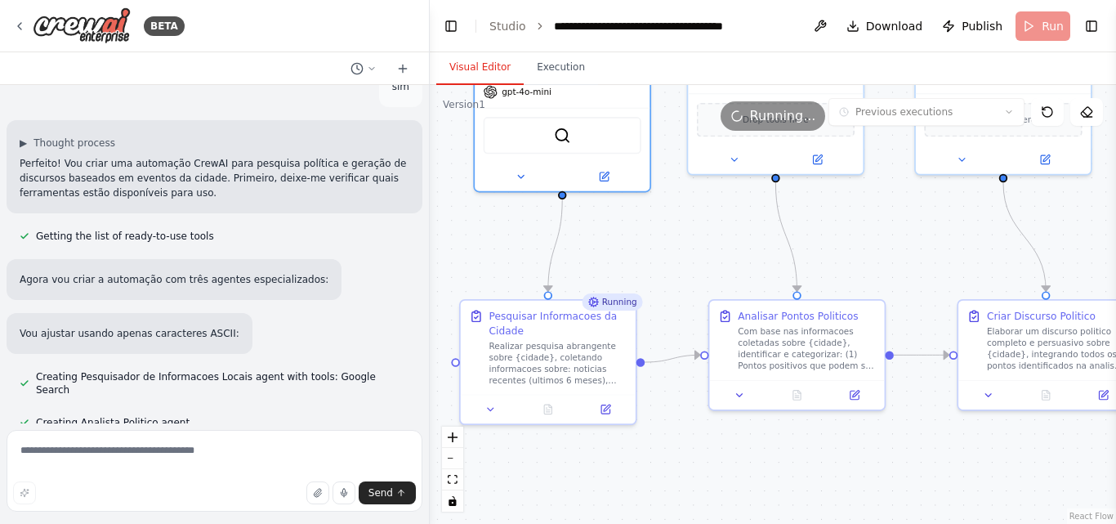
scroll to position [0, 0]
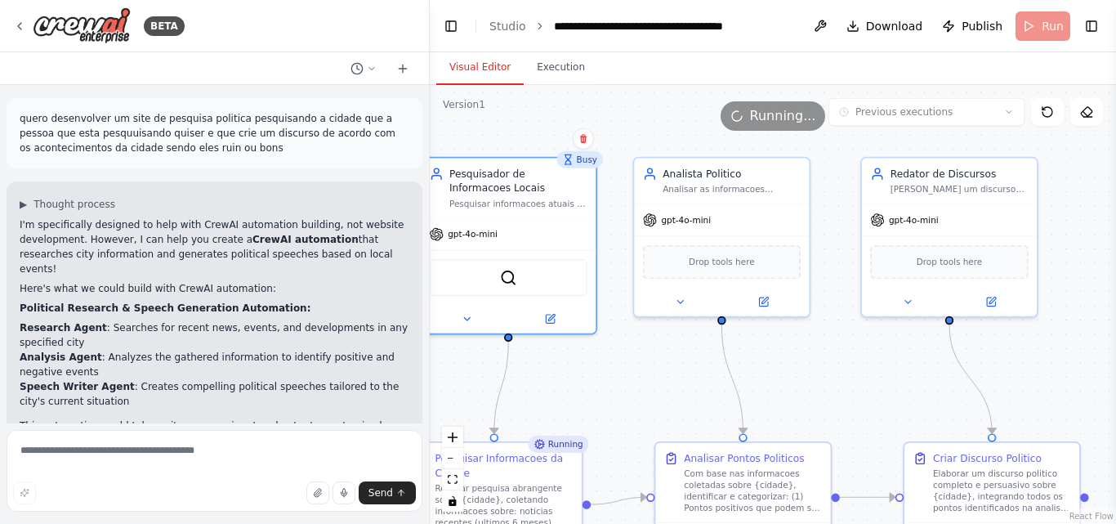
drag, startPoint x: 685, startPoint y: 244, endPoint x: 634, endPoint y: 421, distance: 183.6
click at [634, 423] on div ".deletable-edge-delete-btn { width: 20px; height: 20px; border: 0px solid #ffff…" at bounding box center [773, 304] width 686 height 439
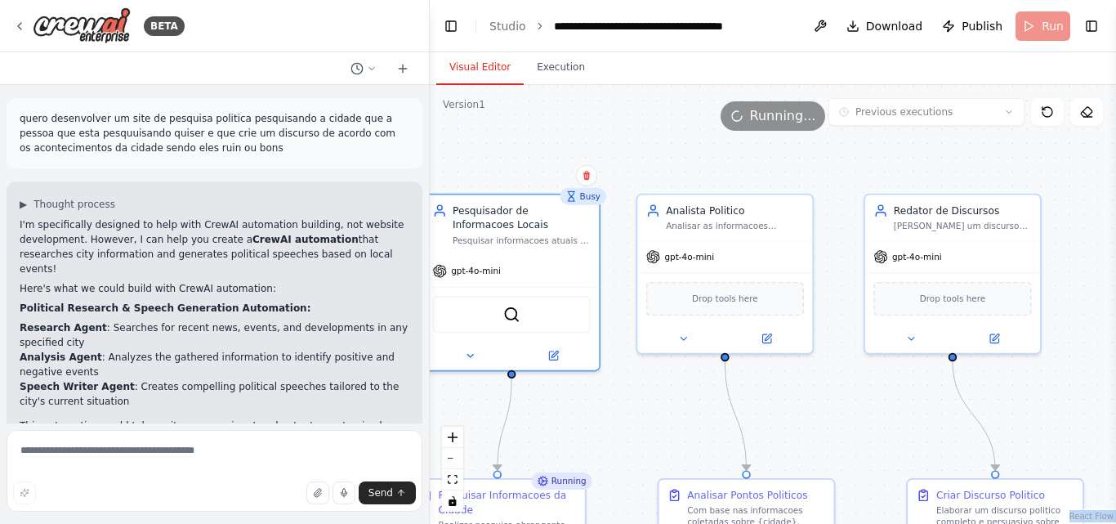
drag, startPoint x: 633, startPoint y: 130, endPoint x: 616, endPoint y: 283, distance: 153.7
click at [616, 283] on div "Version 1 Previous executions Show Tools Hide Agents .deletable-edge-delete-btn…" at bounding box center [773, 304] width 686 height 439
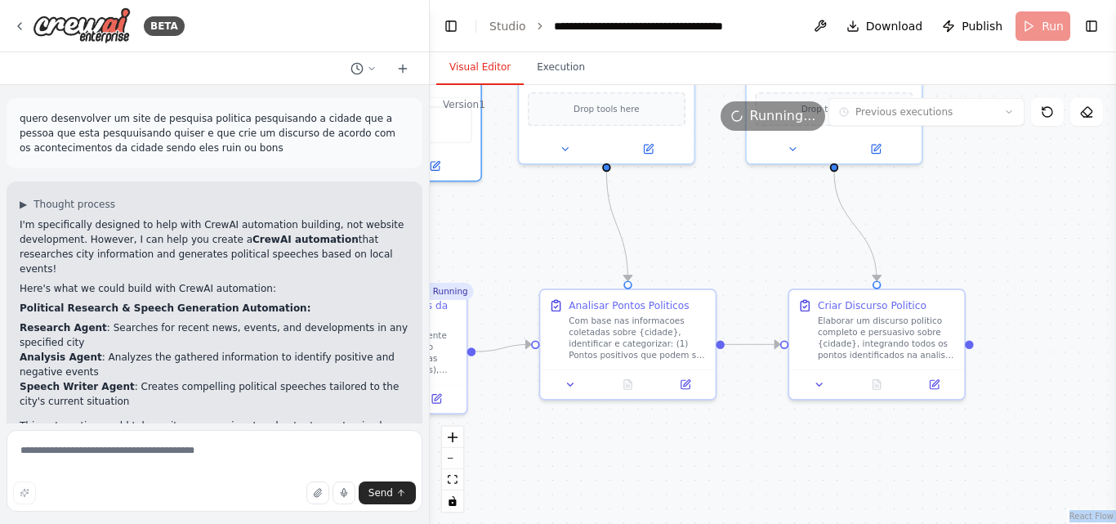
drag, startPoint x: 843, startPoint y: 392, endPoint x: 725, endPoint y: 199, distance: 225.8
click at [725, 201] on div ".deletable-edge-delete-btn { width: 20px; height: 20px; border: 0px solid #ffff…" at bounding box center [773, 304] width 686 height 439
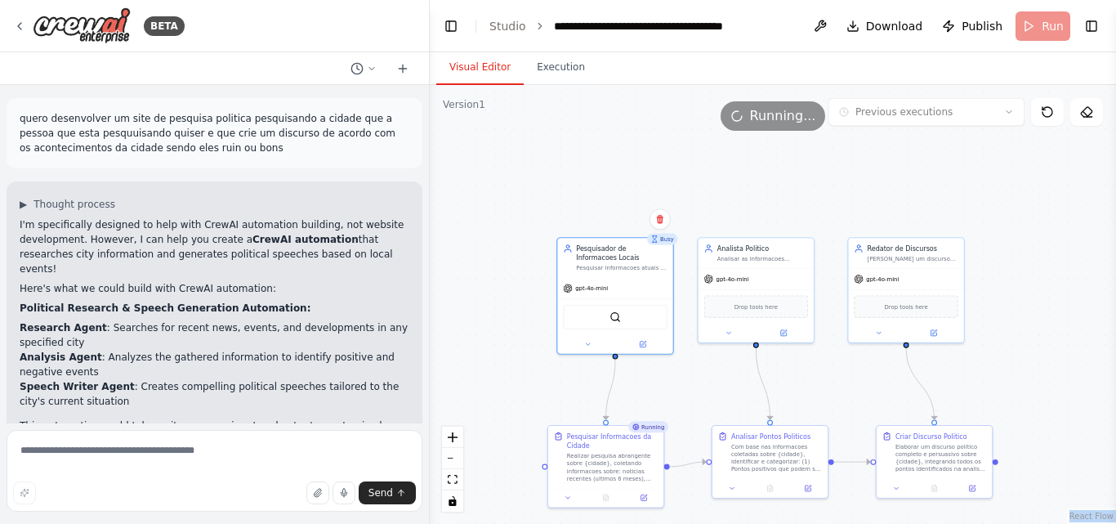
drag, startPoint x: 657, startPoint y: 150, endPoint x: 771, endPoint y: 256, distance: 155.5
click at [771, 256] on div ".deletable-edge-delete-btn { width: 20px; height: 20px; border: 0px solid #ffff…" at bounding box center [773, 304] width 686 height 439
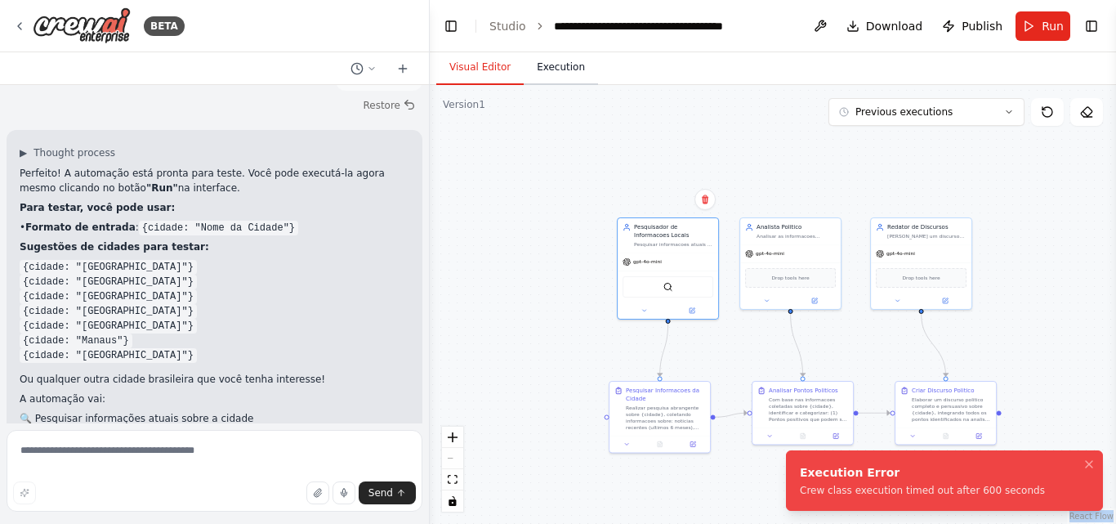
scroll to position [2143, 0]
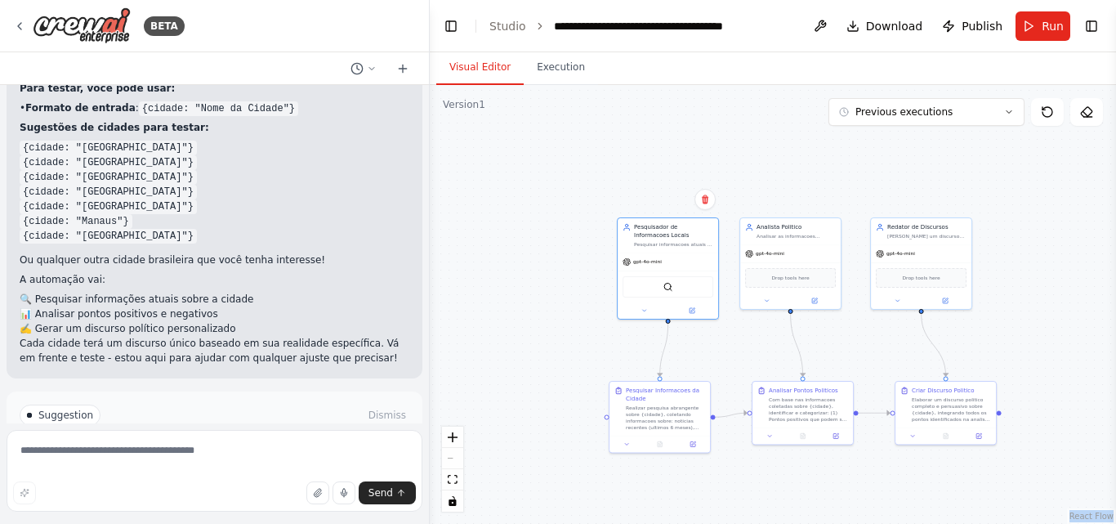
drag, startPoint x: 265, startPoint y: 387, endPoint x: 265, endPoint y: 375, distance: 12.3
click at [265, 458] on button "Help fix error" at bounding box center [215, 471] width 390 height 26
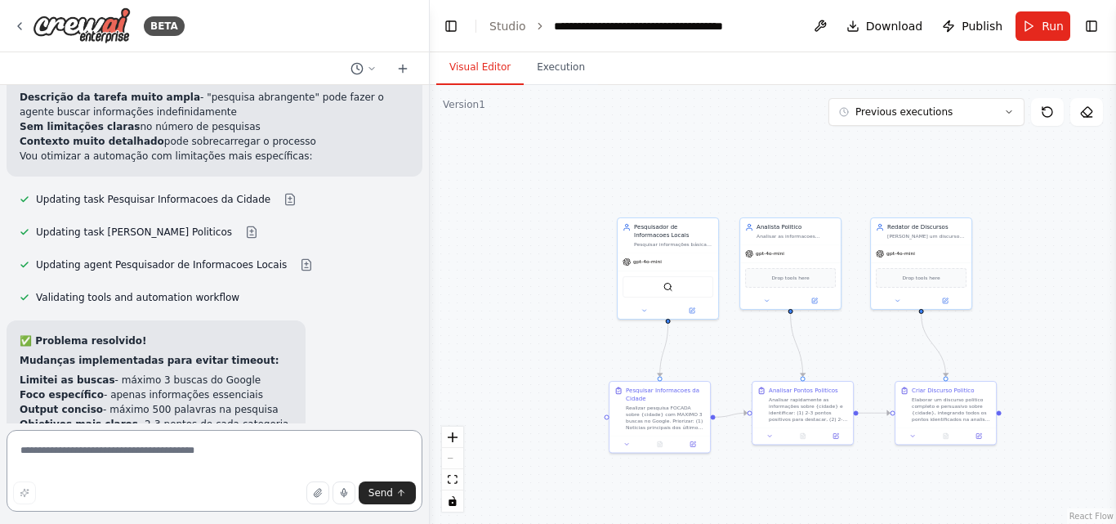
scroll to position [2873, 0]
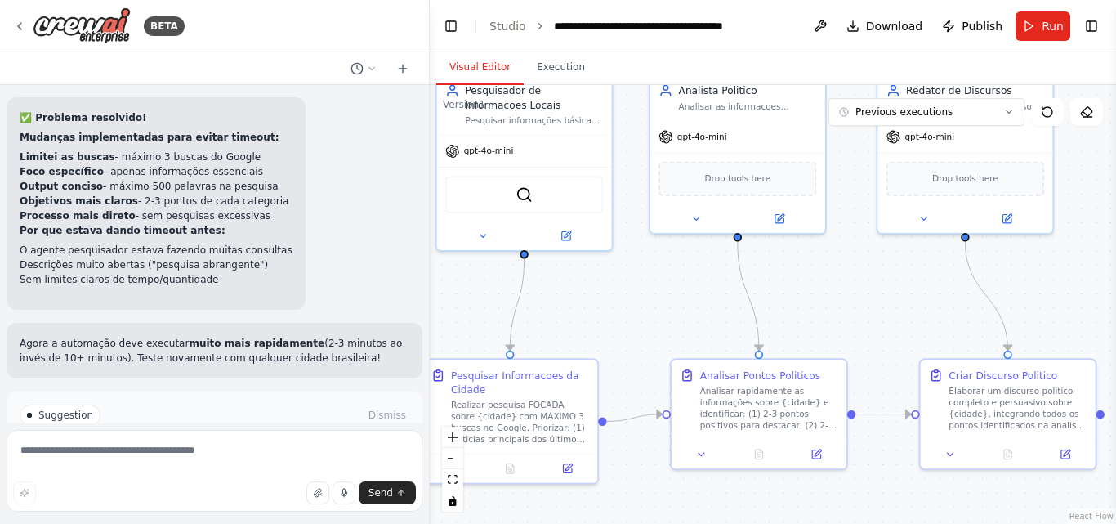
drag, startPoint x: 836, startPoint y: 336, endPoint x: 630, endPoint y: 270, distance: 217.0
click at [630, 270] on div ".deletable-edge-delete-btn { width: 20px; height: 20px; border: 0px solid #ffff…" at bounding box center [773, 304] width 686 height 439
click at [530, 199] on img at bounding box center [523, 191] width 17 height 17
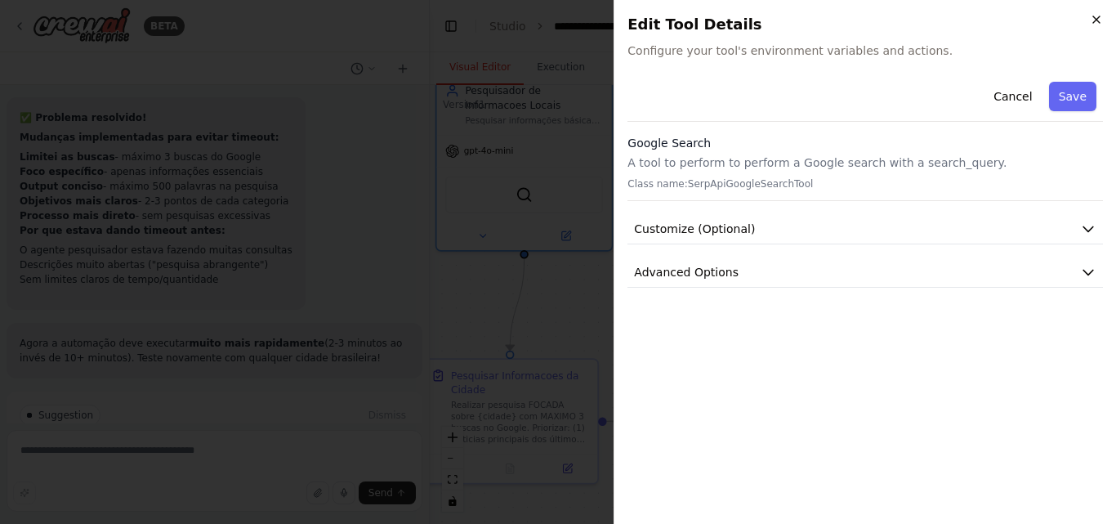
click at [1096, 20] on icon "button" at bounding box center [1096, 19] width 13 height 13
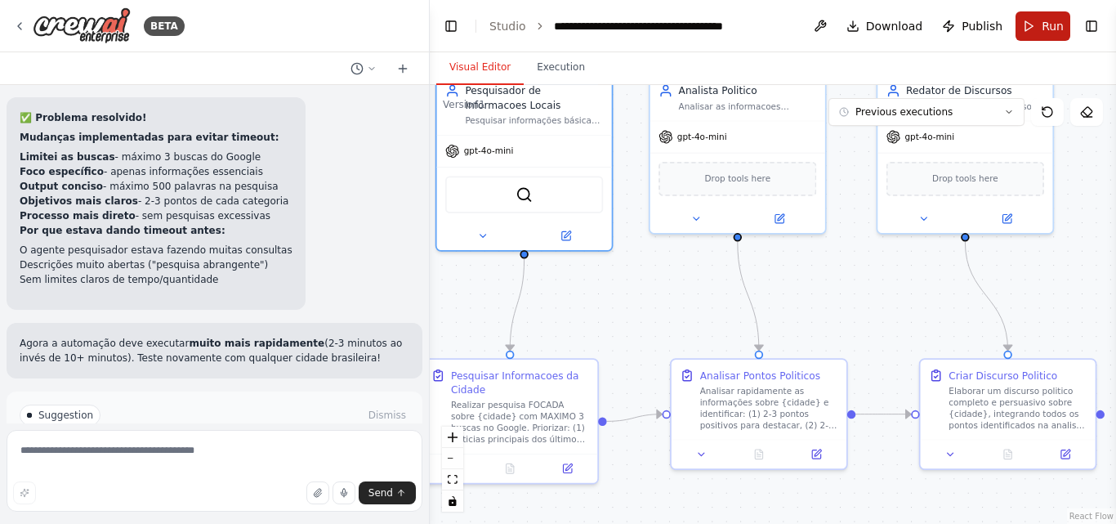
click at [1038, 26] on button "Run" at bounding box center [1042, 25] width 55 height 29
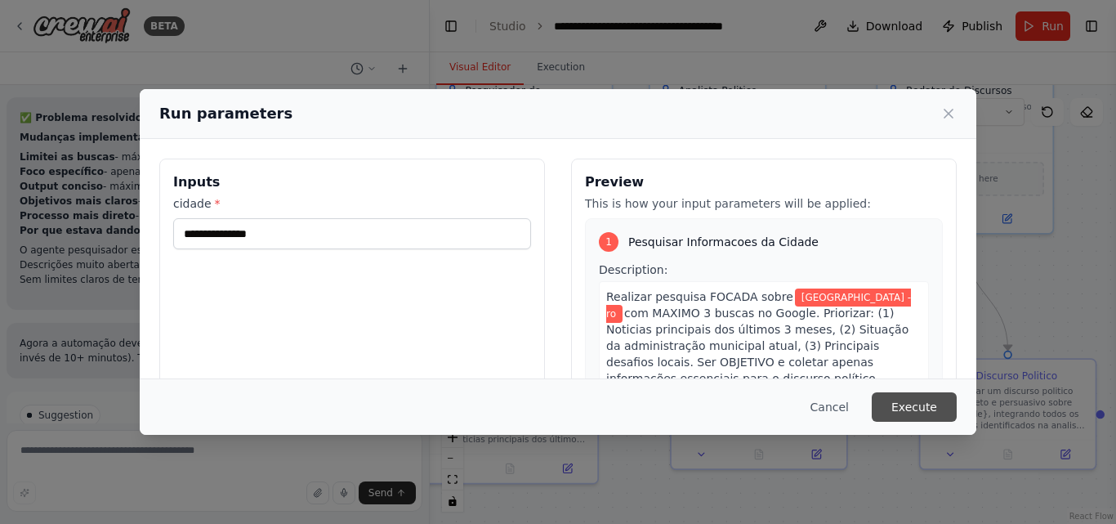
click at [913, 407] on button "Execute" at bounding box center [914, 406] width 85 height 29
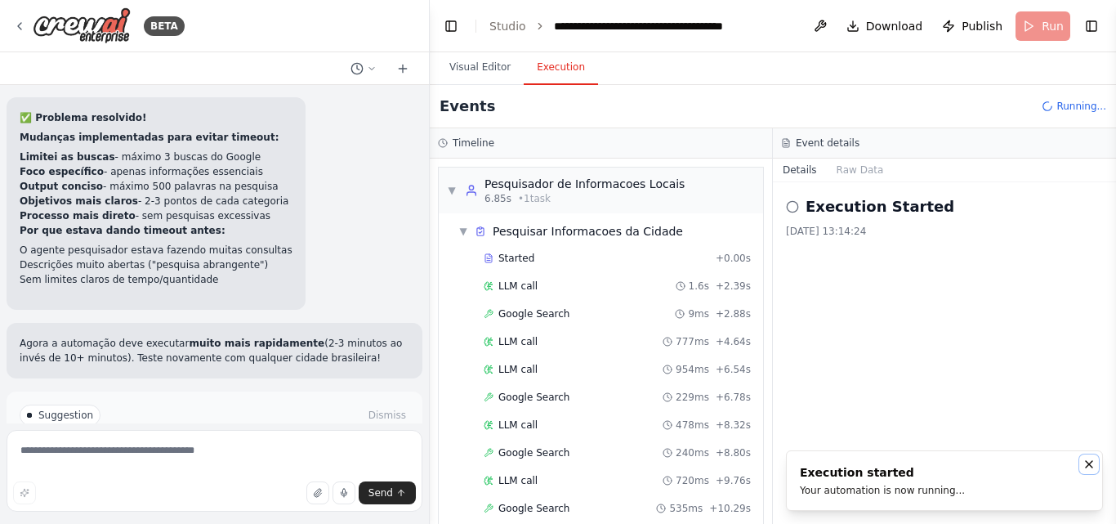
click at [1087, 460] on icon "Notifications (F8)" at bounding box center [1088, 463] width 13 height 13
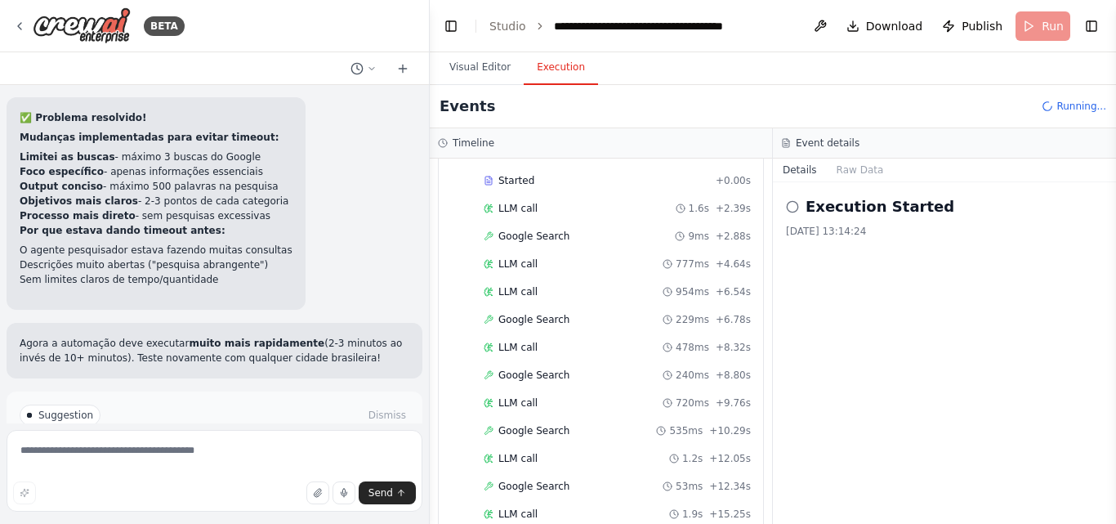
scroll to position [0, 0]
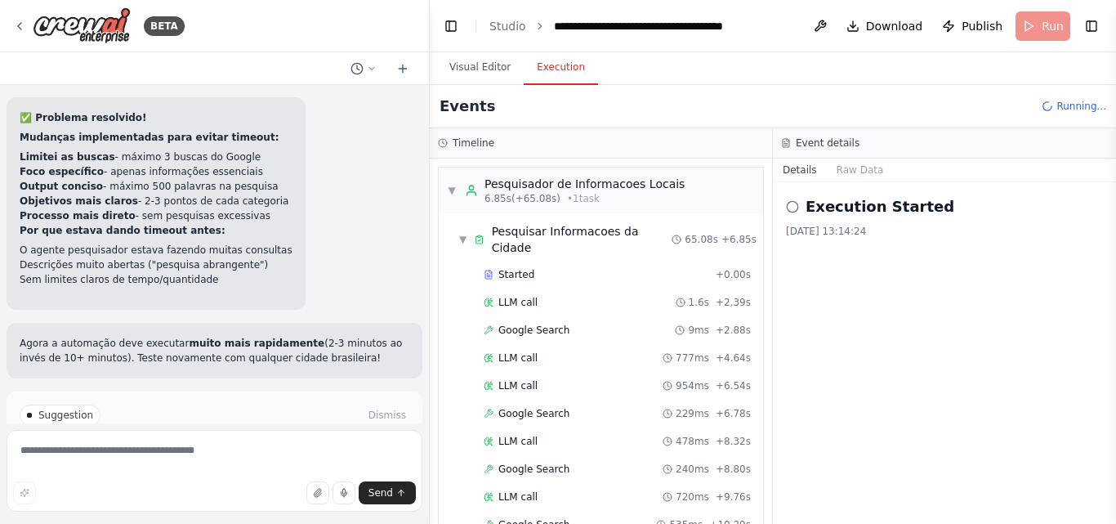
drag, startPoint x: 1115, startPoint y: 103, endPoint x: 1090, endPoint y: 107, distance: 25.7
click at [1113, 103] on button "Toggle Sidebar" at bounding box center [1115, 262] width 13 height 524
click at [990, 22] on span "Publish" at bounding box center [981, 26] width 41 height 16
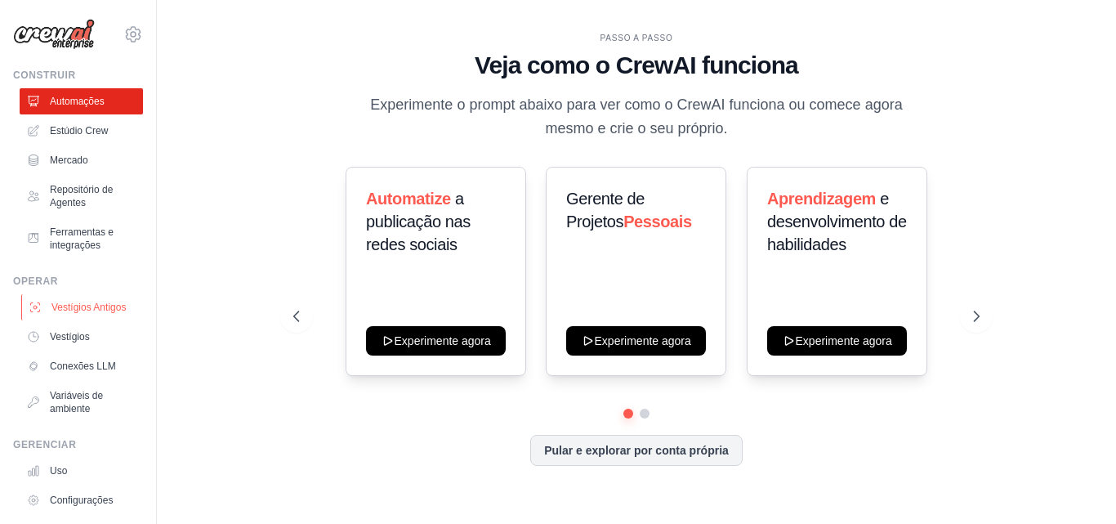
click at [65, 313] on font "Vestígios Antigos" at bounding box center [88, 306] width 74 height 11
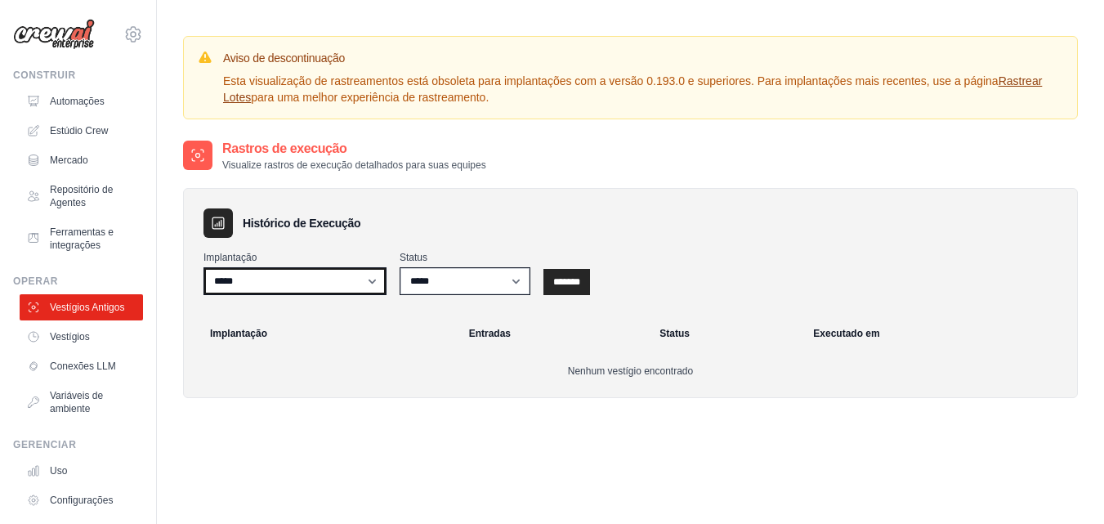
click at [371, 282] on select "*****" at bounding box center [294, 281] width 183 height 28
click at [564, 280] on input "*******" at bounding box center [566, 282] width 47 height 26
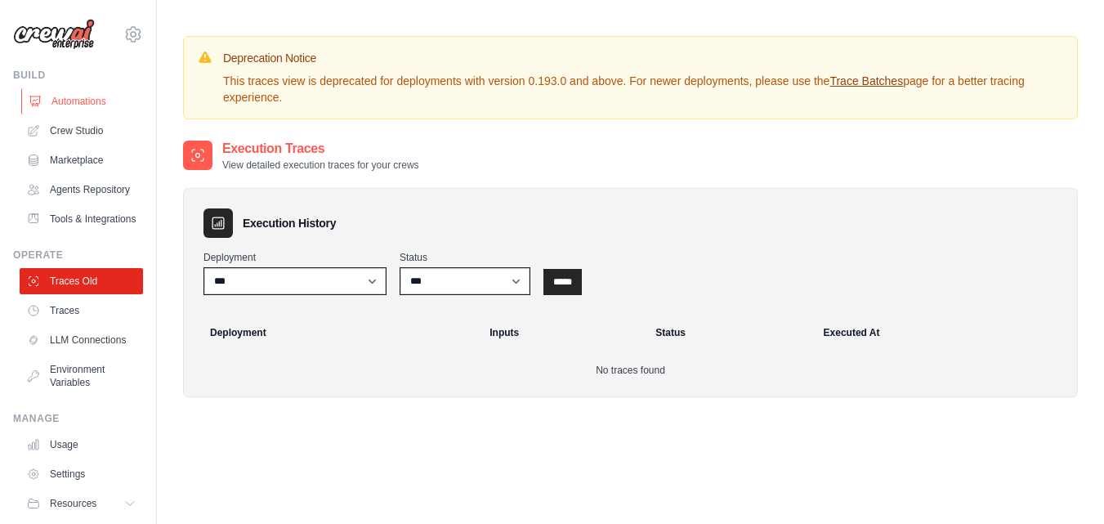
click at [77, 106] on link "Automations" at bounding box center [82, 101] width 123 height 26
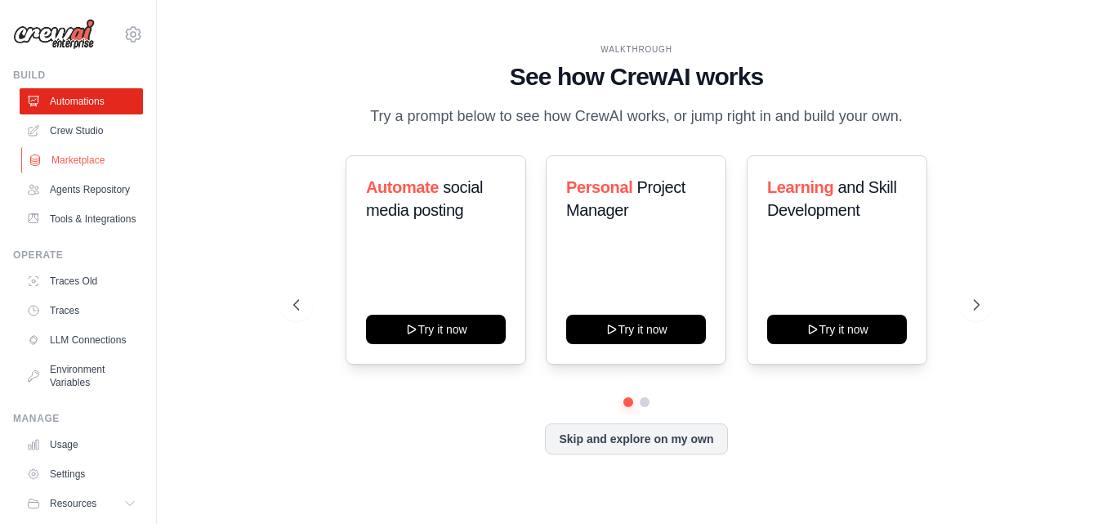
click at [82, 154] on link "Marketplace" at bounding box center [82, 160] width 123 height 26
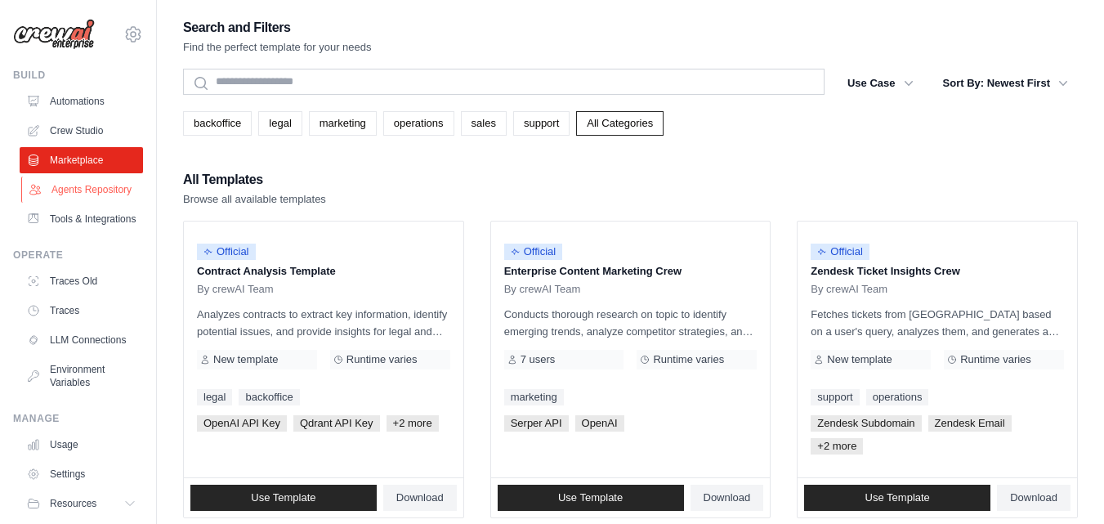
click at [83, 203] on link "Agents Repository" at bounding box center [82, 189] width 123 height 26
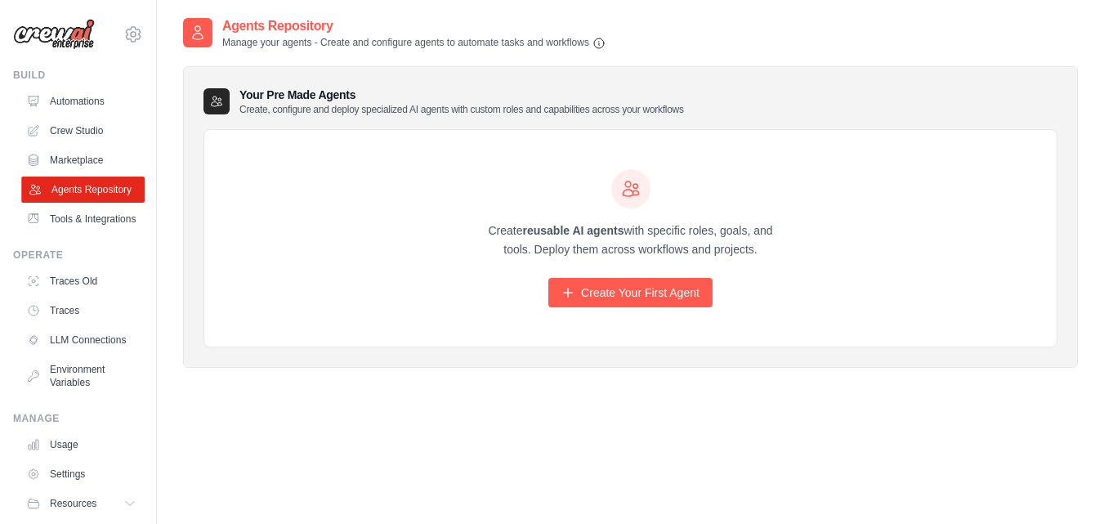
click at [60, 203] on link "Agents Repository" at bounding box center [82, 189] width 123 height 26
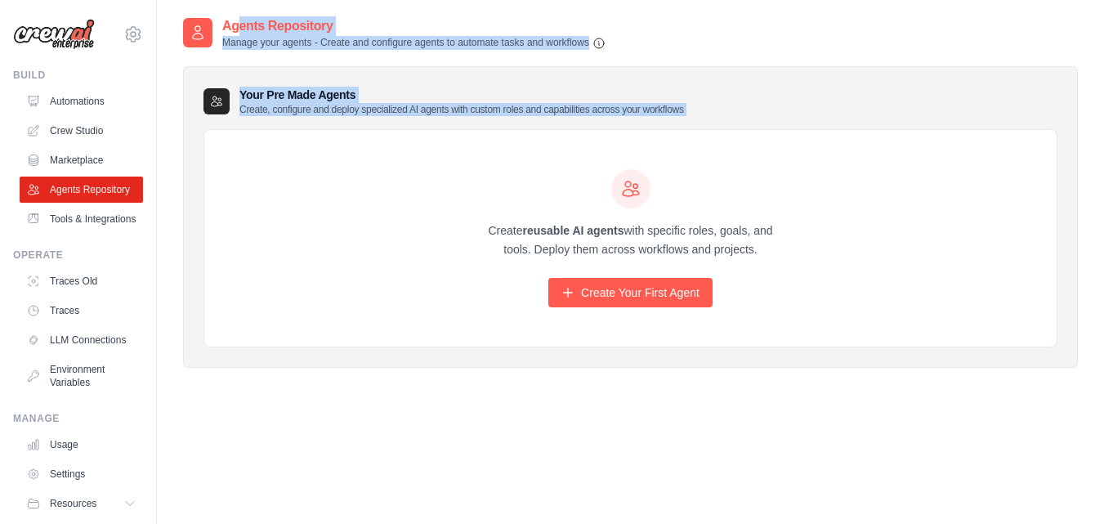
drag, startPoint x: 172, startPoint y: 25, endPoint x: 176, endPoint y: 124, distance: 98.9
click at [176, 124] on div "Agent Usage Guide To use an agent in your CrewAI project, you can initialize it…" at bounding box center [630, 278] width 947 height 524
click at [175, 164] on div "Agent Usage Guide To use an agent in your CrewAI project, you can initialize it…" at bounding box center [630, 278] width 947 height 524
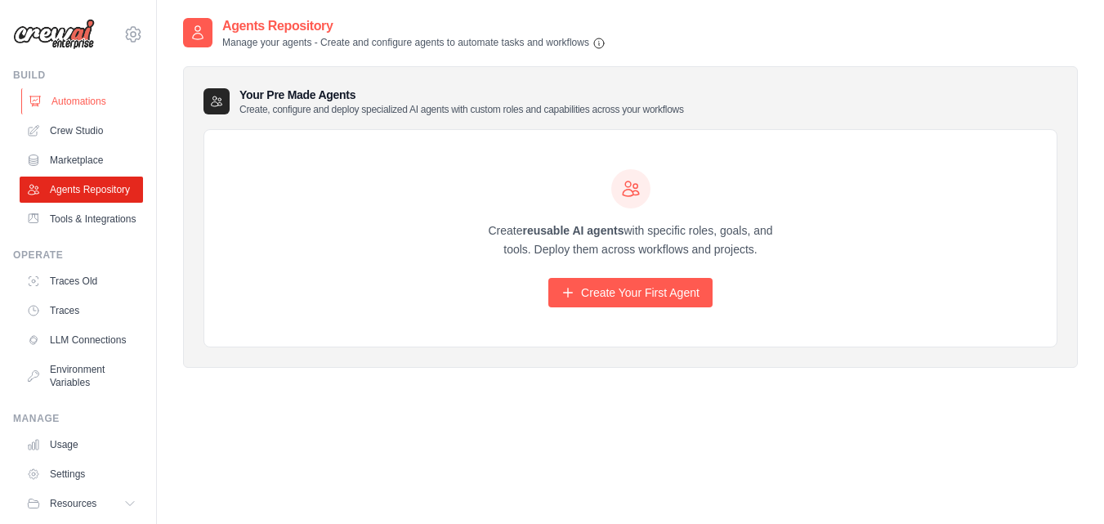
click at [99, 95] on link "Automations" at bounding box center [82, 101] width 123 height 26
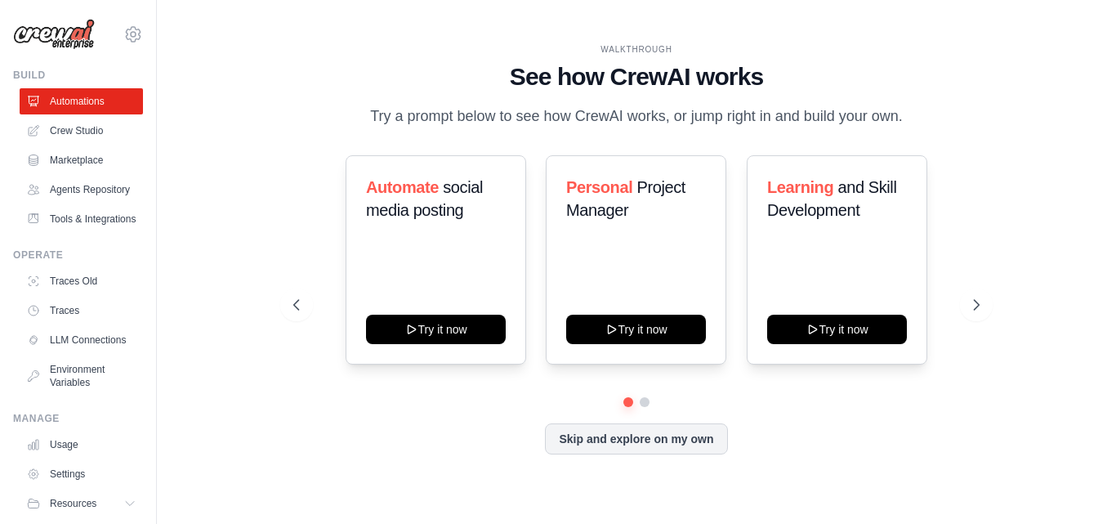
click at [641, 435] on div "Automate social media posting Try it now Personal Project Manager Try it now Le…" at bounding box center [636, 304] width 686 height 299
click at [627, 442] on button "Skip and explore on my own" at bounding box center [636, 437] width 182 height 31
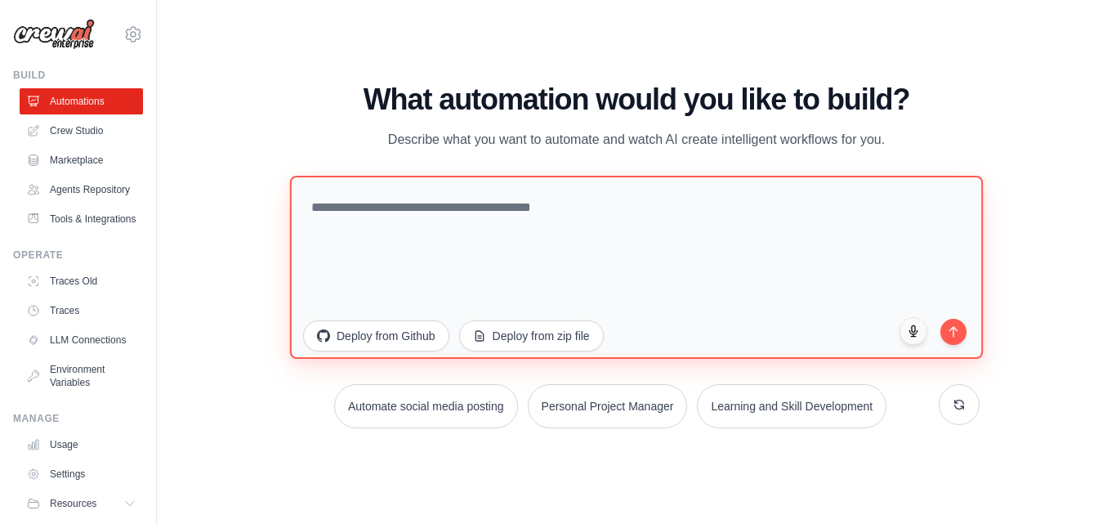
click at [395, 219] on textarea at bounding box center [636, 266] width 693 height 183
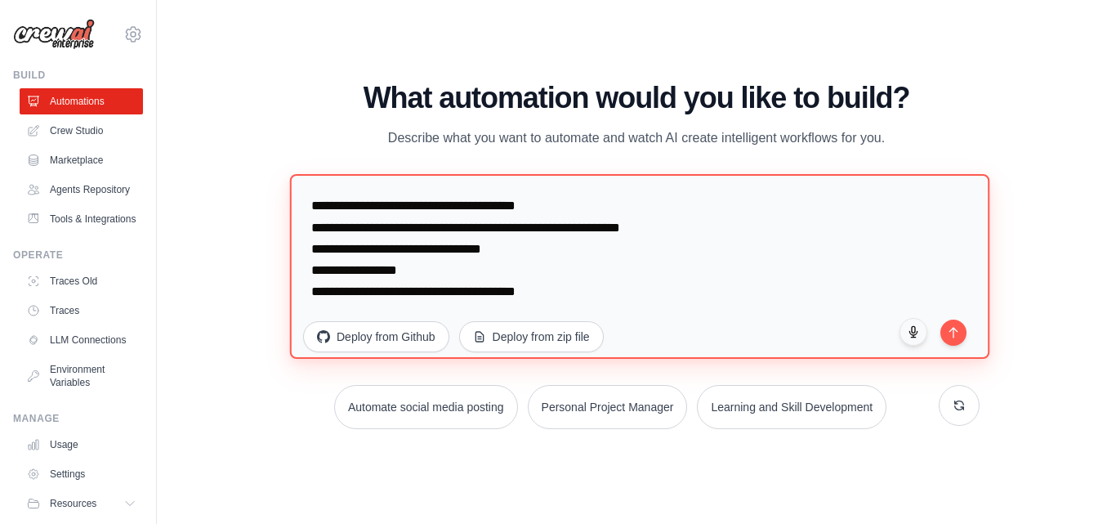
click at [552, 289] on textarea "**********" at bounding box center [640, 266] width 700 height 185
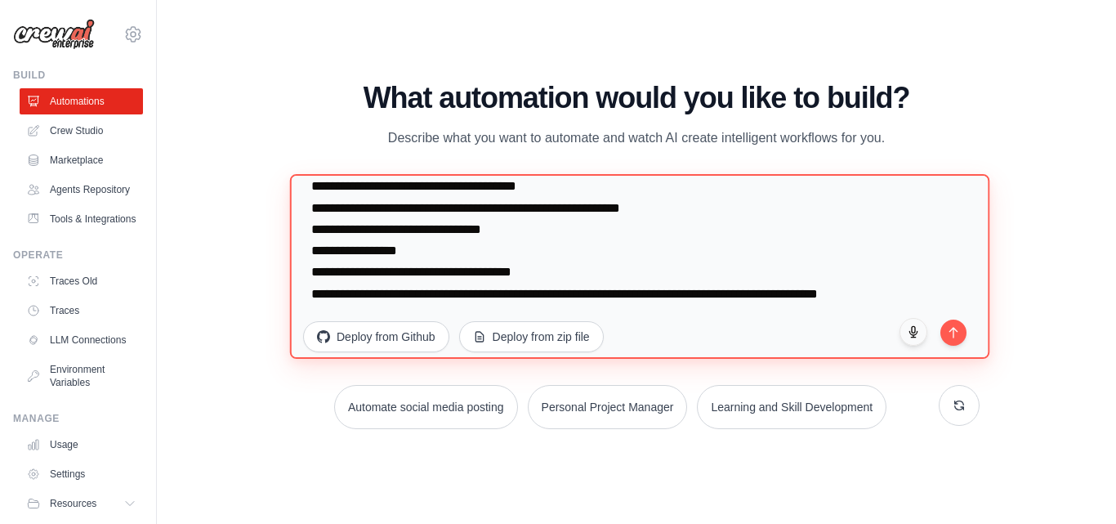
scroll to position [85, 0]
type textarea "**********"
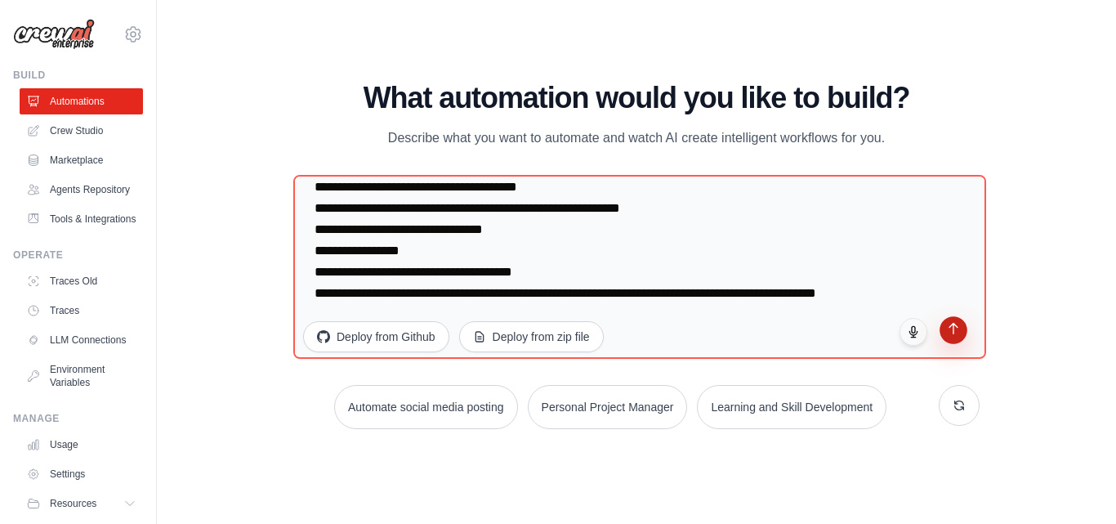
click at [950, 328] on icon "submit" at bounding box center [954, 328] width 14 height 14
